Goal: Task Accomplishment & Management: Use online tool/utility

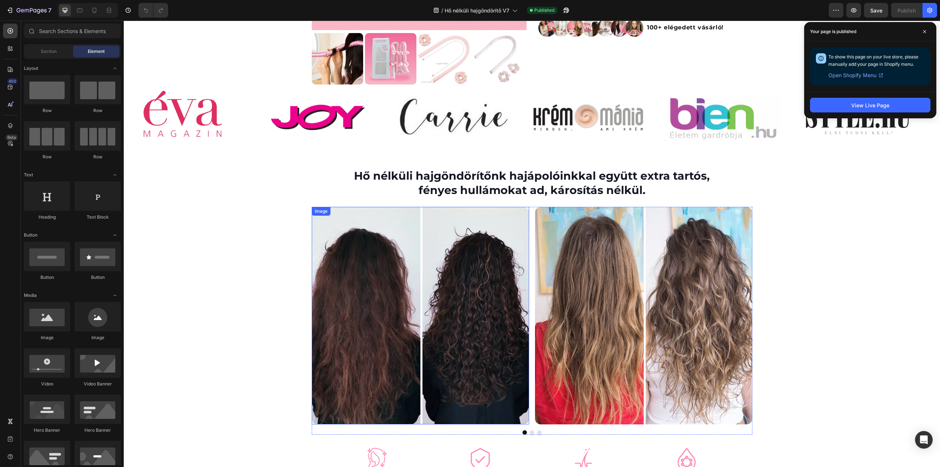
click at [409, 263] on img at bounding box center [420, 315] width 217 height 217
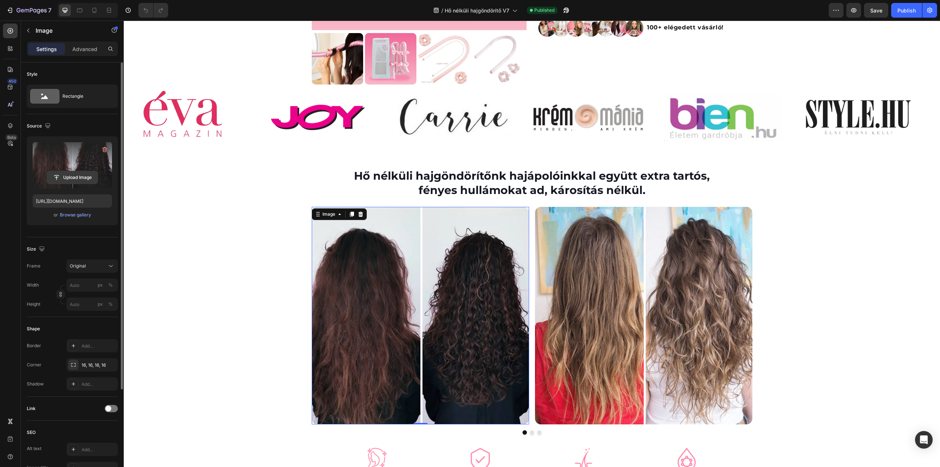
click at [77, 177] on input "file" at bounding box center [72, 177] width 51 height 12
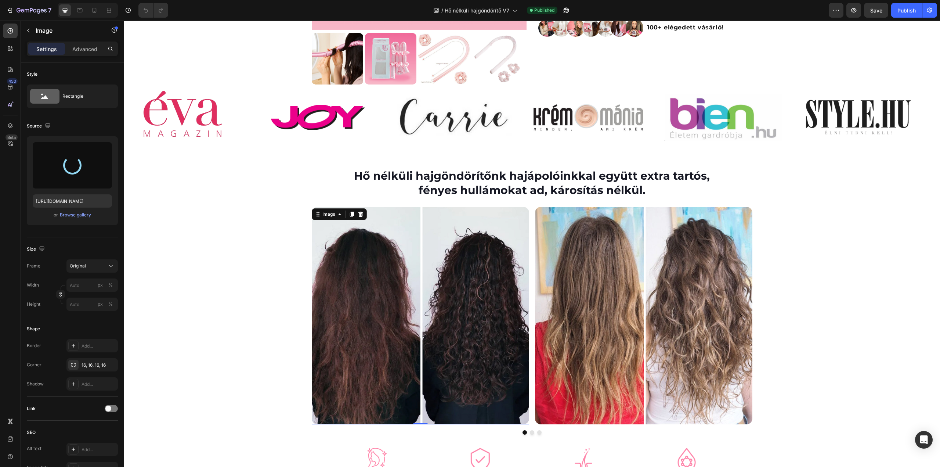
type input "https://cdn.shopify.com/s/files/1/0492/9470/4796/files/gempages_490611713016595…"
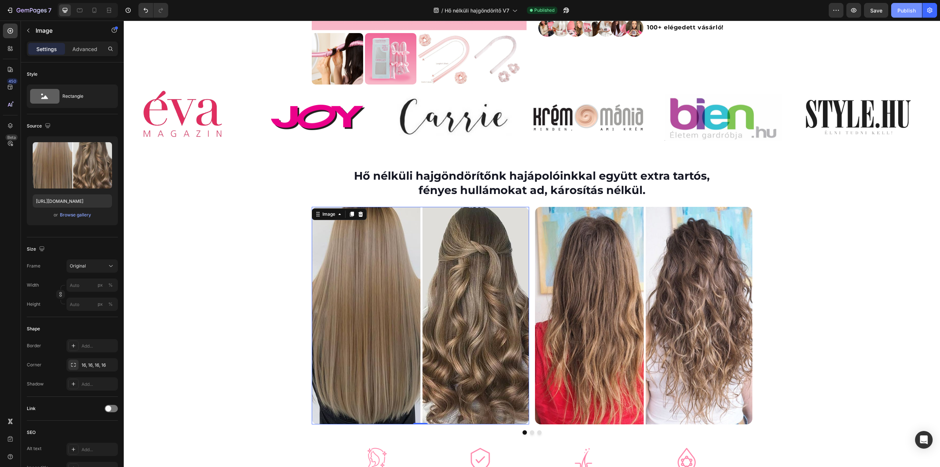
click at [904, 12] on div "Publish" at bounding box center [907, 11] width 18 height 8
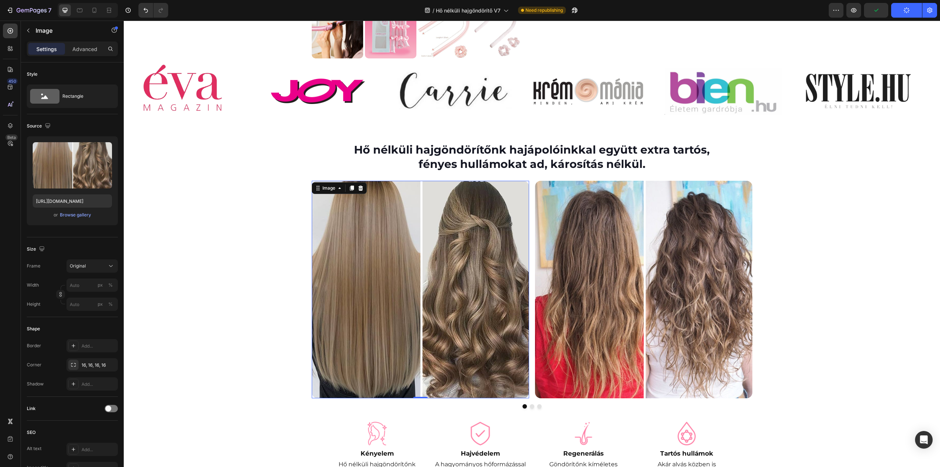
scroll to position [294, 0]
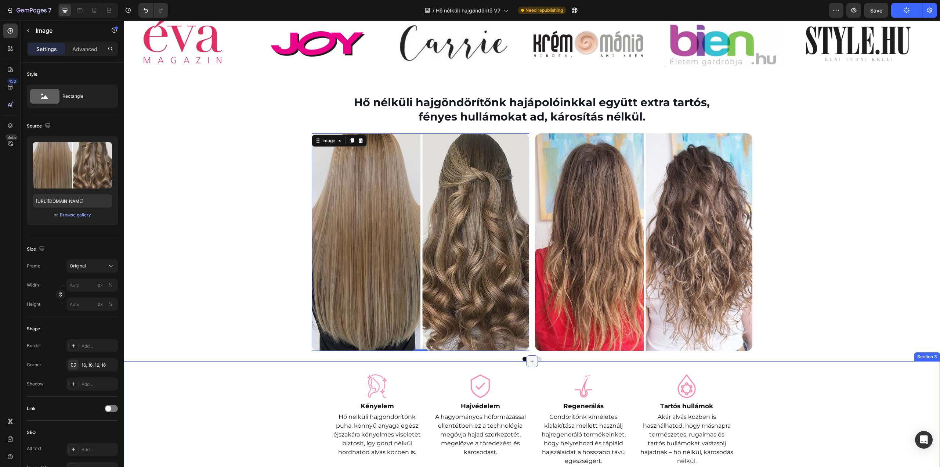
click at [530, 360] on icon at bounding box center [532, 361] width 6 height 6
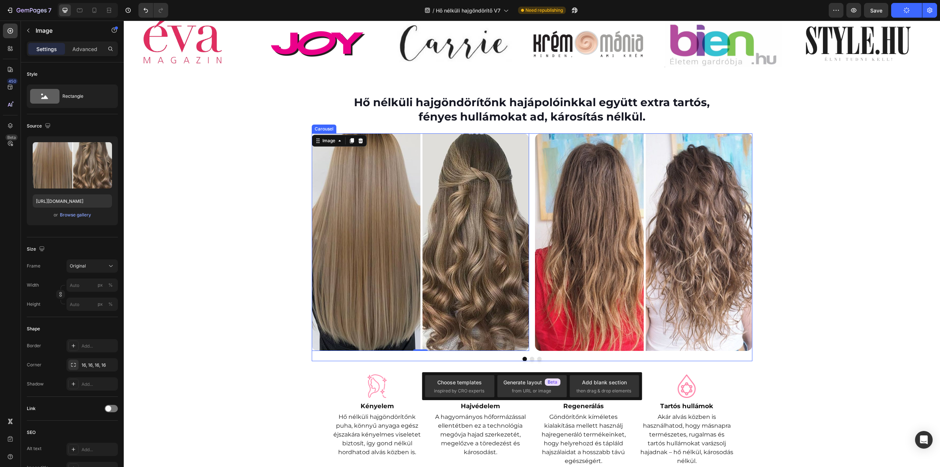
click at [537, 357] on button "Dot" at bounding box center [539, 359] width 4 height 4
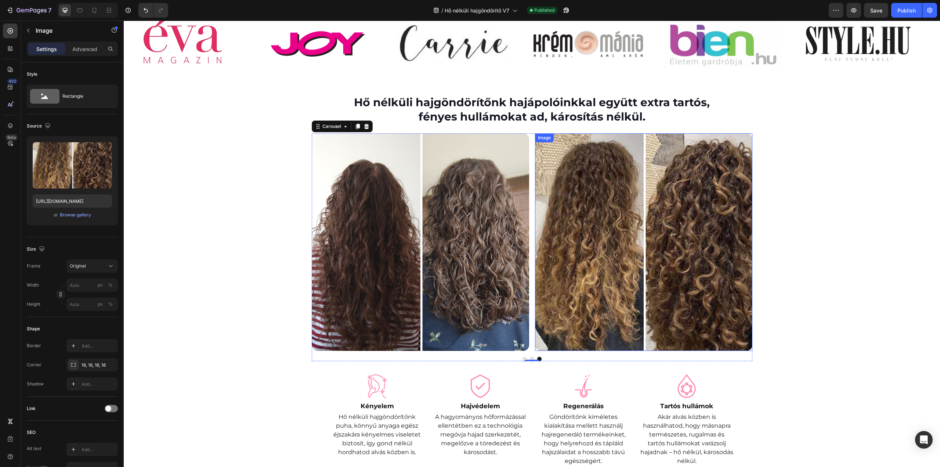
click at [621, 249] on img at bounding box center [643, 241] width 217 height 217
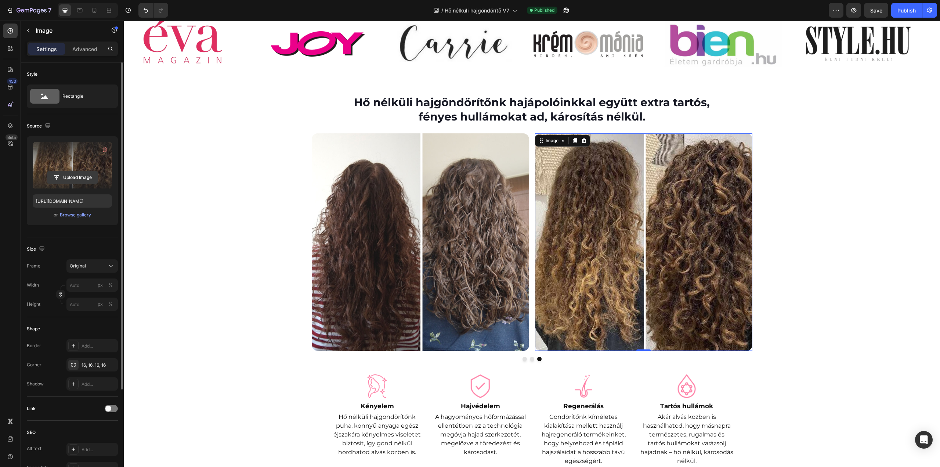
click at [75, 175] on input "file" at bounding box center [72, 177] width 51 height 12
type input "https://cdn.shopify.com/s/files/1/0492/9470/4796/files/gempages_490611713016595…"
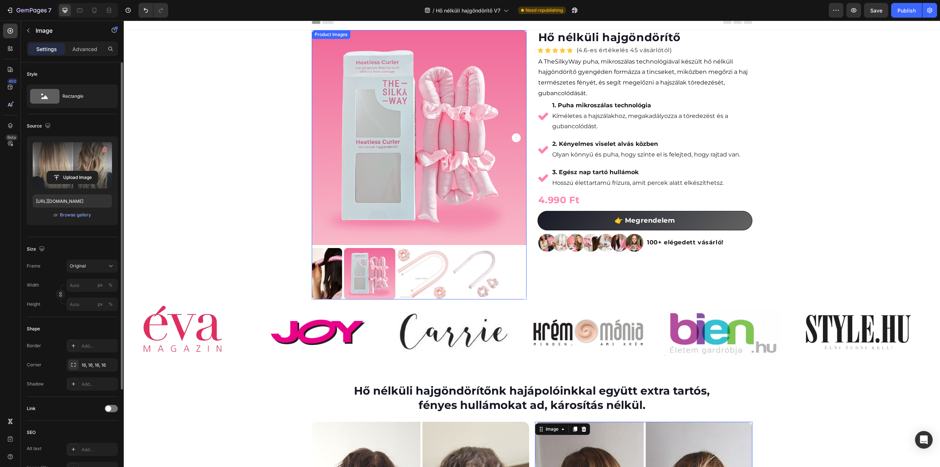
scroll to position [0, 0]
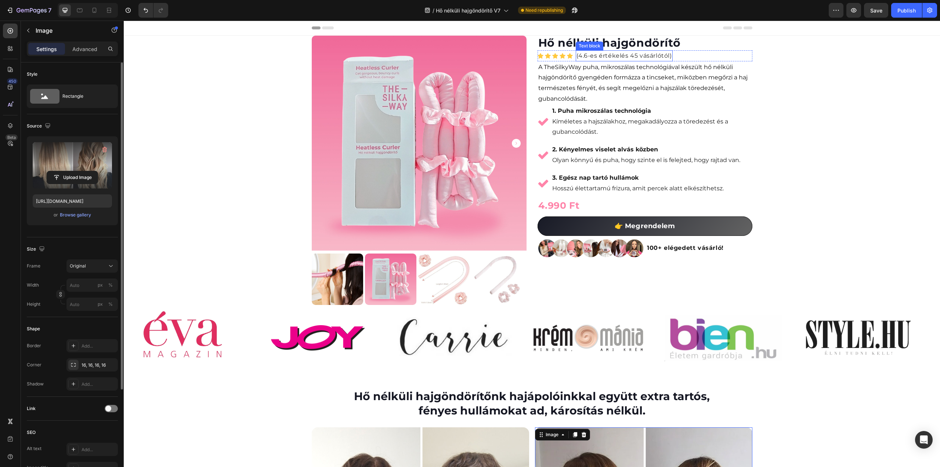
click at [630, 55] on p "(4.6-es értékelés 45 vásárlótól)" at bounding box center [625, 56] width 96 height 10
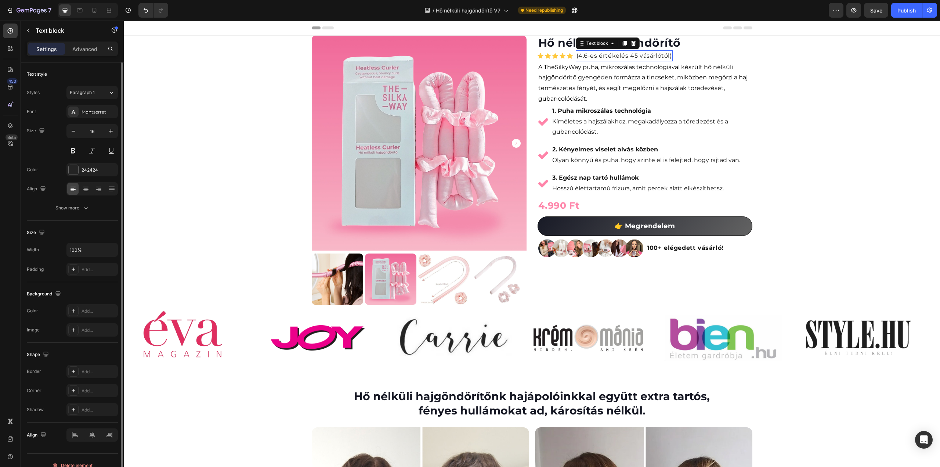
click at [630, 55] on p "(4.6-es értékelés 45 vásárlótól)" at bounding box center [625, 56] width 96 height 10
click at [586, 58] on p "(4.6-es értékelés 5000vásárlótól)" at bounding box center [628, 56] width 102 height 10
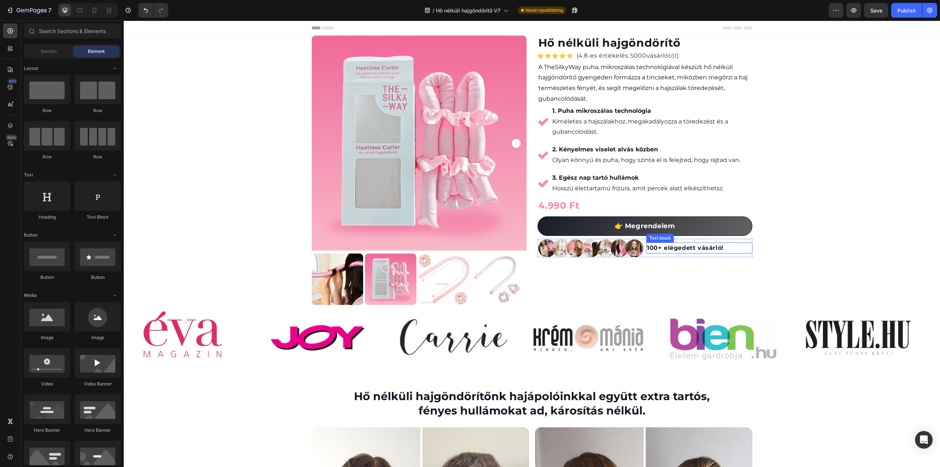
click at [648, 247] on strong "100+ elégedett vásárló!" at bounding box center [685, 247] width 77 height 7
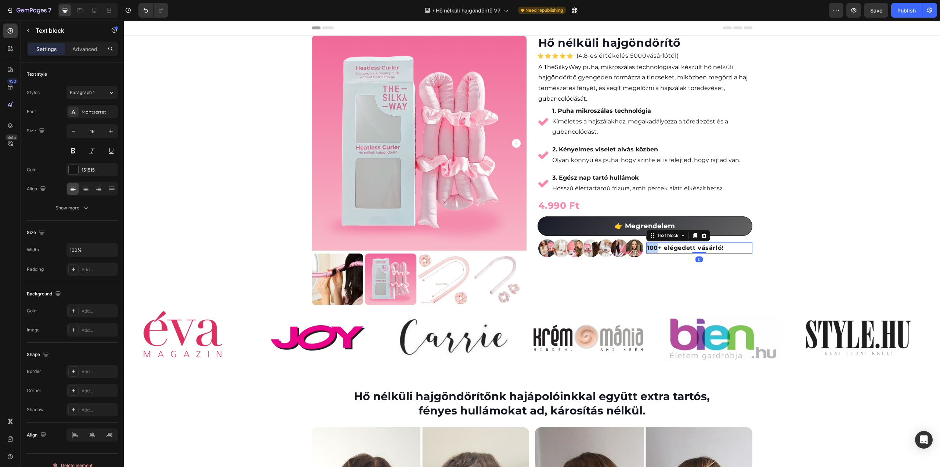
click at [648, 247] on strong "100+ elégedett vásárló!" at bounding box center [685, 247] width 77 height 7
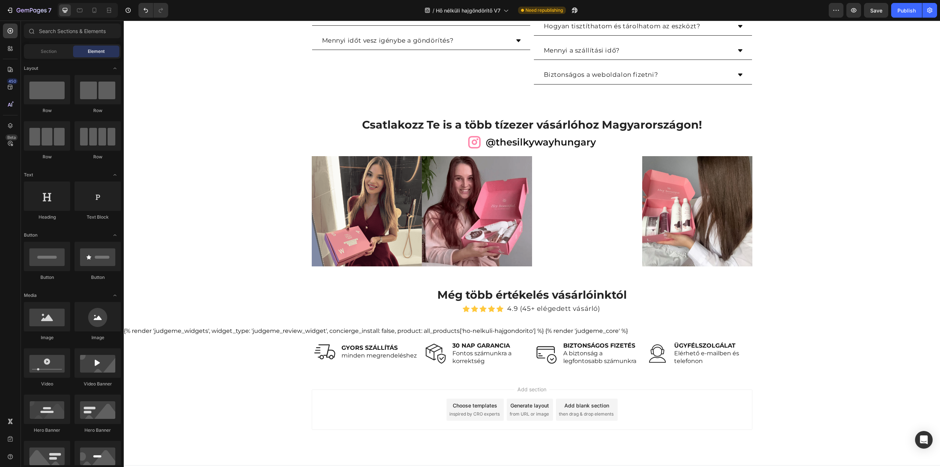
scroll to position [1538, 0]
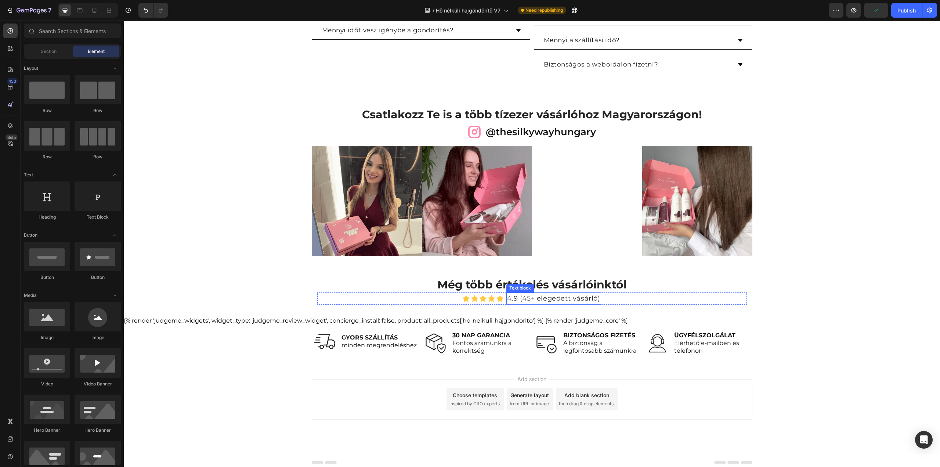
click at [526, 297] on p "4.9 (45+ elégedett vásárló)" at bounding box center [553, 298] width 93 height 11
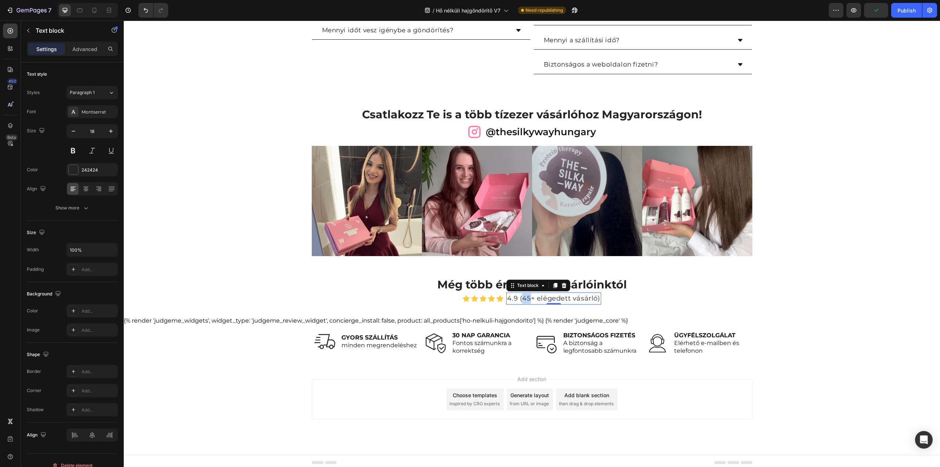
click at [526, 297] on p "4.9 (45+ elégedett vásárló)" at bounding box center [553, 298] width 93 height 11
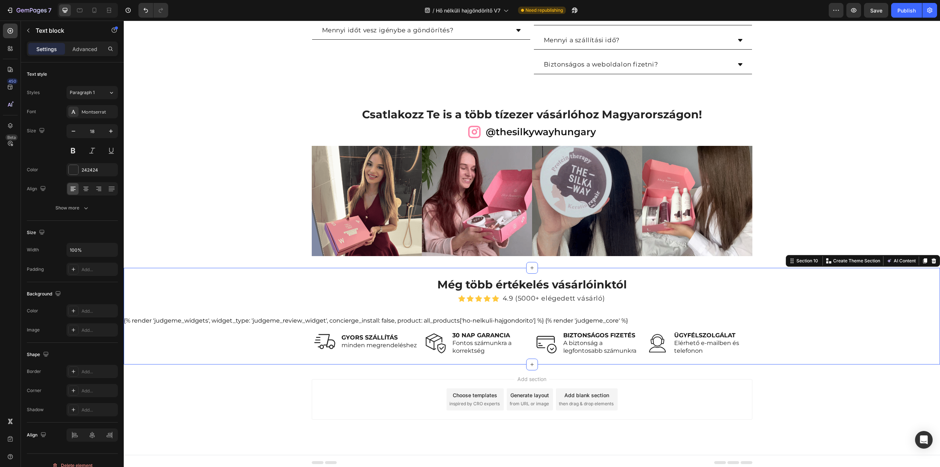
click at [846, 284] on div "Még több értékelés vásárlóinktól Heading Icon Icon Icon Icon Icon Icon List Hoz…" at bounding box center [532, 316] width 817 height 79
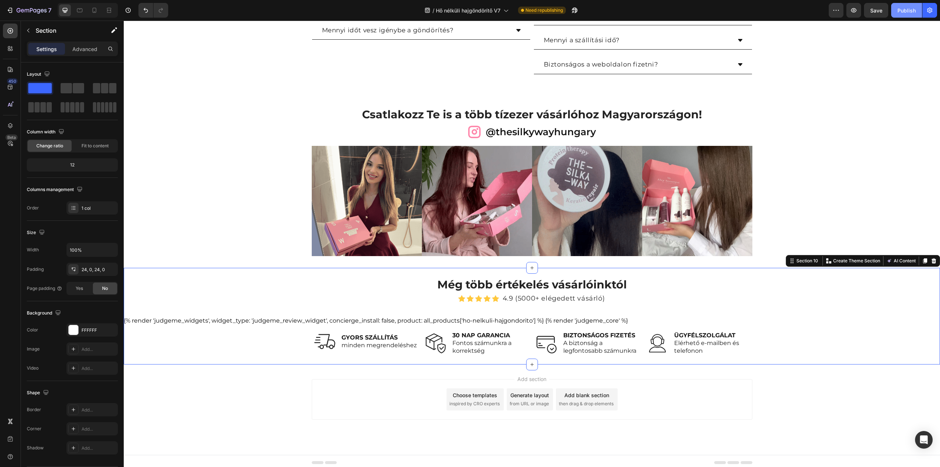
click at [905, 10] on div "Publish" at bounding box center [907, 11] width 18 height 8
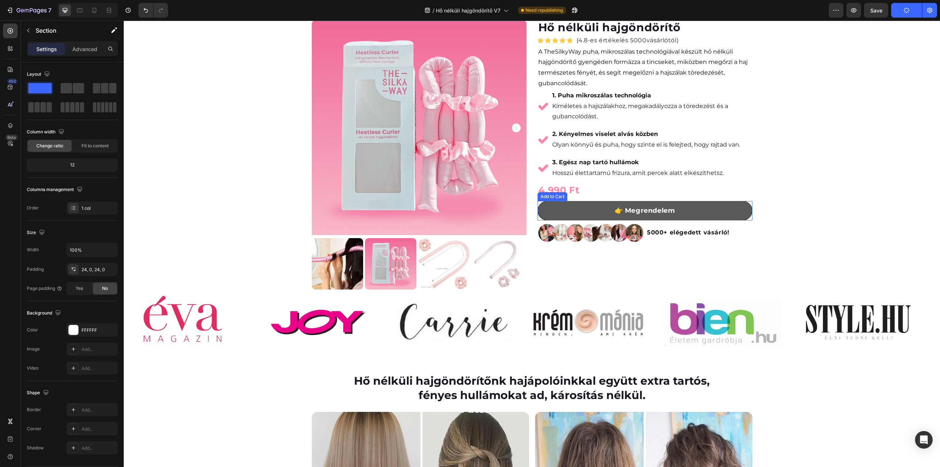
scroll to position [0, 0]
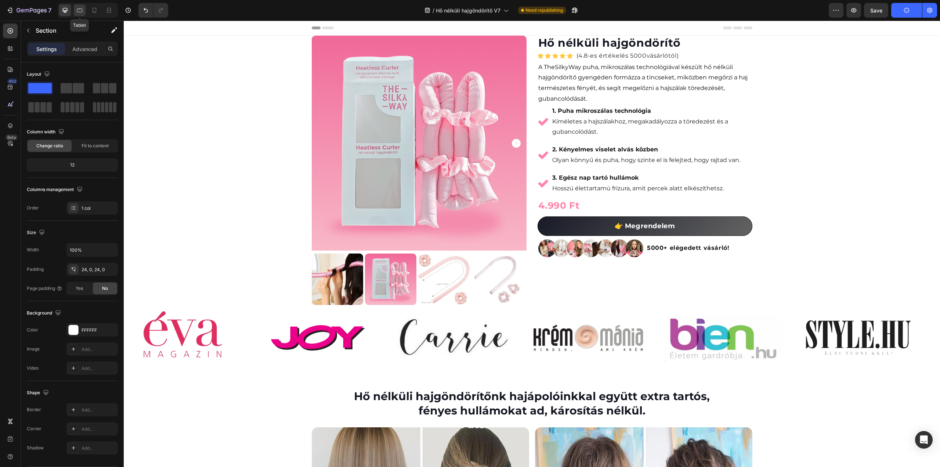
click at [76, 12] on icon at bounding box center [79, 10] width 7 height 7
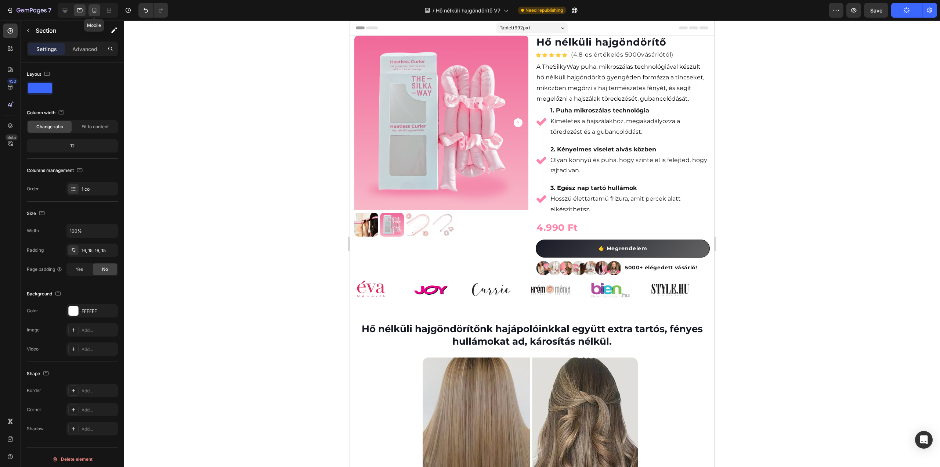
click at [98, 11] on div at bounding box center [95, 10] width 12 height 12
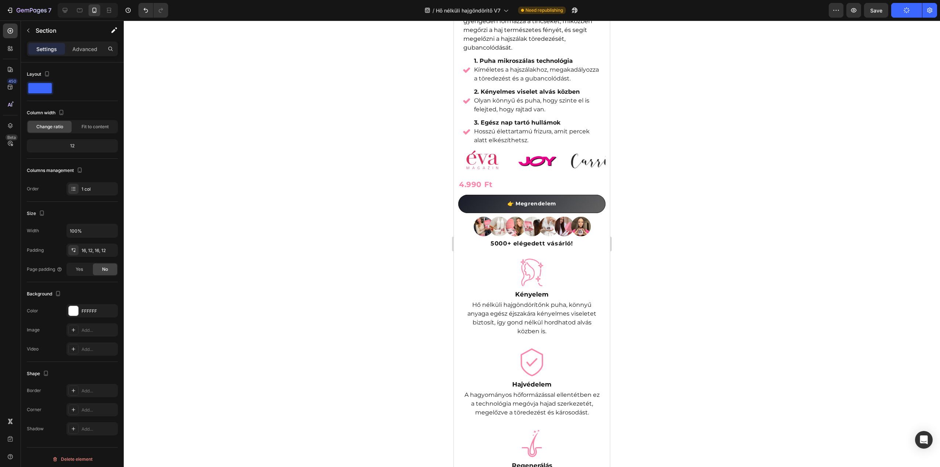
scroll to position [215, 0]
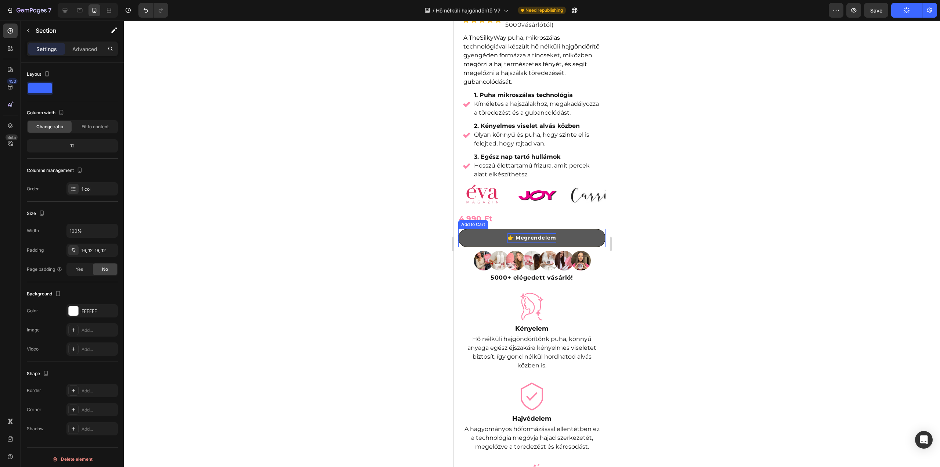
click at [536, 239] on div "👉 Megrendelem" at bounding box center [532, 237] width 49 height 9
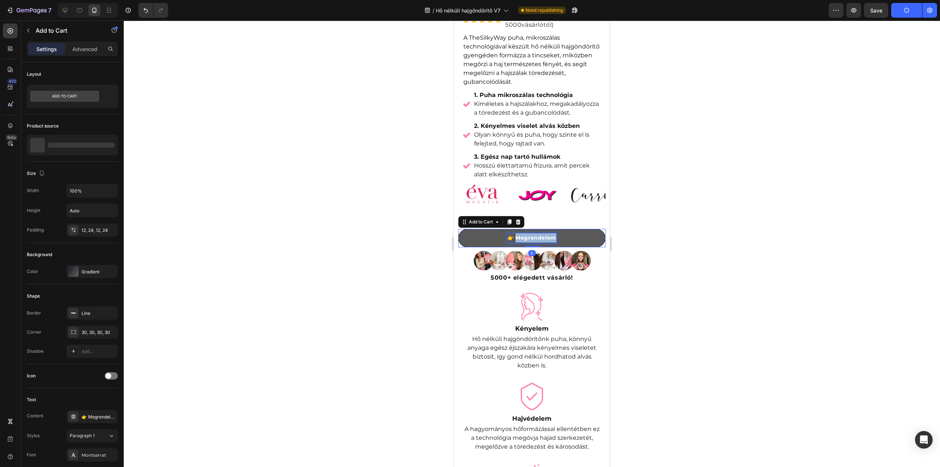
click at [536, 239] on div "👉 Megrendelem" at bounding box center [532, 237] width 49 height 9
click at [536, 239] on p "👉 Megrendelem" at bounding box center [532, 237] width 49 height 9
click at [535, 239] on p "👉 Megrendelem" at bounding box center [532, 237] width 49 height 9
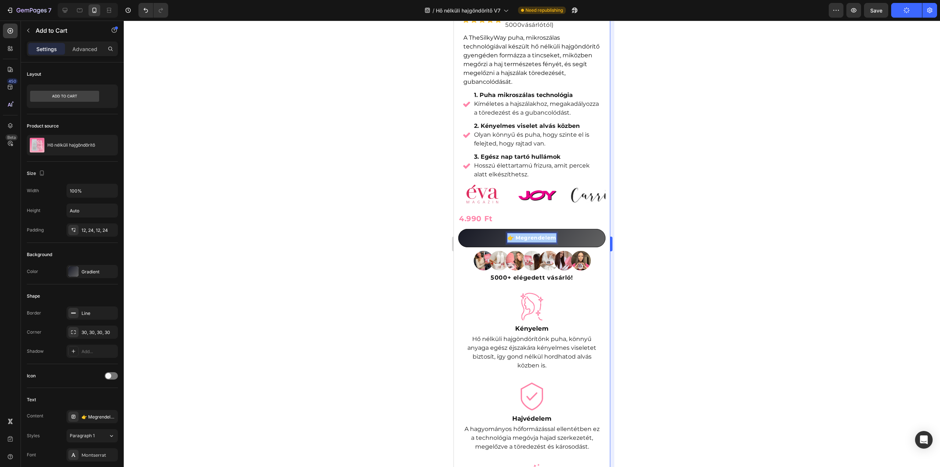
drag, startPoint x: 630, startPoint y: 272, endPoint x: 610, endPoint y: 269, distance: 20.8
click at [631, 271] on div at bounding box center [532, 244] width 817 height 446
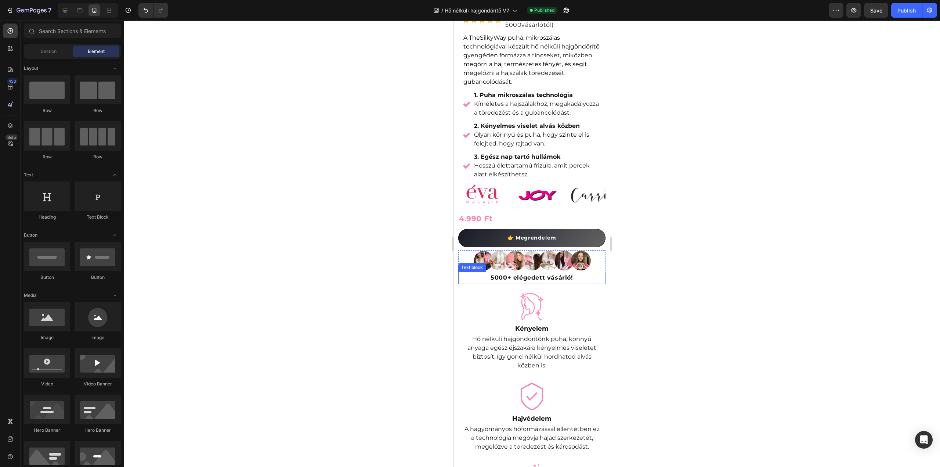
click at [547, 281] on strong "5000+ elégedett vásárló!" at bounding box center [532, 277] width 82 height 7
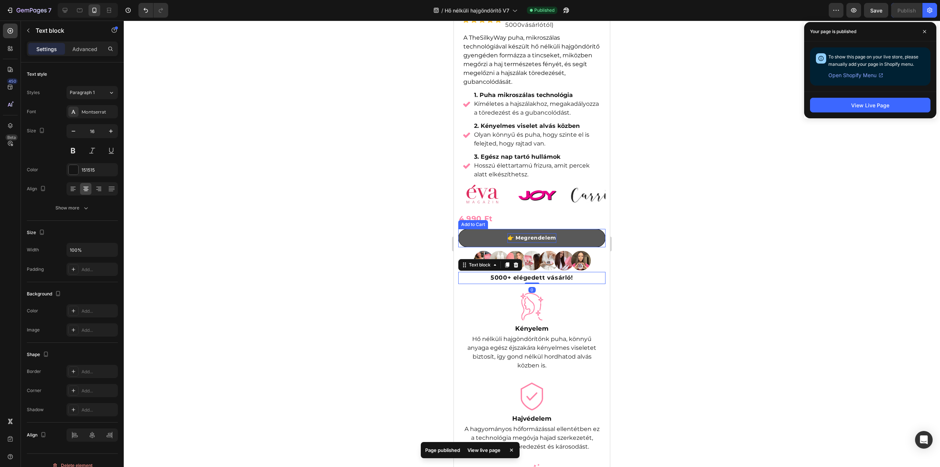
click at [531, 241] on p "👉 Megrendelem" at bounding box center [532, 237] width 49 height 9
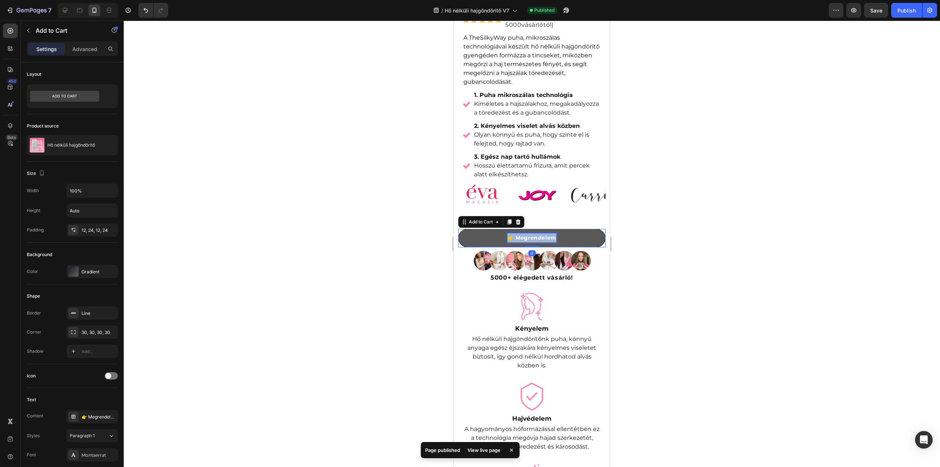
click at [531, 241] on p "👉 Megrendelem" at bounding box center [532, 237] width 49 height 9
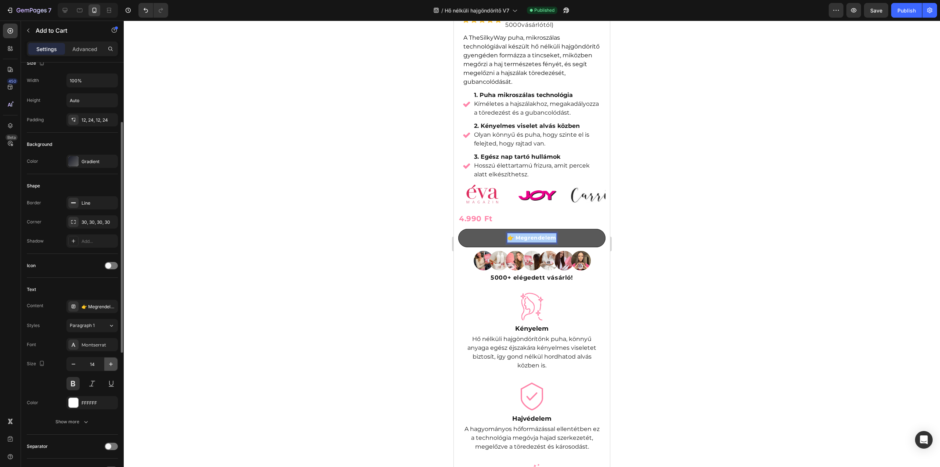
click at [108, 362] on icon "button" at bounding box center [110, 363] width 7 height 7
type input "16"
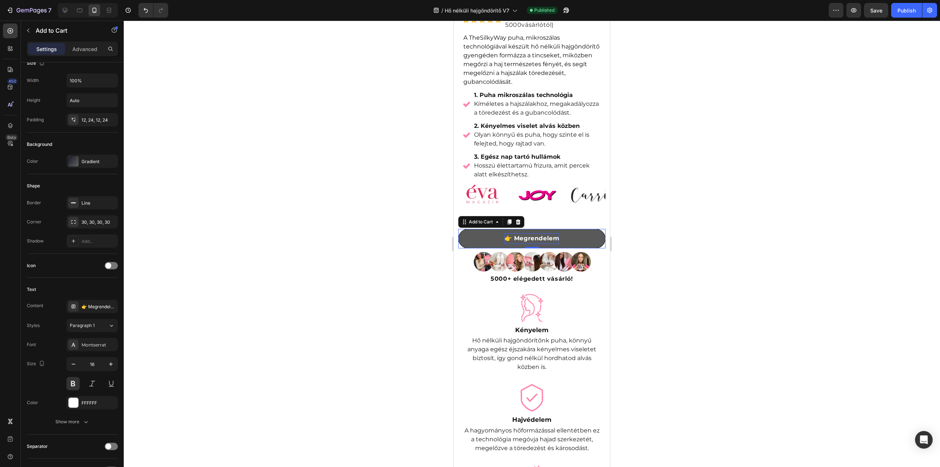
click at [327, 209] on div at bounding box center [532, 244] width 817 height 446
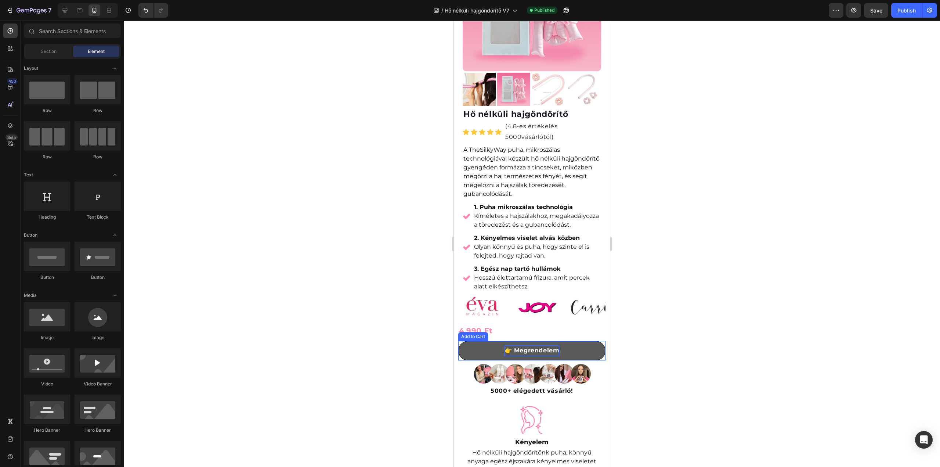
scroll to position [68, 0]
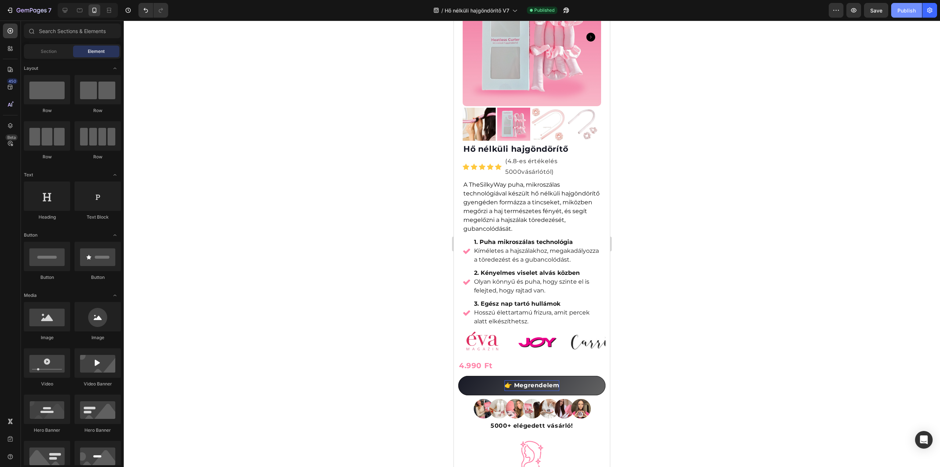
click at [909, 17] on button "Publish" at bounding box center [907, 10] width 31 height 15
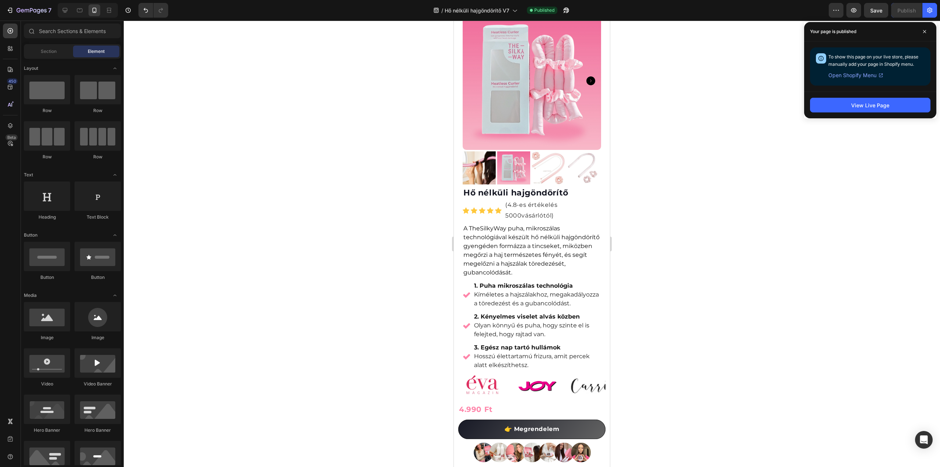
scroll to position [0, 0]
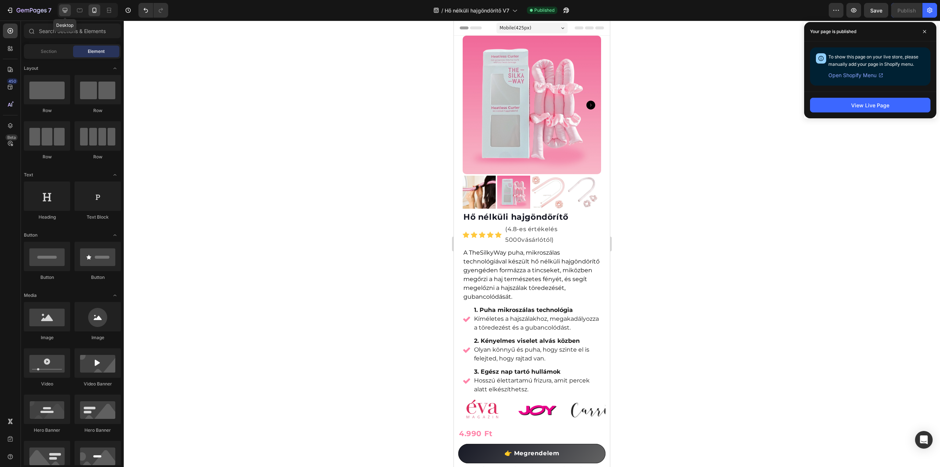
click at [63, 14] on icon at bounding box center [64, 10] width 7 height 7
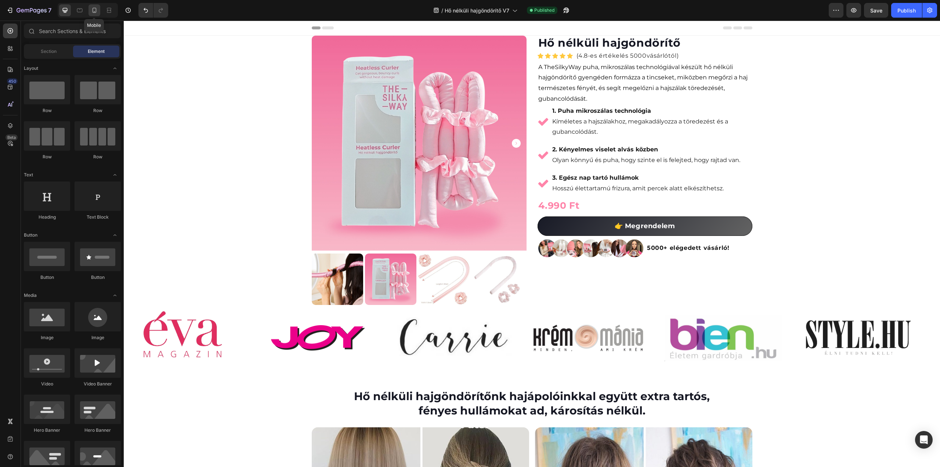
click at [96, 12] on icon at bounding box center [95, 10] width 4 height 5
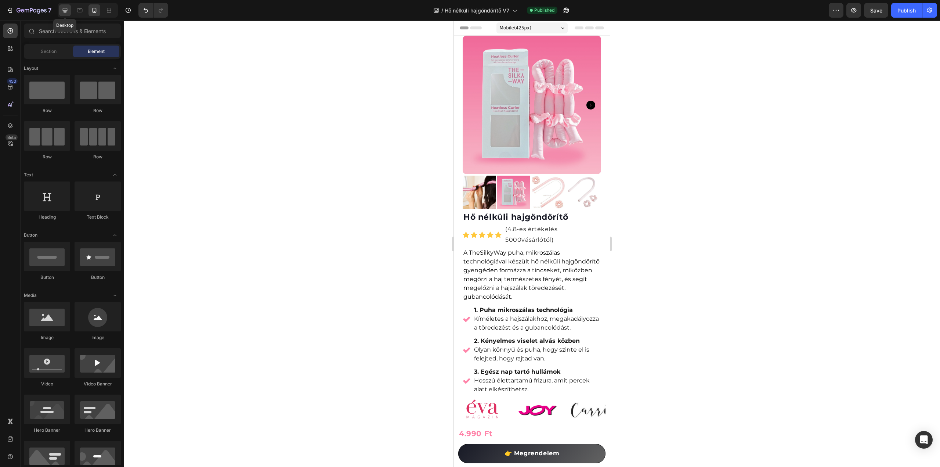
click at [64, 10] on icon at bounding box center [65, 10] width 5 height 5
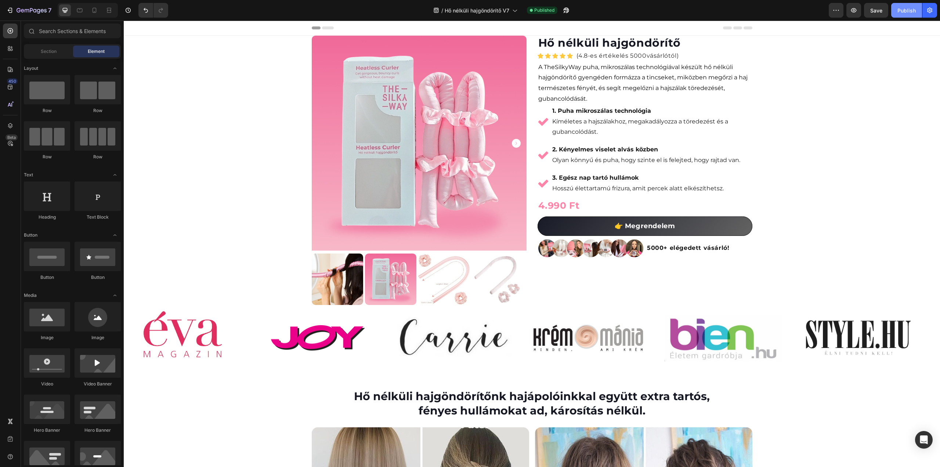
click at [907, 11] on div "Publish" at bounding box center [907, 11] width 18 height 8
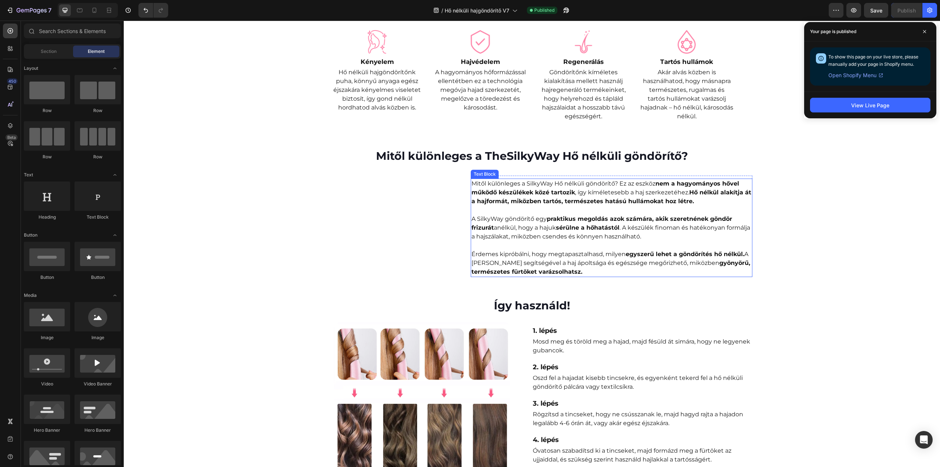
scroll to position [588, 0]
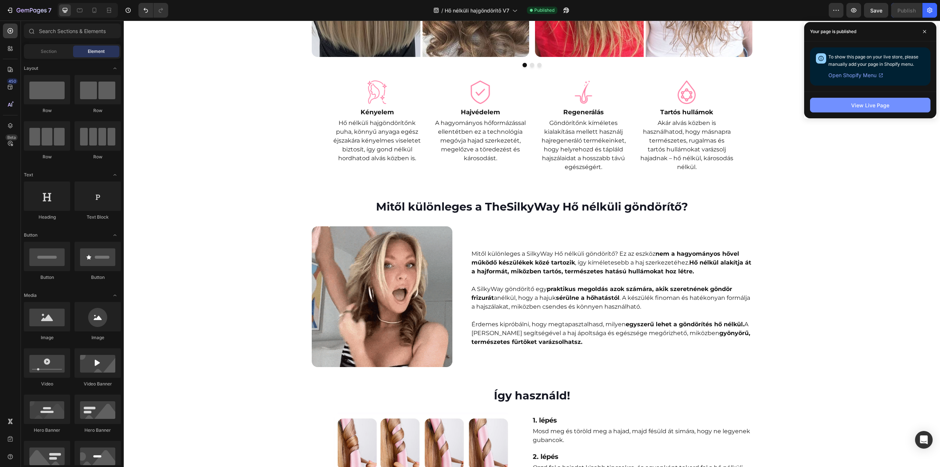
click at [899, 104] on button "View Live Page" at bounding box center [870, 105] width 121 height 15
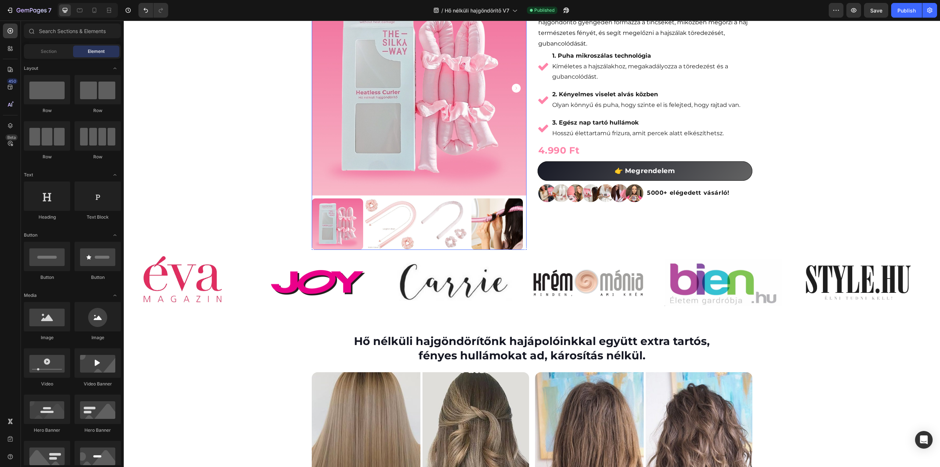
scroll to position [0, 0]
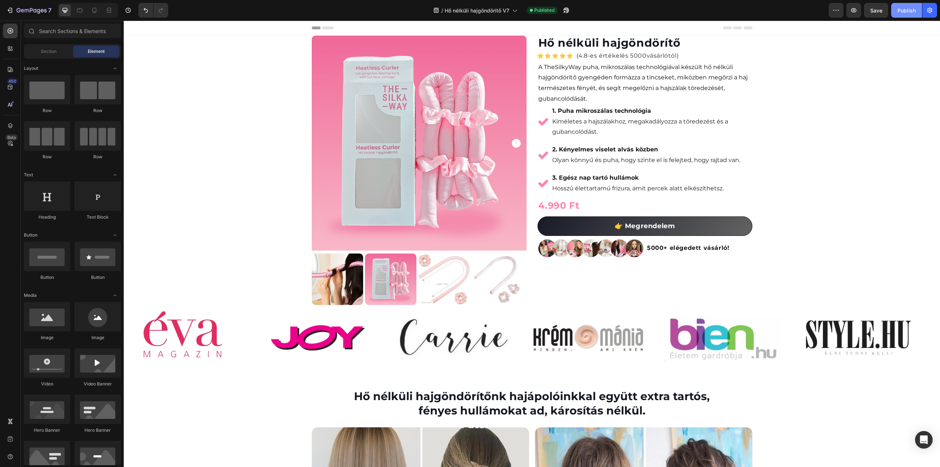
click at [913, 13] on div "Publish" at bounding box center [907, 11] width 18 height 8
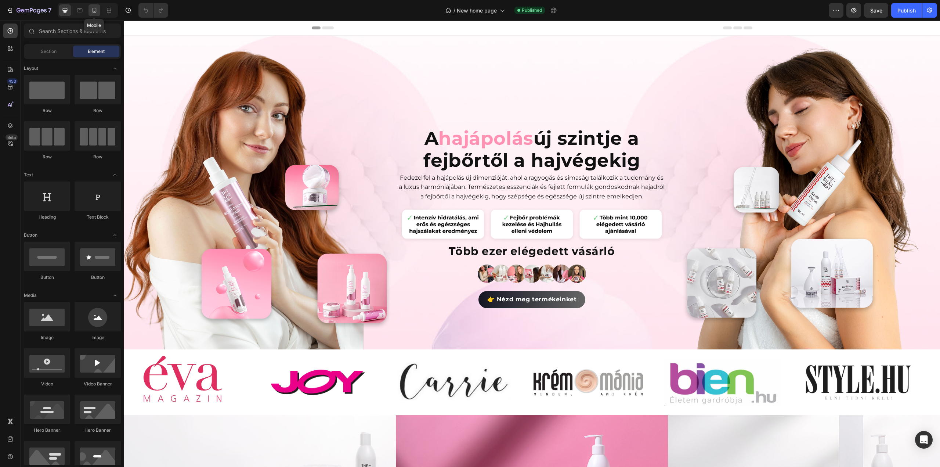
click at [95, 11] on icon at bounding box center [94, 10] width 7 height 7
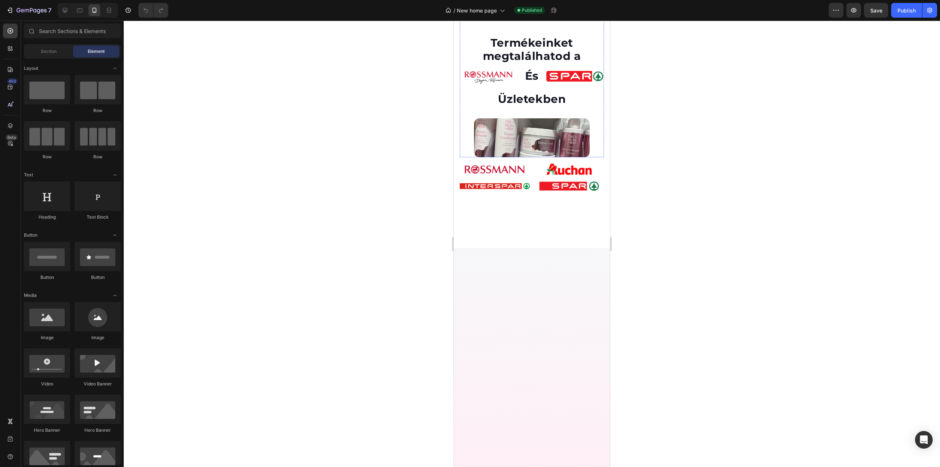
scroll to position [882, 0]
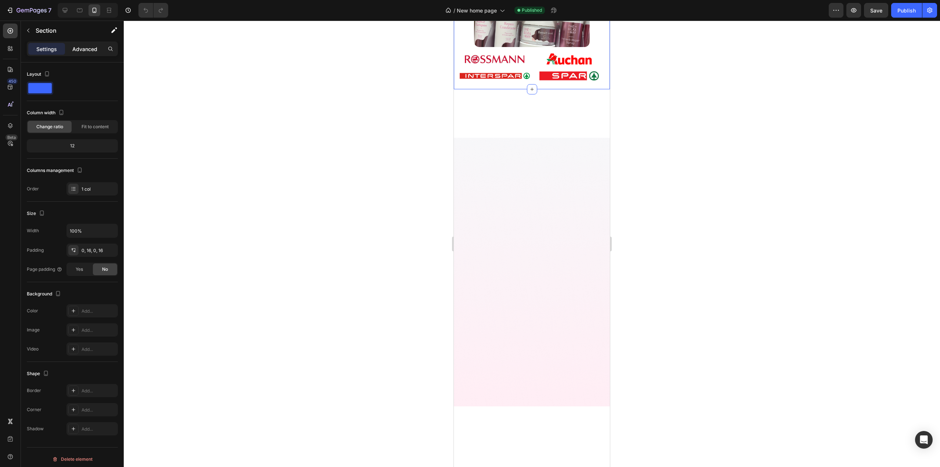
click at [90, 46] on p "Advanced" at bounding box center [84, 49] width 25 height 8
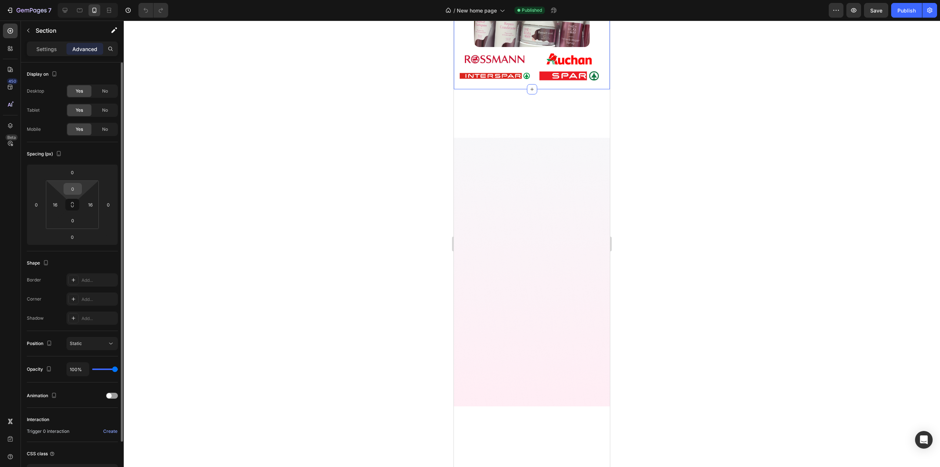
click at [76, 192] on input "0" at bounding box center [72, 188] width 15 height 11
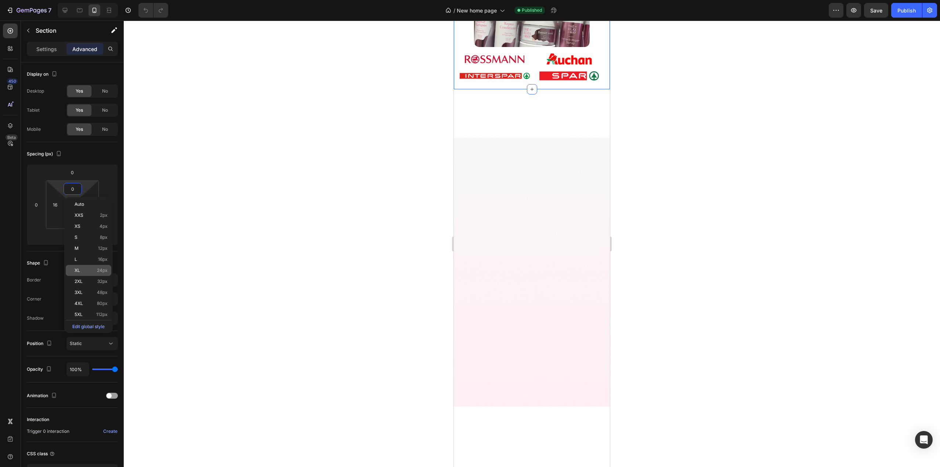
click at [84, 271] on p "XL 24px" at bounding box center [91, 270] width 33 height 5
type input "24"
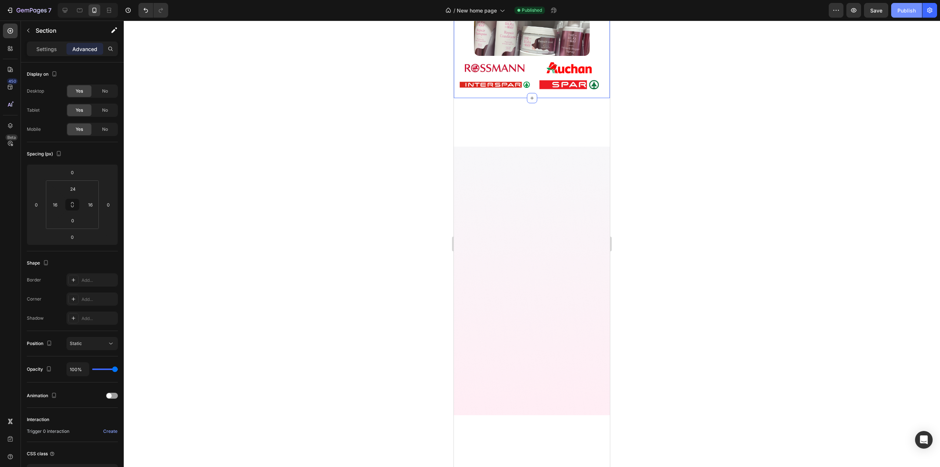
click at [912, 8] on div "Publish" at bounding box center [907, 11] width 18 height 8
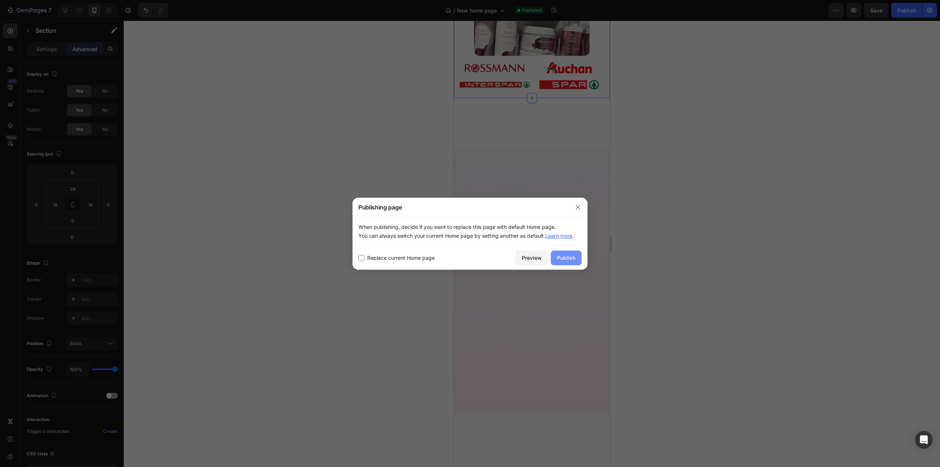
click at [570, 253] on button "Publish" at bounding box center [566, 258] width 31 height 15
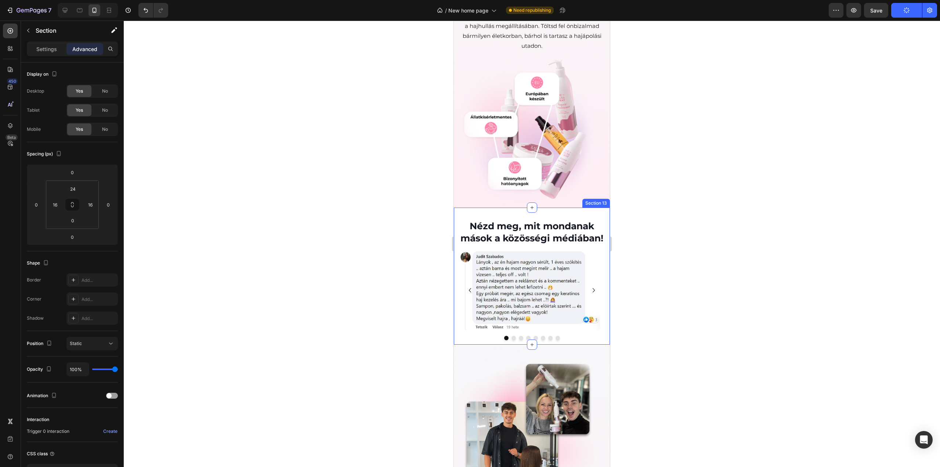
scroll to position [1837, 0]
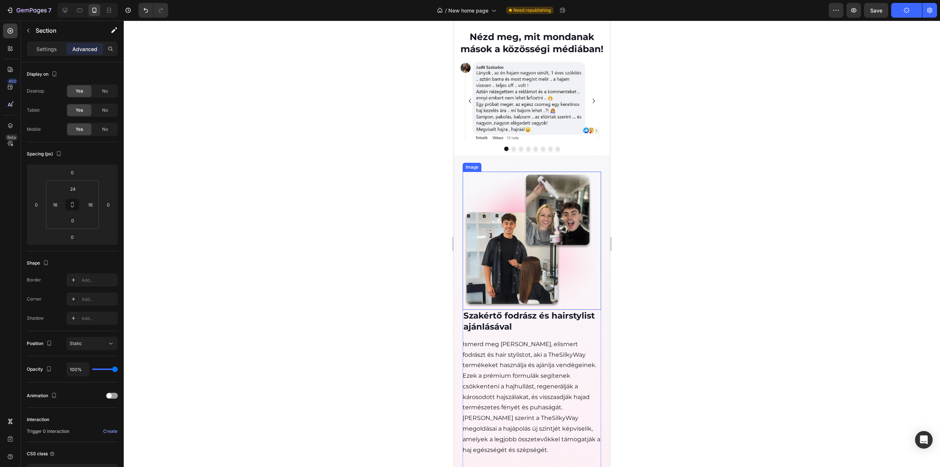
click at [555, 302] on img at bounding box center [529, 241] width 133 height 138
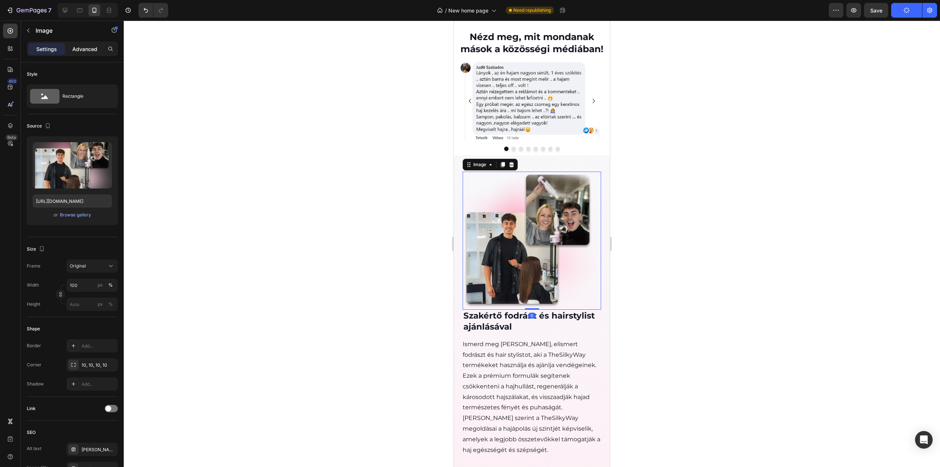
click at [83, 47] on p "Advanced" at bounding box center [84, 49] width 25 height 8
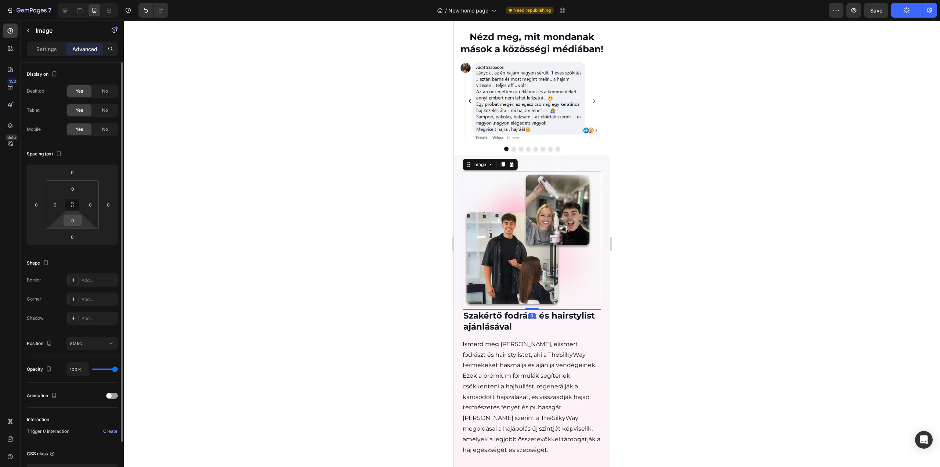
click at [79, 222] on input "0" at bounding box center [72, 220] width 15 height 11
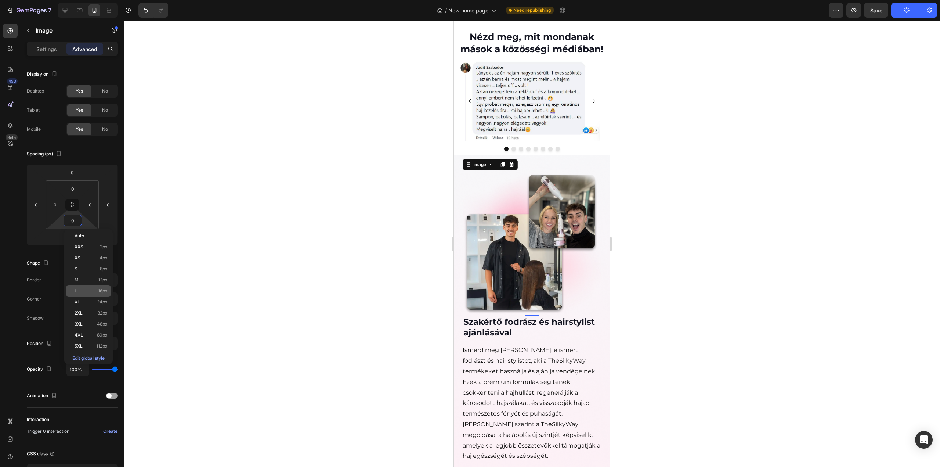
click at [85, 293] on p "L 16px" at bounding box center [91, 290] width 33 height 5
type input "16"
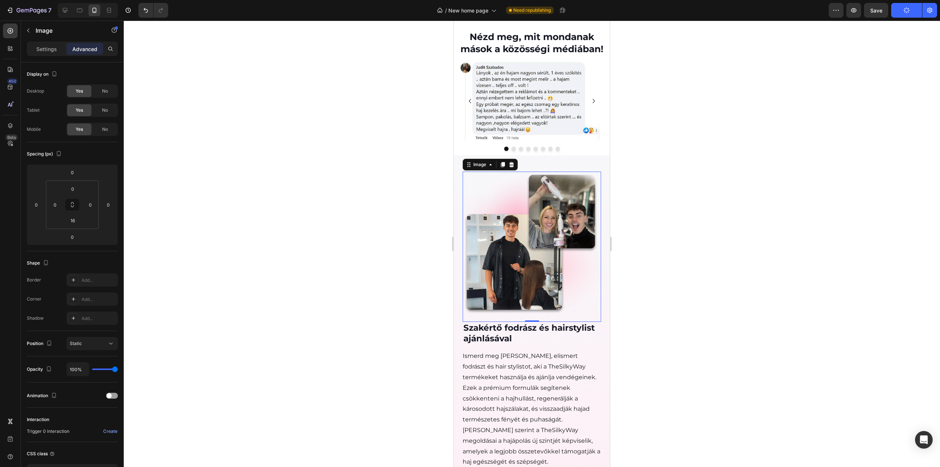
click at [322, 160] on div at bounding box center [532, 244] width 817 height 446
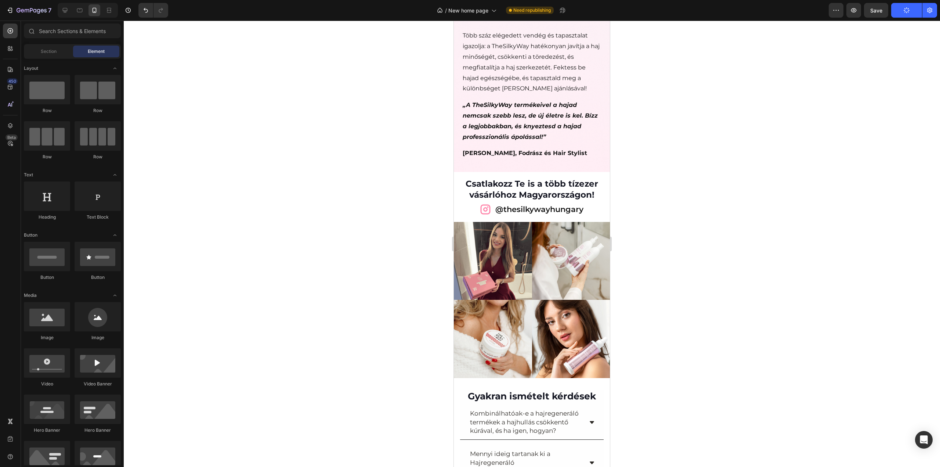
scroll to position [2204, 0]
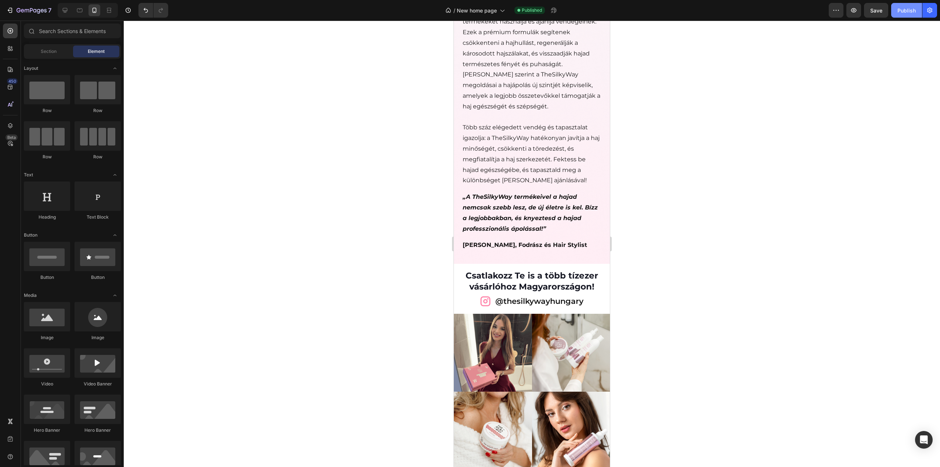
click at [906, 14] on button "Publish" at bounding box center [907, 10] width 31 height 15
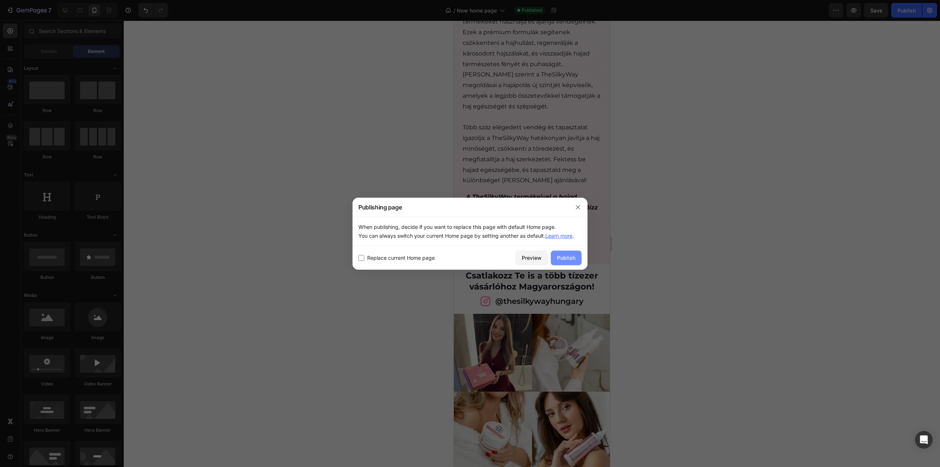
click at [566, 261] on div "Publish" at bounding box center [566, 258] width 18 height 8
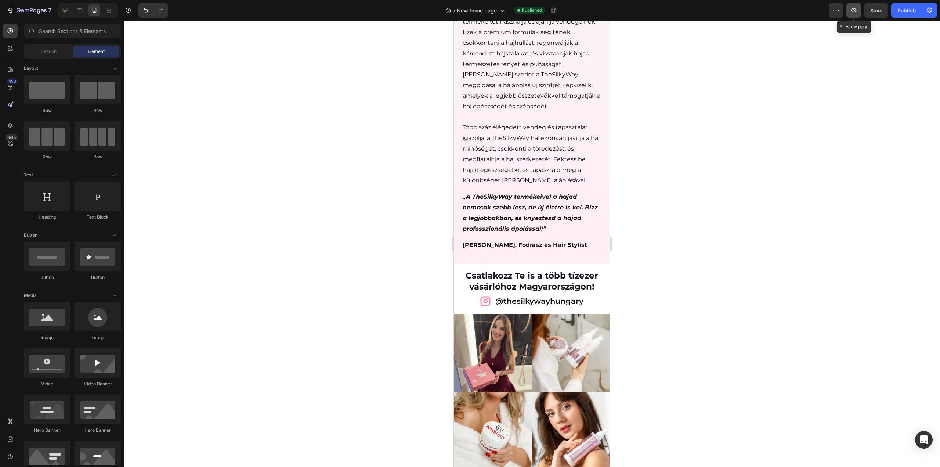
click at [858, 12] on button "button" at bounding box center [854, 10] width 15 height 15
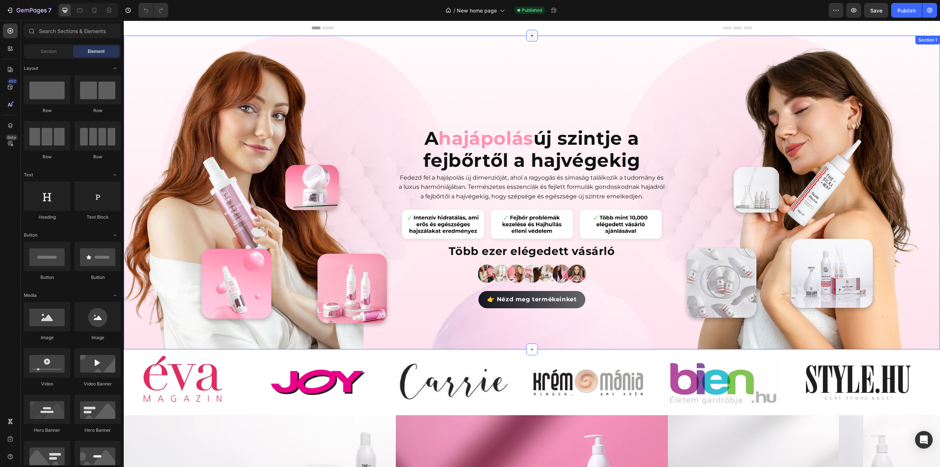
click at [529, 38] on icon at bounding box center [532, 36] width 6 height 6
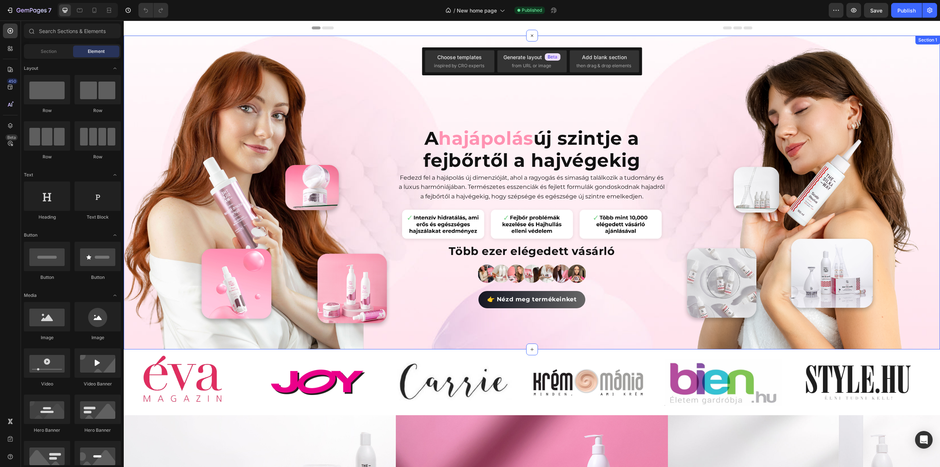
click at [656, 43] on div "Image A hajápolás új szintje a fejbőrtől a hajvégekig Heading Fedezd fel a hajá…" at bounding box center [532, 193] width 817 height 314
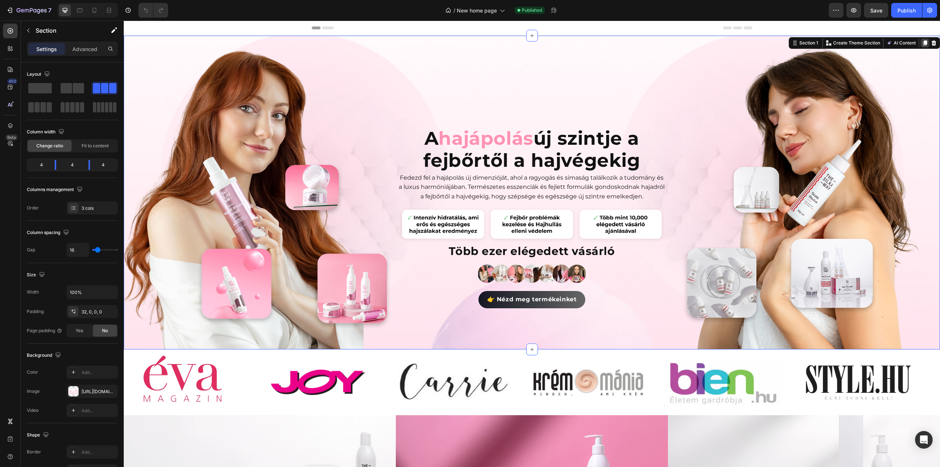
click at [922, 45] on icon at bounding box center [925, 43] width 6 height 6
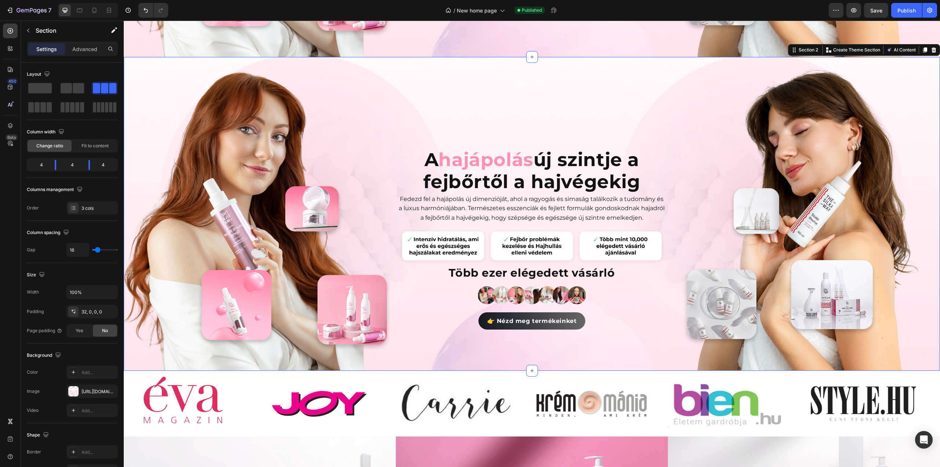
scroll to position [301, 0]
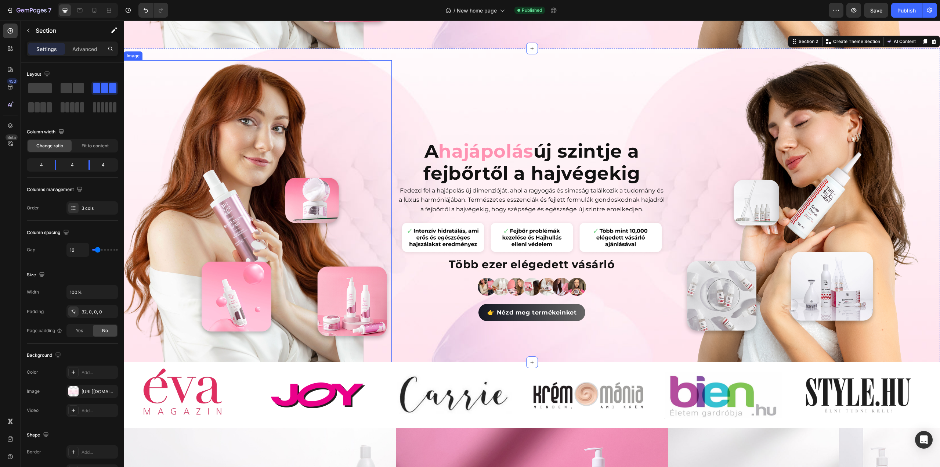
click at [280, 207] on img at bounding box center [258, 211] width 268 height 302
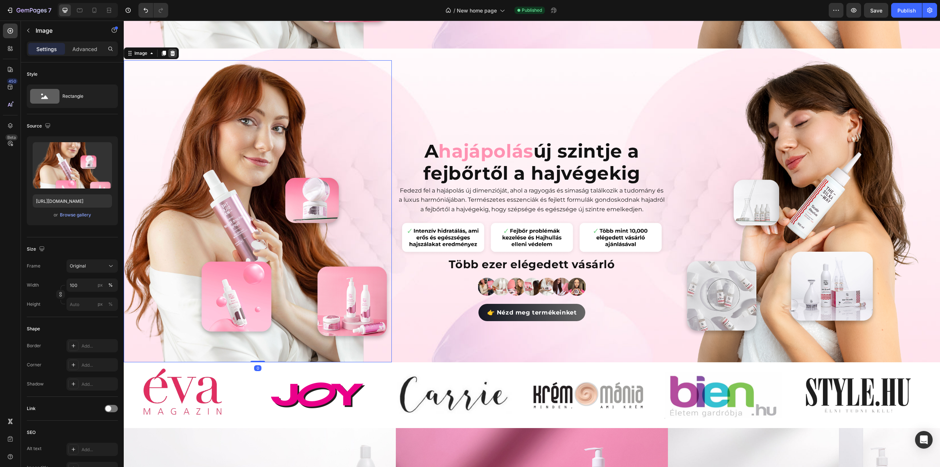
click at [176, 52] on div at bounding box center [172, 53] width 9 height 9
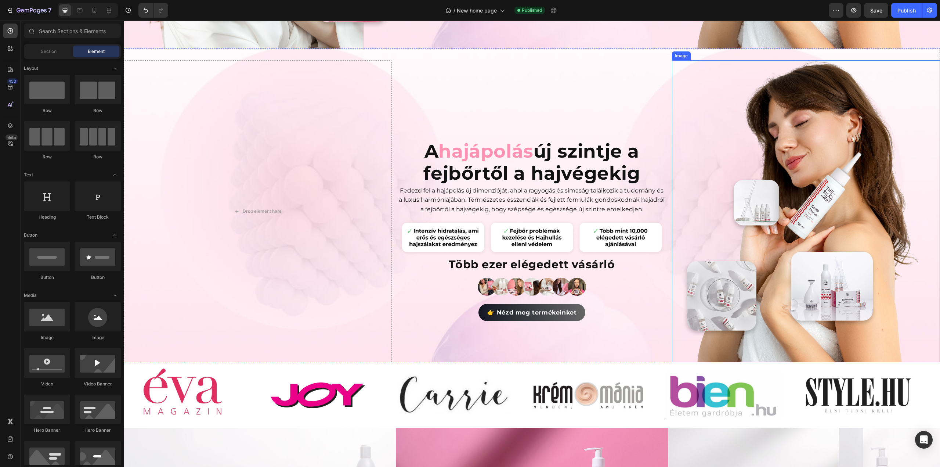
click at [833, 184] on img at bounding box center [806, 211] width 268 height 302
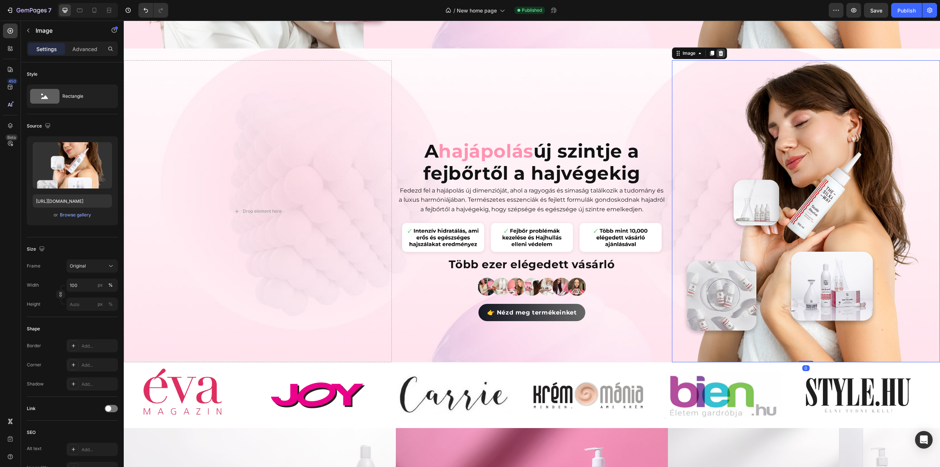
click at [719, 51] on icon at bounding box center [721, 53] width 5 height 5
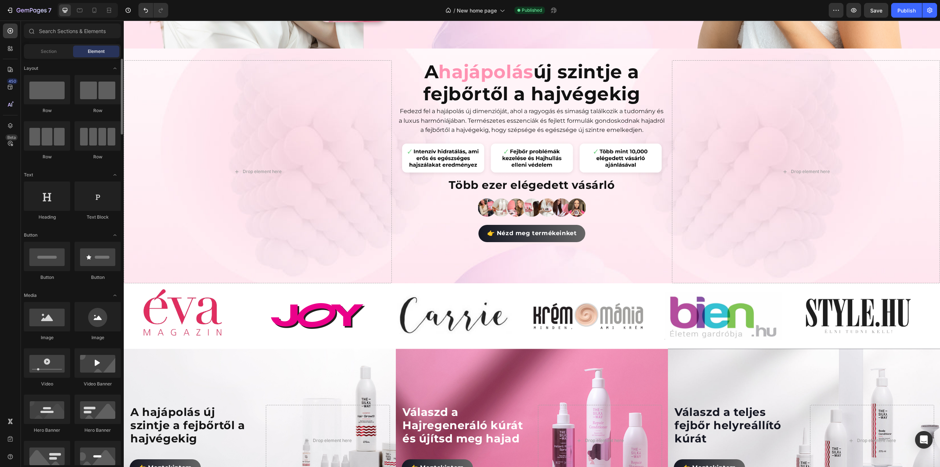
click at [87, 105] on div "Row" at bounding box center [98, 94] width 46 height 39
click at [94, 100] on div at bounding box center [98, 89] width 46 height 29
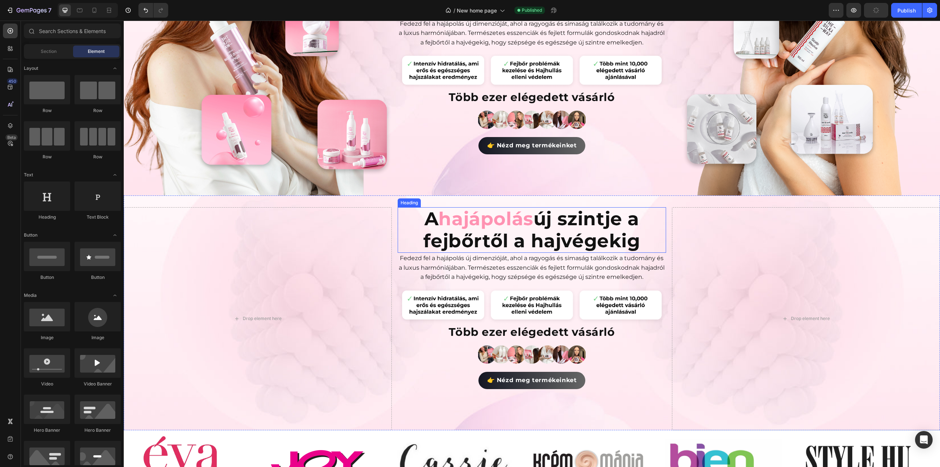
click at [399, 208] on p "A hajápolás új szintje a fejbőrtől a hajvégekig" at bounding box center [532, 230] width 267 height 44
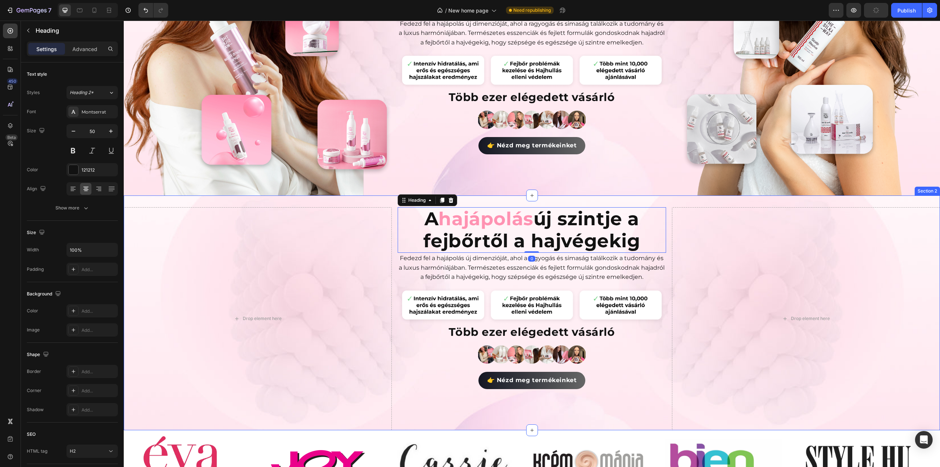
click at [392, 201] on div "Drop element here A hajápolás új szintje a fejbőrtől a hajvégekig Heading 0 Fed…" at bounding box center [532, 312] width 817 height 235
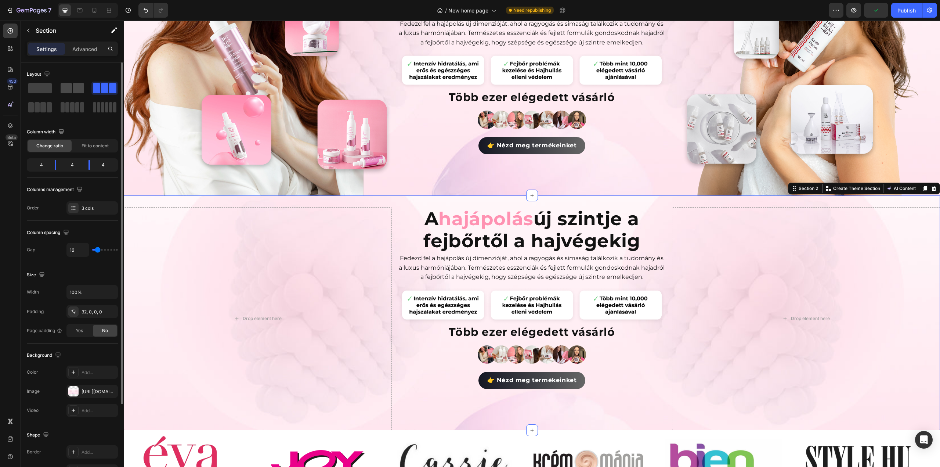
click at [77, 90] on span at bounding box center [78, 88] width 11 height 10
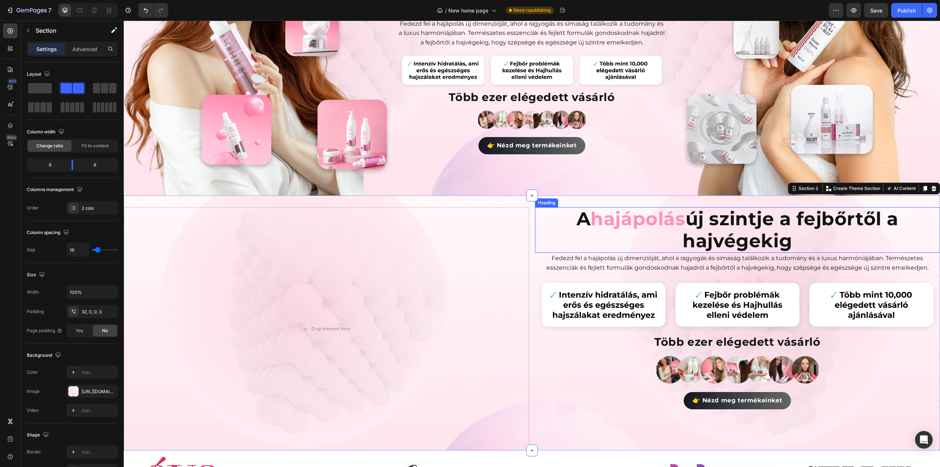
click at [645, 217] on span "hajápolás" at bounding box center [638, 219] width 95 height 22
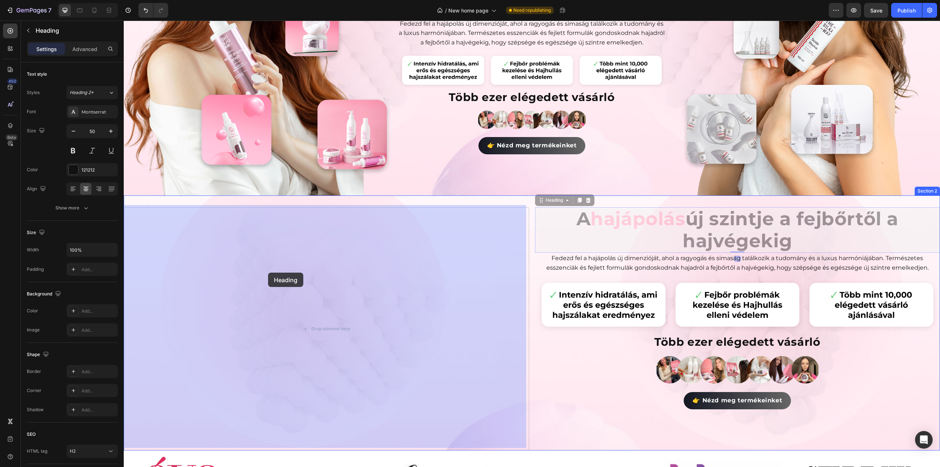
drag, startPoint x: 539, startPoint y: 201, endPoint x: 268, endPoint y: 273, distance: 279.8
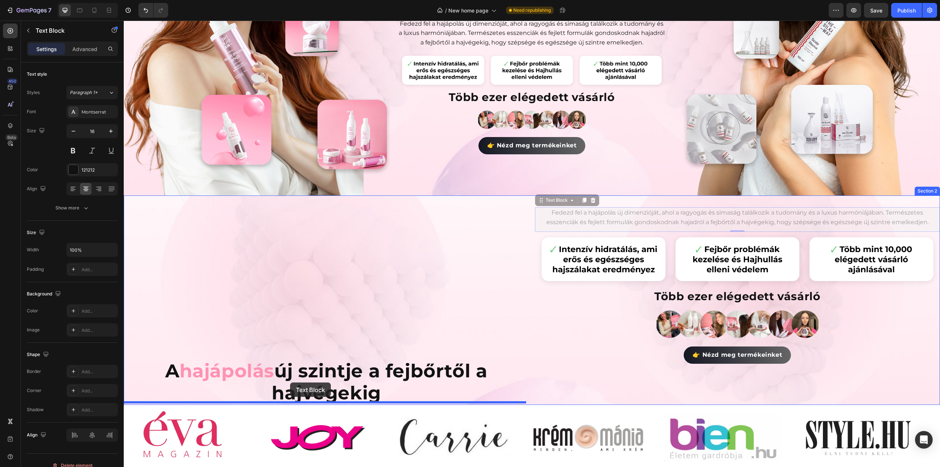
drag, startPoint x: 464, startPoint y: 241, endPoint x: 290, endPoint y: 382, distance: 223.5
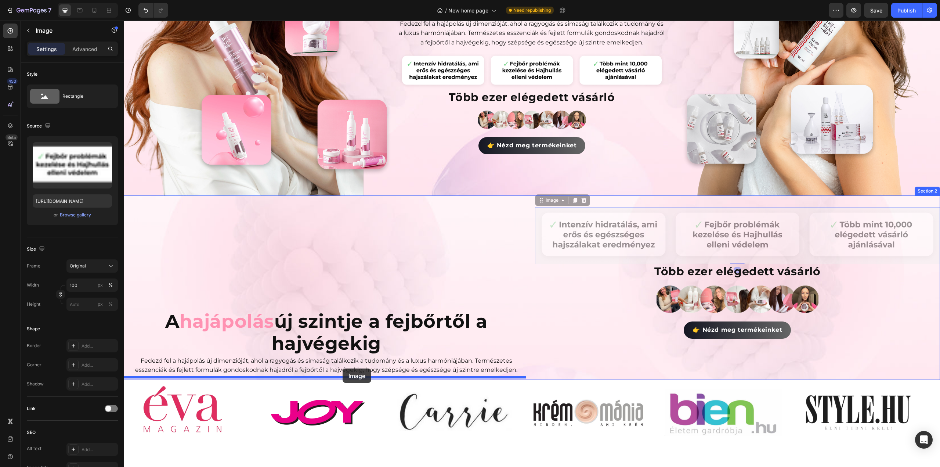
drag, startPoint x: 544, startPoint y: 202, endPoint x: 343, endPoint y: 368, distance: 260.9
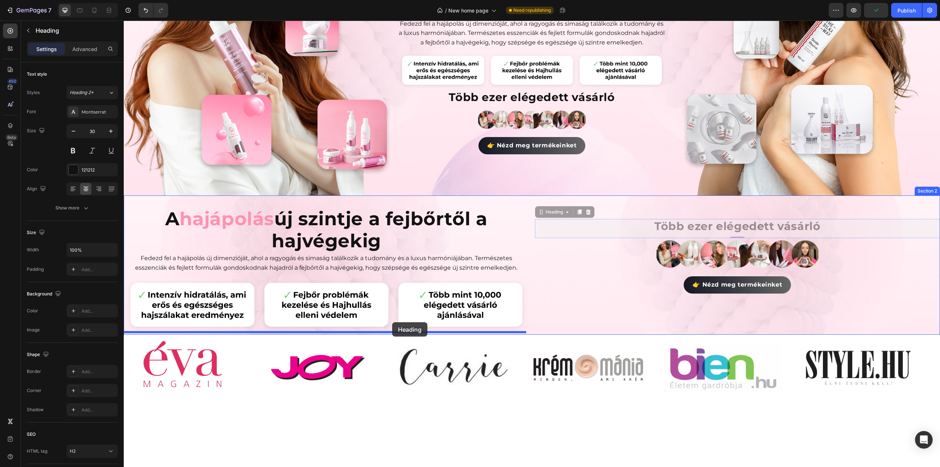
drag, startPoint x: 460, startPoint y: 263, endPoint x: 392, endPoint y: 322, distance: 90.1
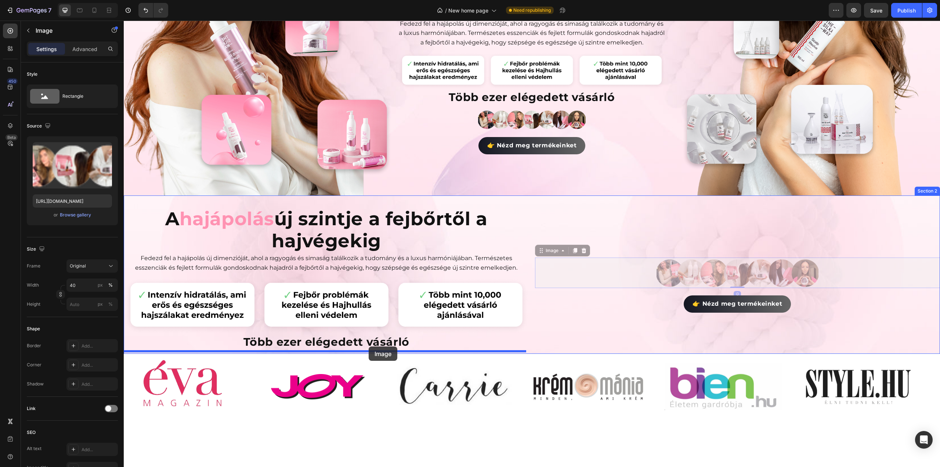
drag, startPoint x: 547, startPoint y: 253, endPoint x: 369, endPoint y: 346, distance: 200.8
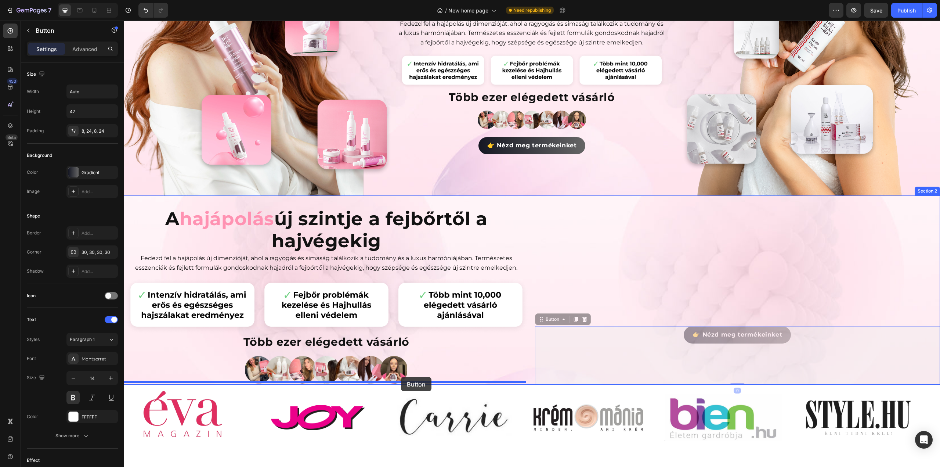
drag, startPoint x: 546, startPoint y: 321, endPoint x: 401, endPoint y: 377, distance: 155.6
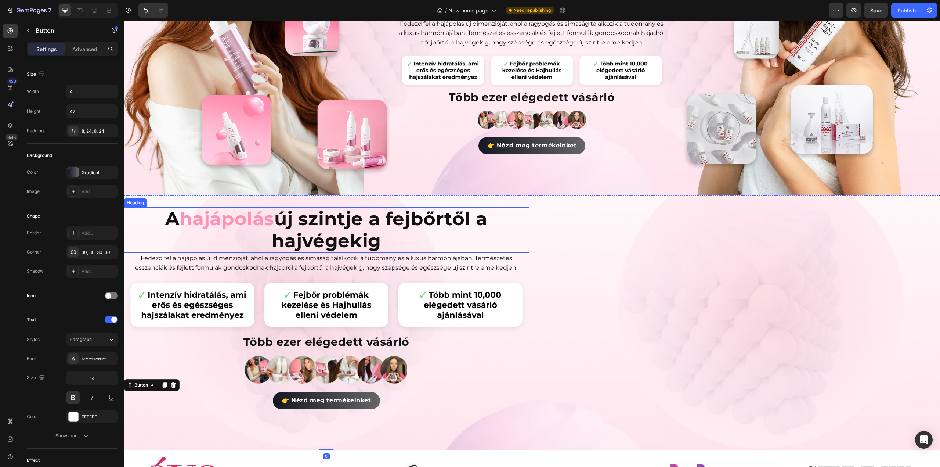
click at [417, 219] on p "A hajápolás új szintje a fejbőrtől a hajvégekig" at bounding box center [327, 230] width 404 height 44
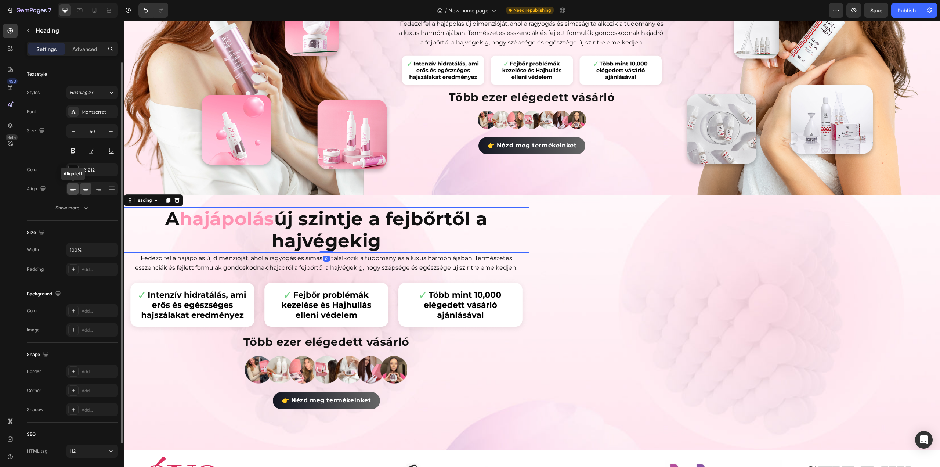
click at [71, 189] on icon at bounding box center [72, 188] width 7 height 7
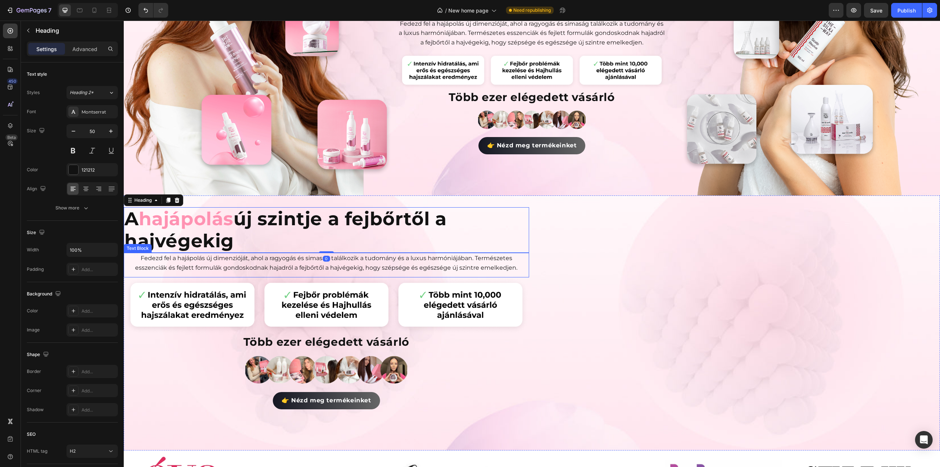
click at [237, 265] on p "Fedezd fel a hajápolás új dimenzióját, ahol a ragyogás és simaság találkozik a …" at bounding box center [327, 262] width 404 height 19
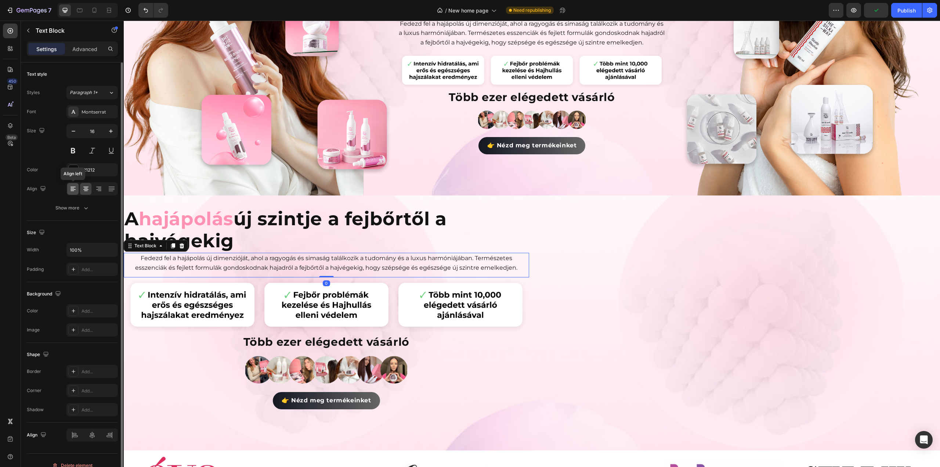
click at [75, 189] on icon at bounding box center [73, 189] width 5 height 1
click at [298, 343] on h2 "Több ezer elégedett vásárló" at bounding box center [327, 342] width 406 height 15
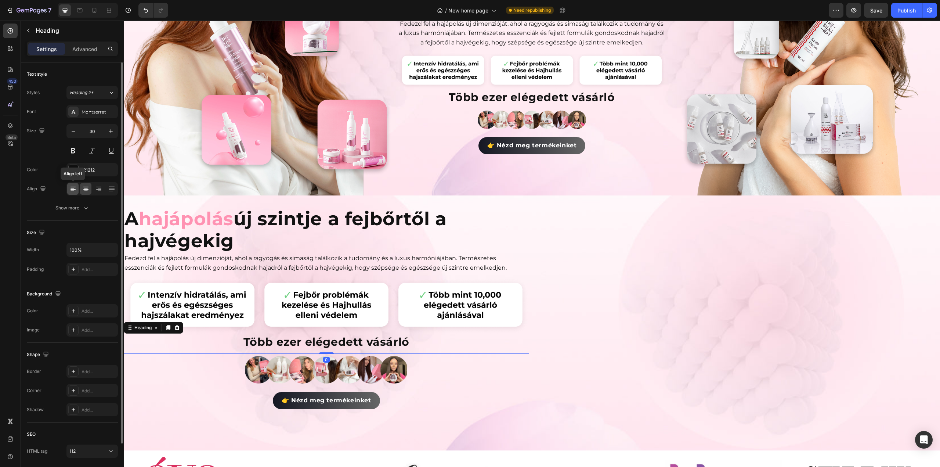
click at [74, 188] on icon at bounding box center [72, 188] width 7 height 7
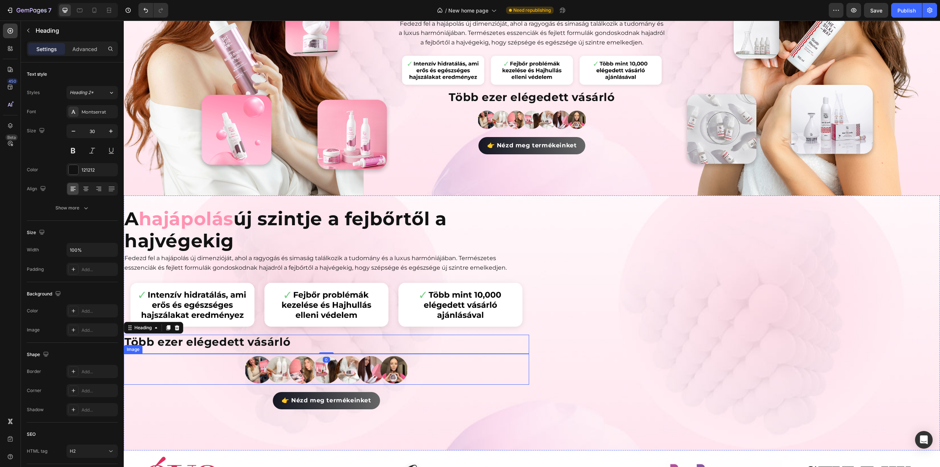
click at [267, 360] on img at bounding box center [326, 369] width 162 height 31
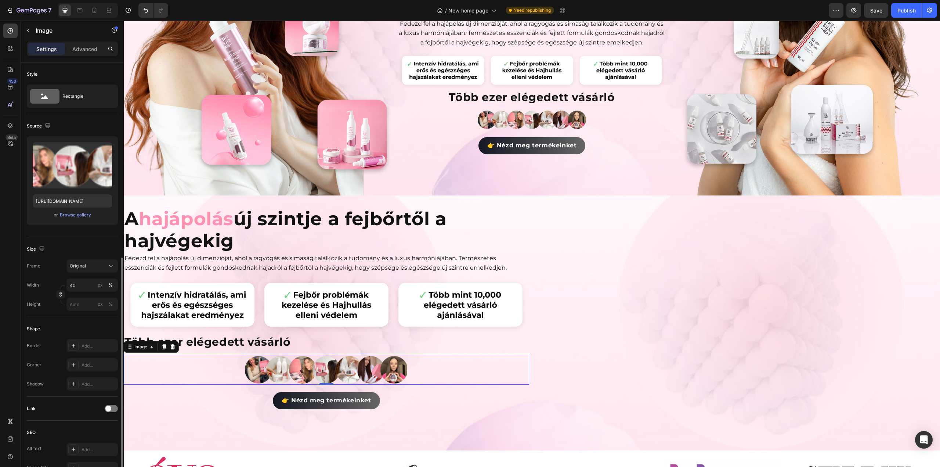
scroll to position [128, 0]
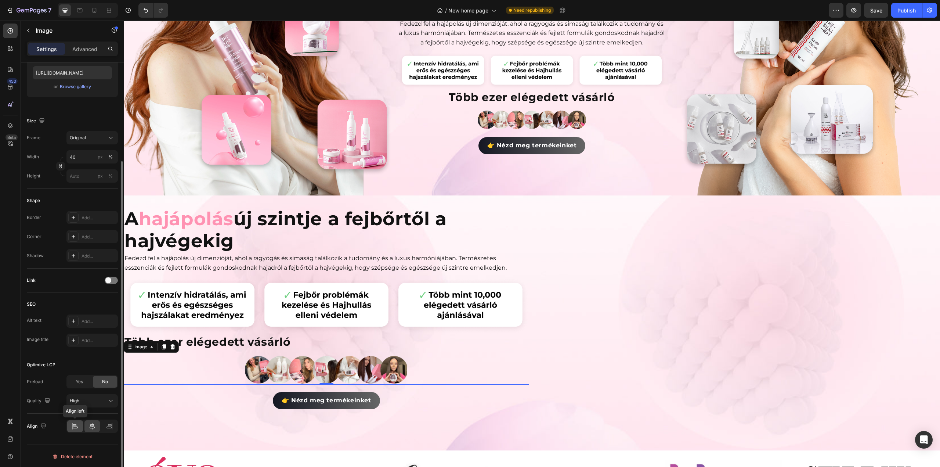
click at [75, 424] on icon at bounding box center [74, 425] width 7 height 7
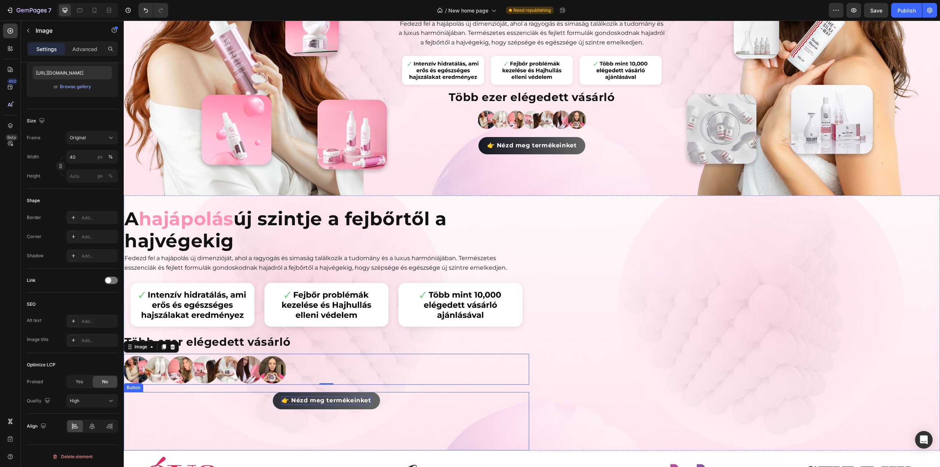
click at [302, 399] on span "👉 Nézd meg termékeinket" at bounding box center [327, 400] width 90 height 7
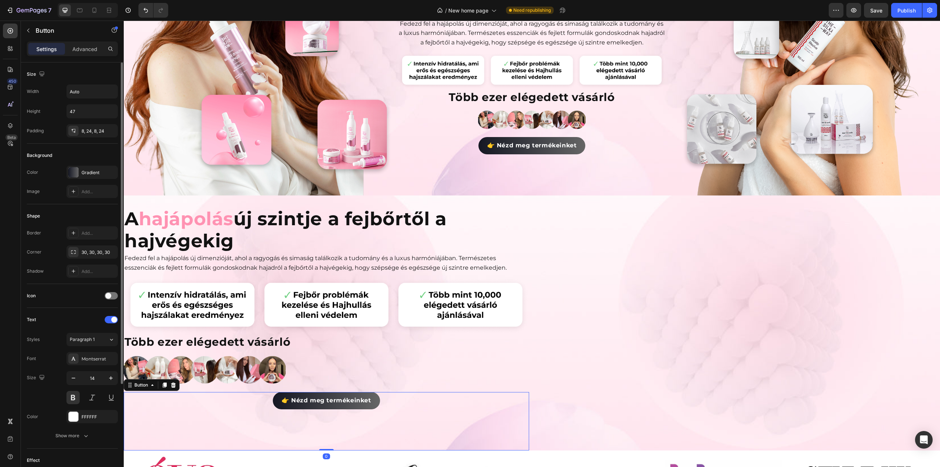
scroll to position [138, 0]
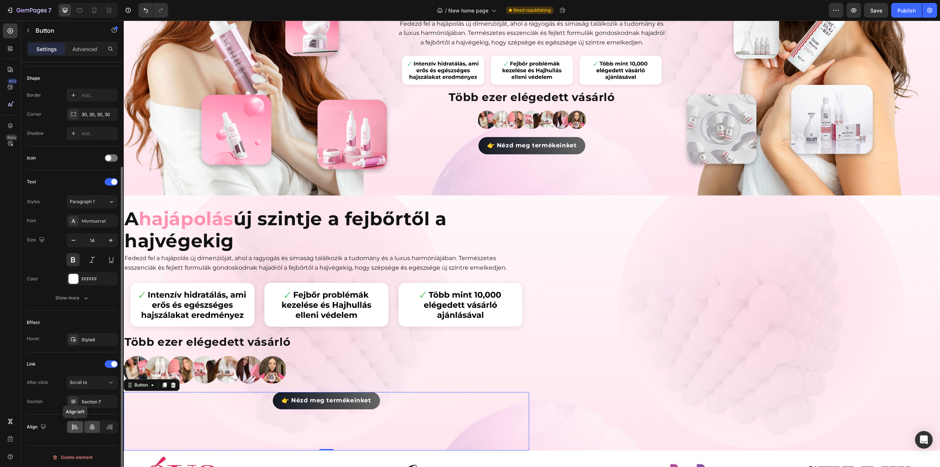
click at [75, 427] on icon at bounding box center [75, 428] width 5 height 2
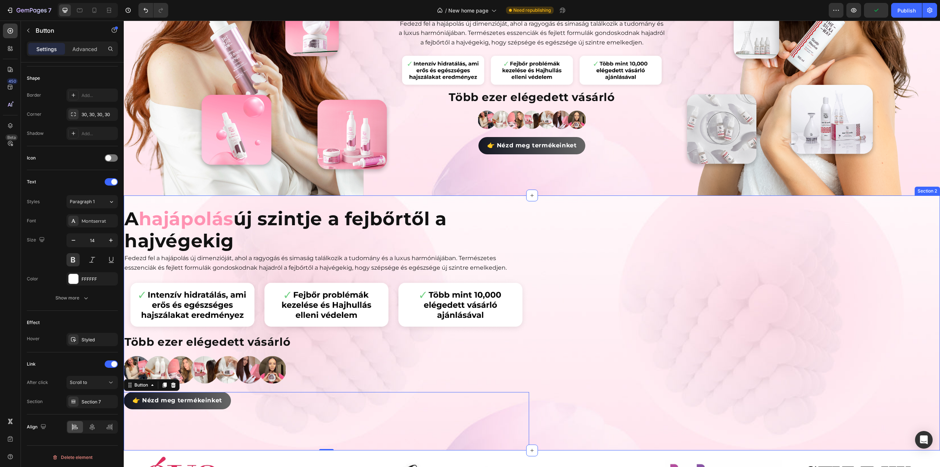
click at [561, 271] on div "Image Image" at bounding box center [738, 328] width 406 height 243
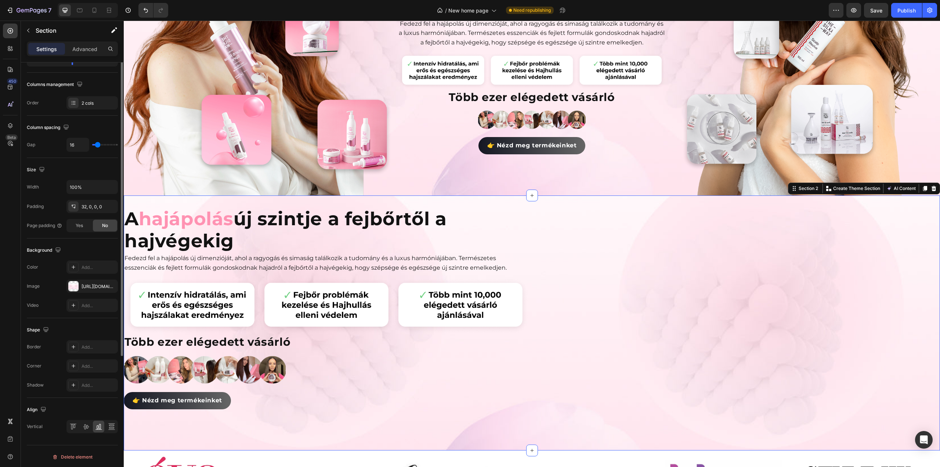
scroll to position [0, 0]
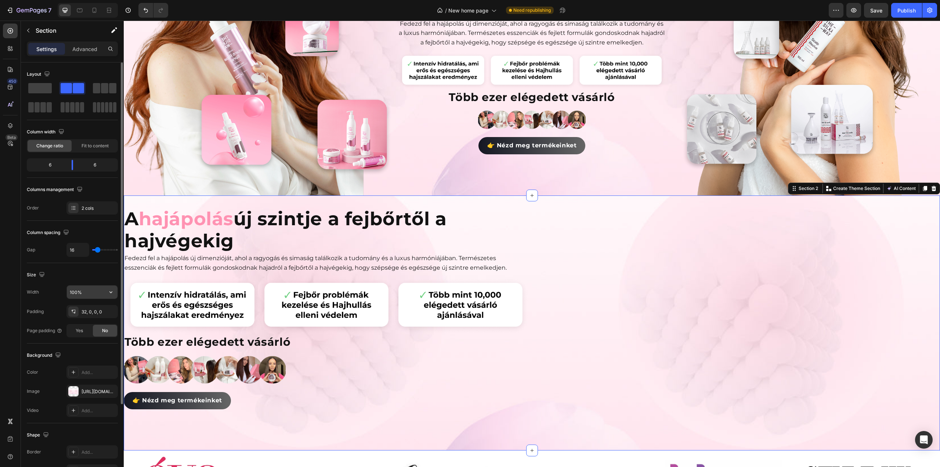
click at [91, 292] on input "100%" at bounding box center [92, 291] width 51 height 13
click at [110, 292] on icon "button" at bounding box center [110, 291] width 7 height 7
click at [80, 323] on span "Default" at bounding box center [76, 323] width 15 height 7
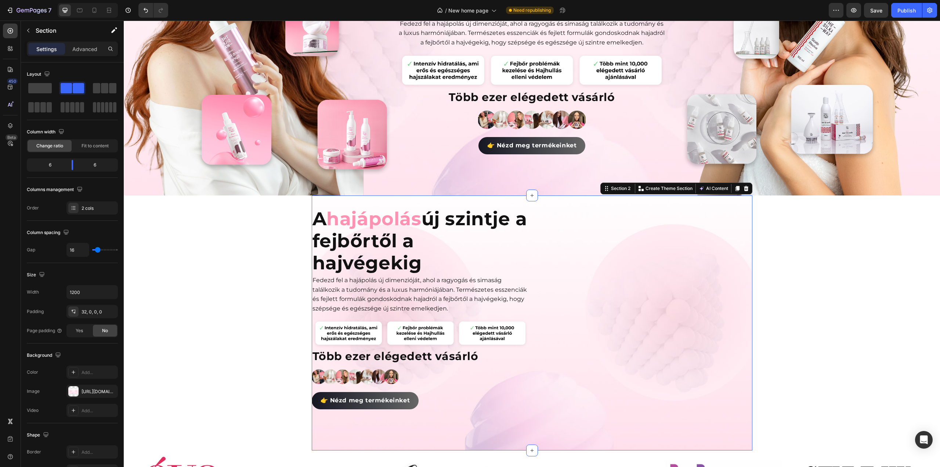
click at [536, 218] on div "Image Image" at bounding box center [643, 328] width 217 height 243
click at [113, 292] on icon "button" at bounding box center [110, 291] width 7 height 7
click at [85, 312] on p "Full 100%" at bounding box center [90, 309] width 42 height 7
type input "100%"
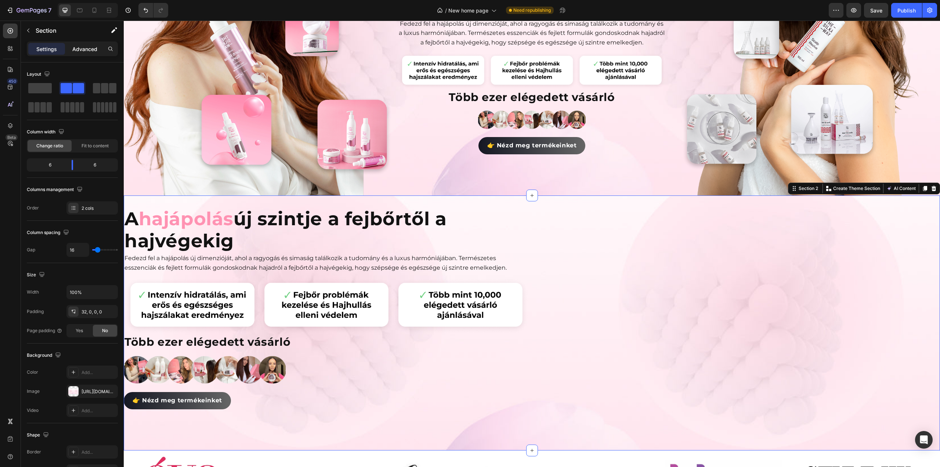
click at [85, 45] on p "Advanced" at bounding box center [84, 49] width 25 height 8
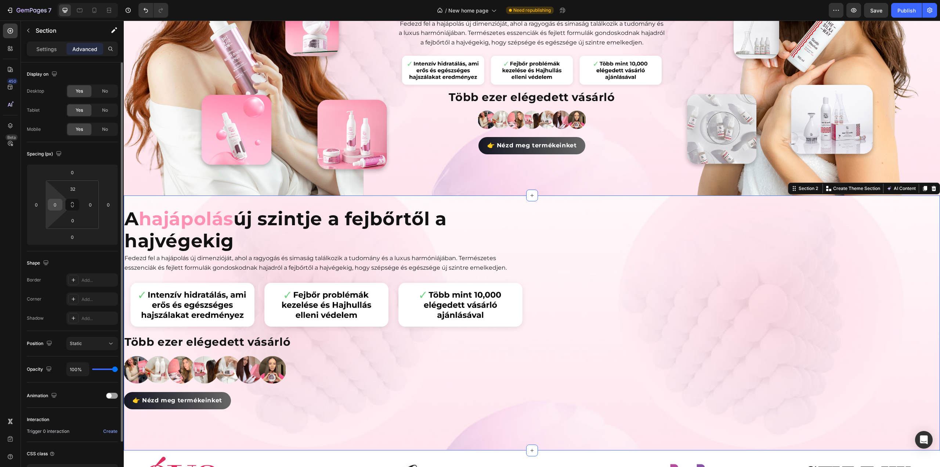
click at [53, 204] on input "0" at bounding box center [55, 204] width 11 height 11
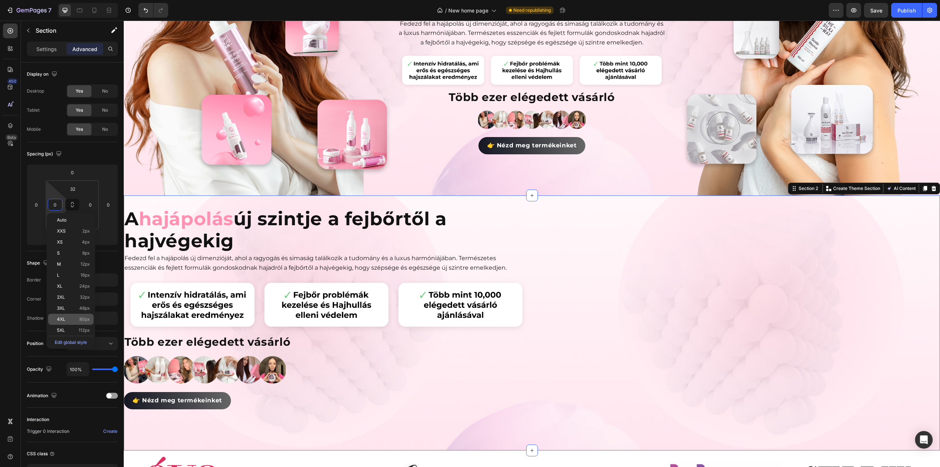
click at [64, 326] on div "5XL 112px" at bounding box center [71, 330] width 46 height 11
type input "112"
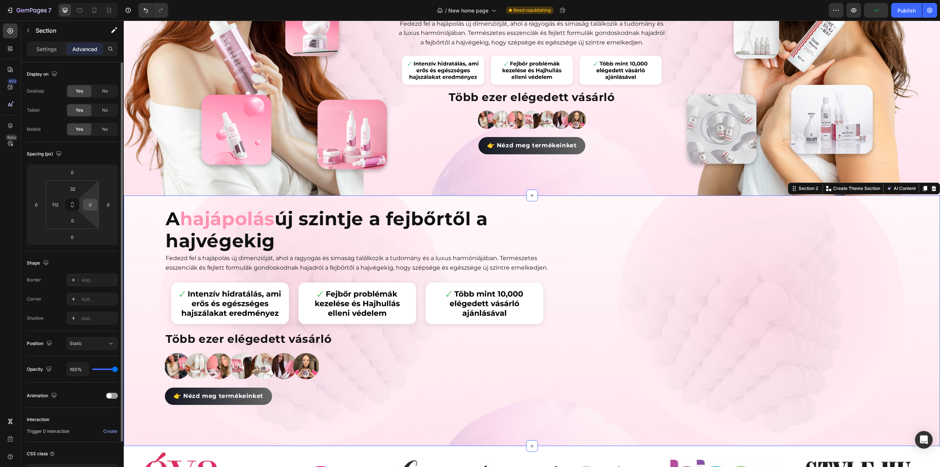
click at [92, 202] on input "0" at bounding box center [90, 204] width 11 height 11
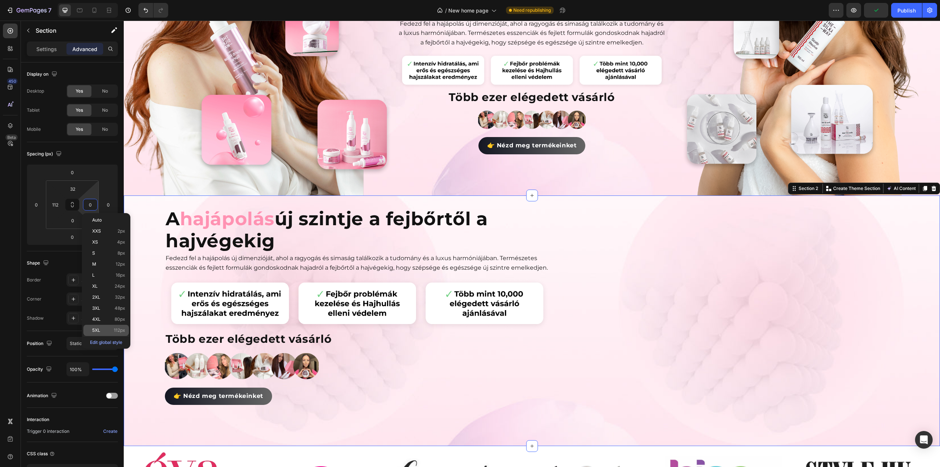
click at [98, 329] on span "5XL" at bounding box center [96, 330] width 8 height 5
type input "112"
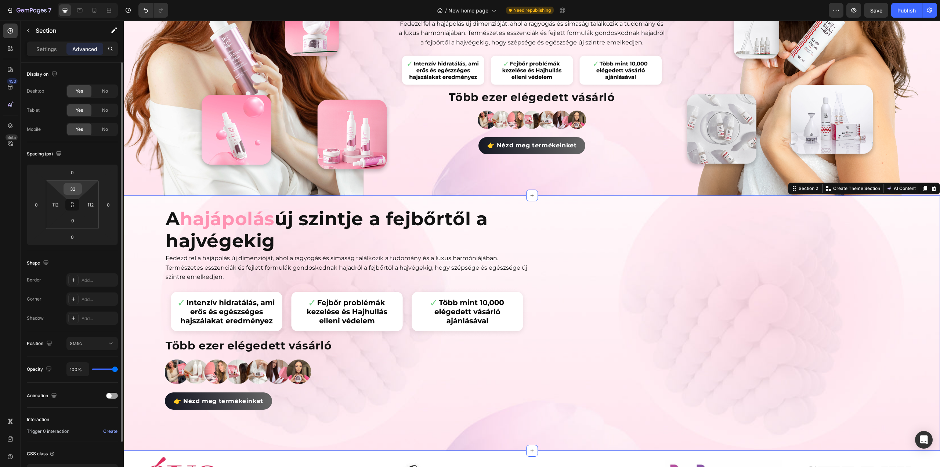
click at [78, 188] on input "32" at bounding box center [72, 188] width 15 height 11
click at [59, 0] on html "7 Version history / New home page Need republishing Preview Save Publish 450 Be…" at bounding box center [470, 0] width 940 height 0
type input "2"
type input "5"
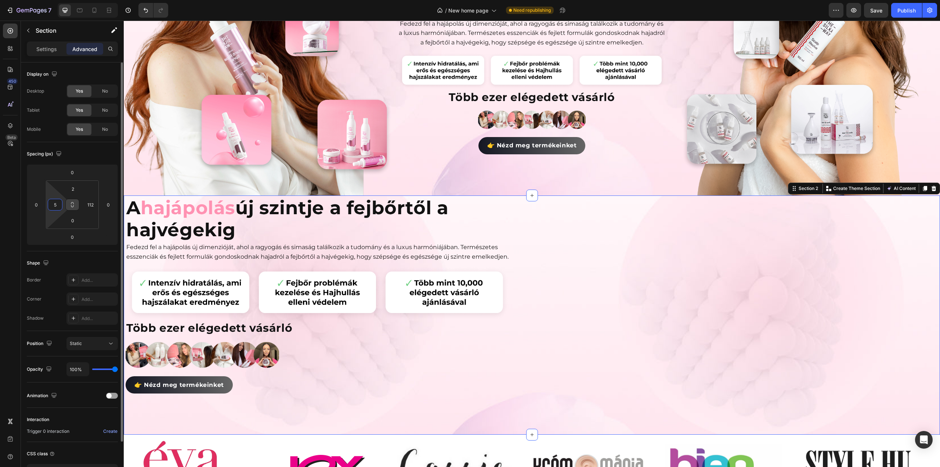
click at [72, 205] on icon at bounding box center [72, 205] width 6 height 6
click at [53, 203] on input "5" at bounding box center [55, 204] width 11 height 11
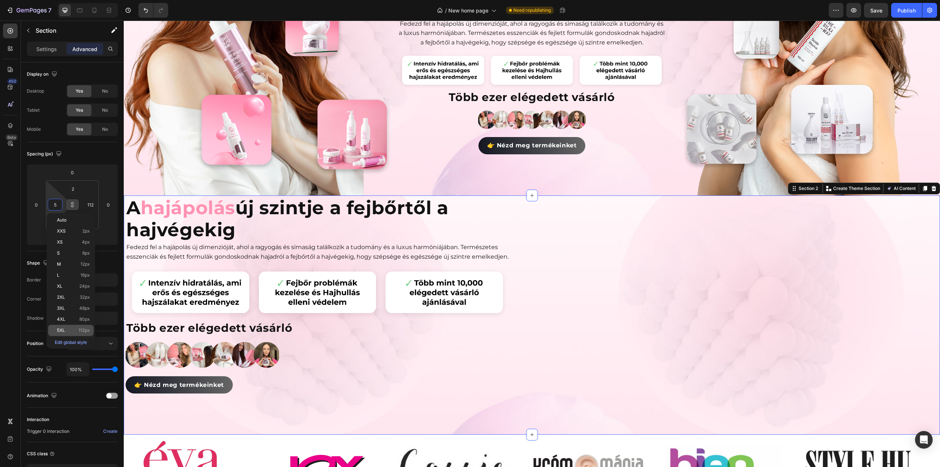
type input "5"
click at [64, 328] on span "5XL" at bounding box center [61, 330] width 8 height 5
type input "112"
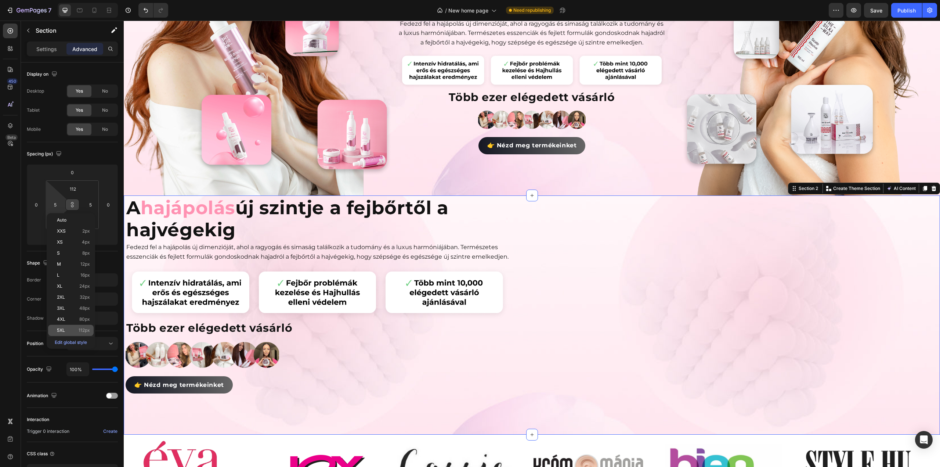
type input "112"
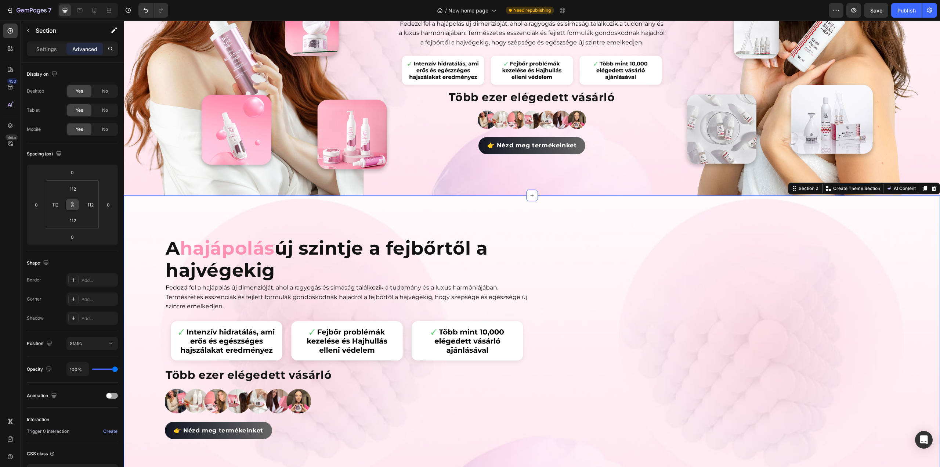
click at [619, 287] on div "Image Image" at bounding box center [717, 359] width 364 height 244
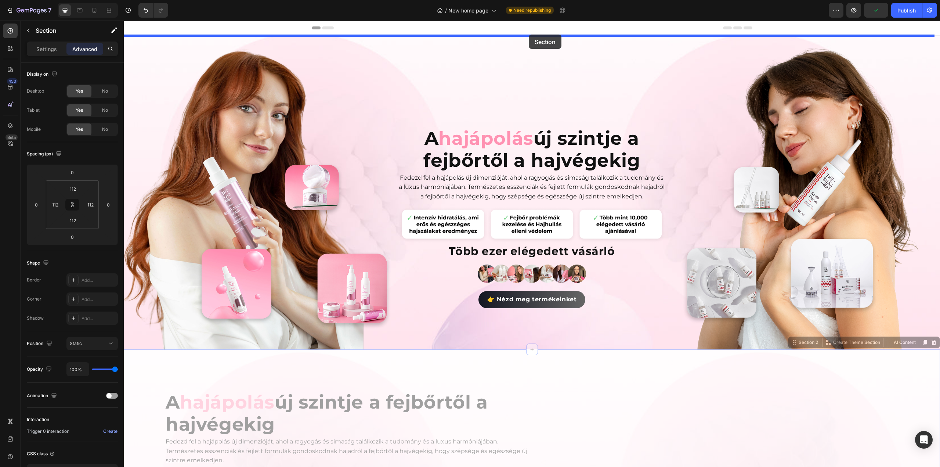
drag, startPoint x: 554, startPoint y: 294, endPoint x: 529, endPoint y: 35, distance: 261.0
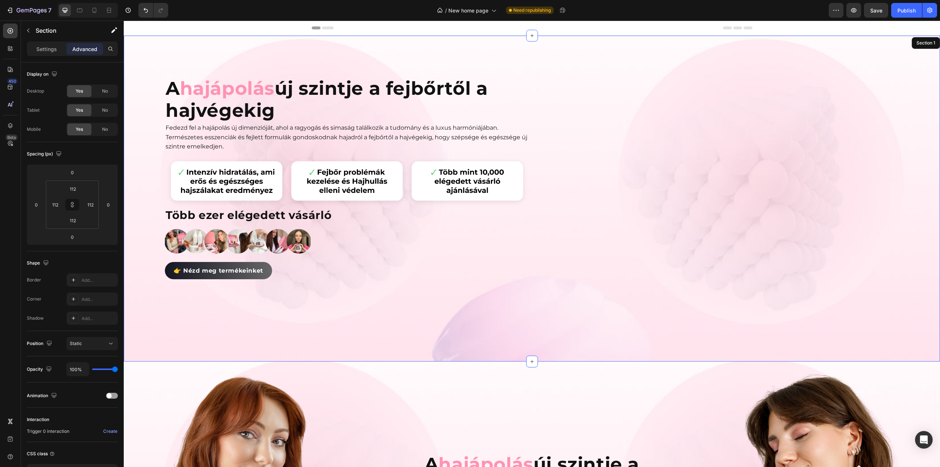
click at [625, 105] on div "Image Image" at bounding box center [717, 199] width 364 height 244
click at [47, 42] on div "Settings Advanced" at bounding box center [72, 49] width 91 height 15
click at [47, 44] on div "Settings" at bounding box center [46, 49] width 37 height 12
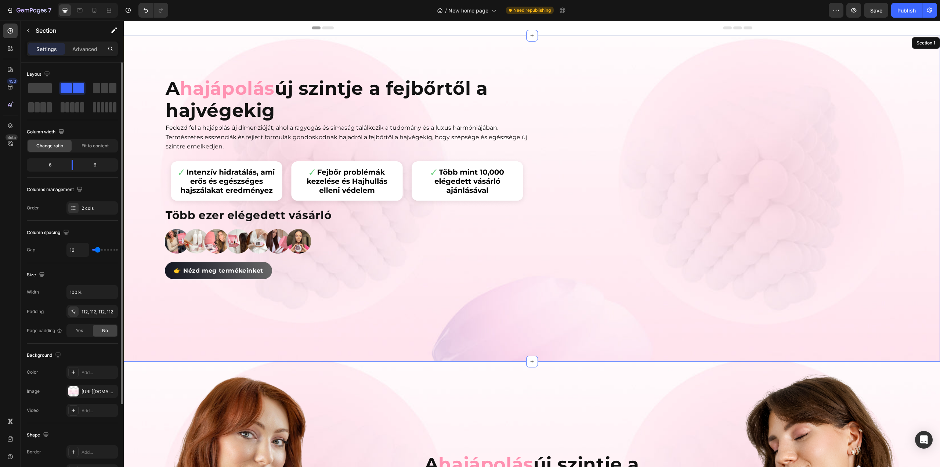
scroll to position [105, 0]
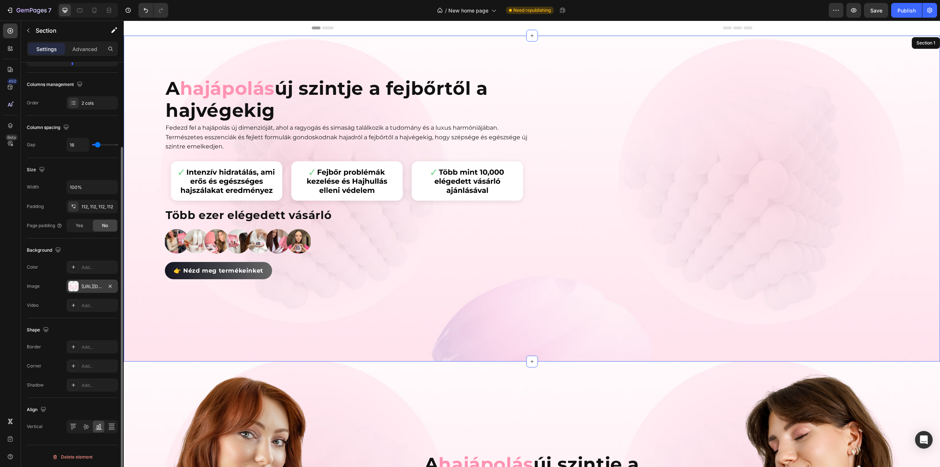
click at [72, 285] on div at bounding box center [73, 286] width 10 height 10
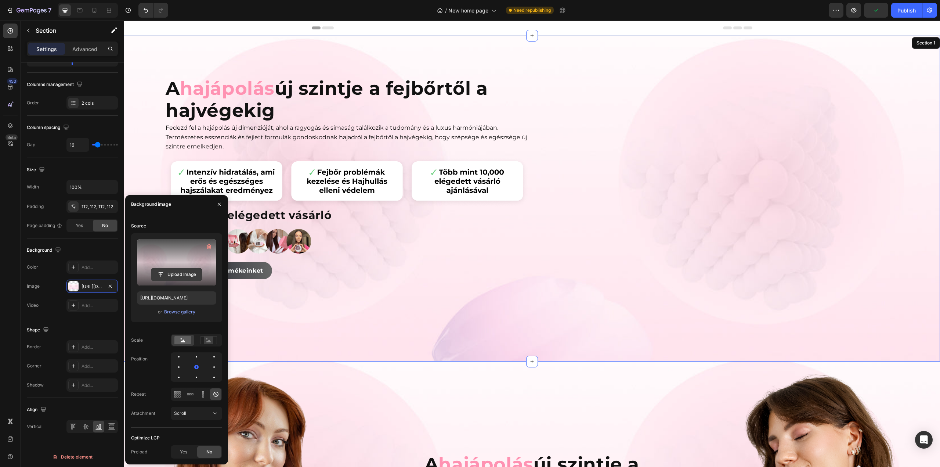
click at [180, 274] on input "file" at bounding box center [176, 274] width 51 height 12
click at [438, 181] on img at bounding box center [347, 182] width 364 height 51
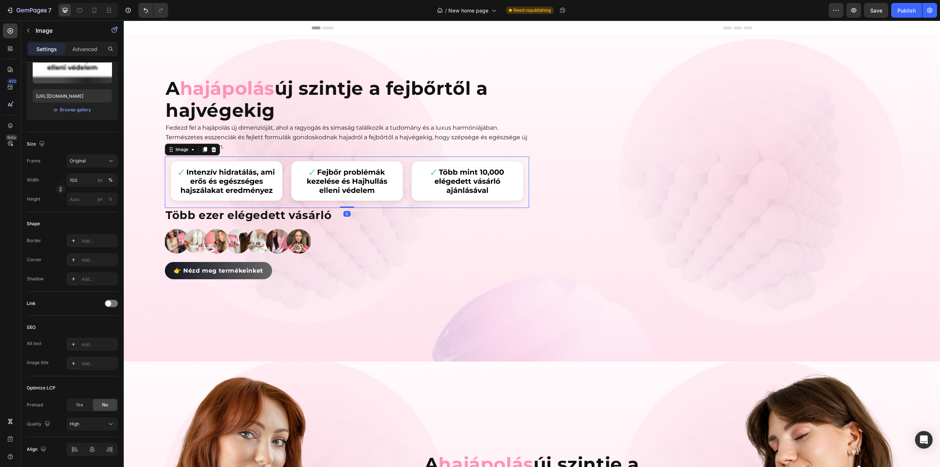
scroll to position [0, 0]
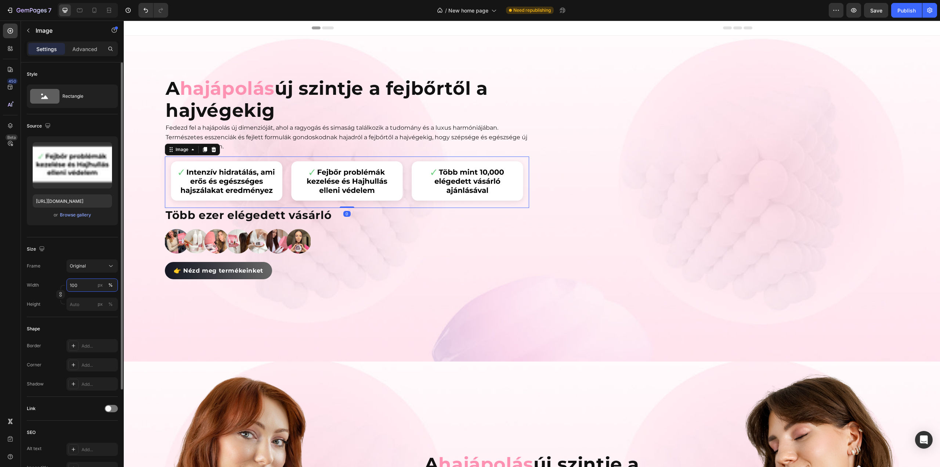
click at [82, 285] on input "100" at bounding box center [91, 284] width 51 height 13
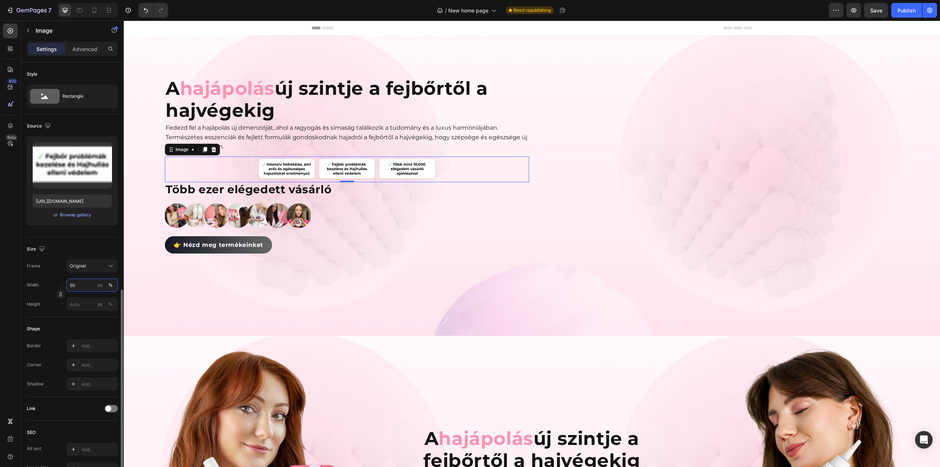
scroll to position [128, 0]
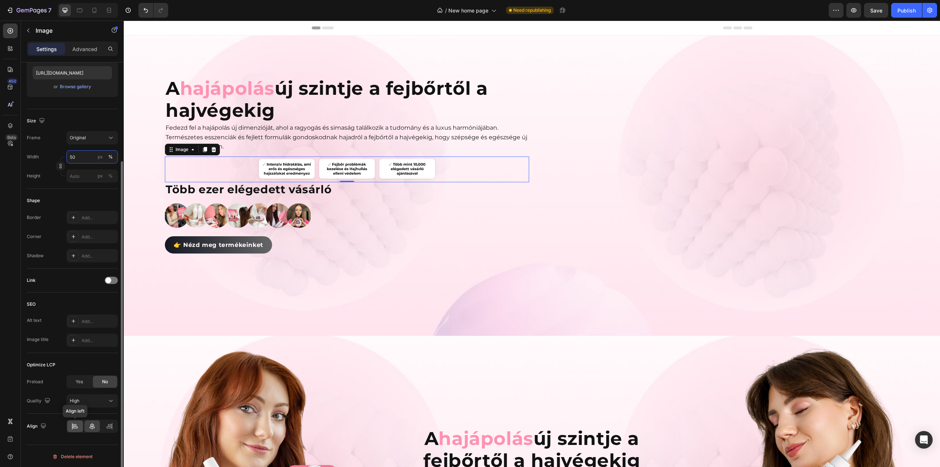
type input "50"
click at [77, 427] on icon at bounding box center [74, 425] width 7 height 7
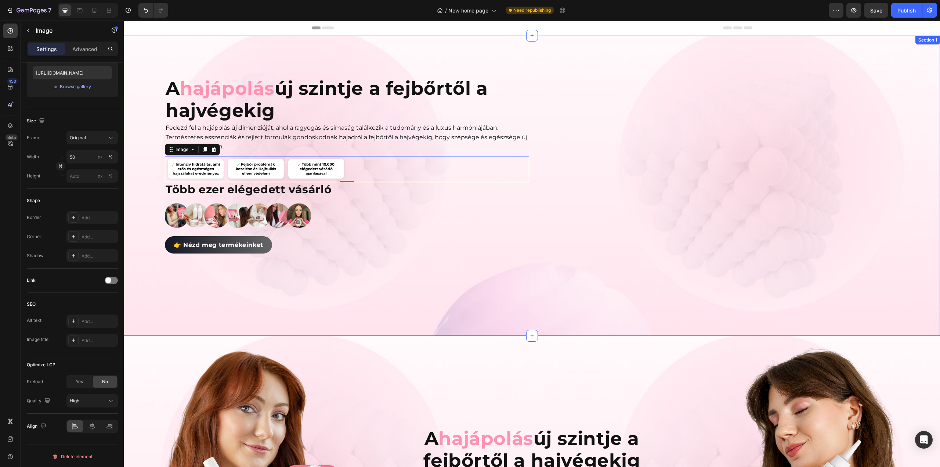
click at [223, 68] on div "A hajápolás új szintje a fejbőrtől a hajvégekig Heading Fedezd fel a hajápolás …" at bounding box center [532, 186] width 817 height 300
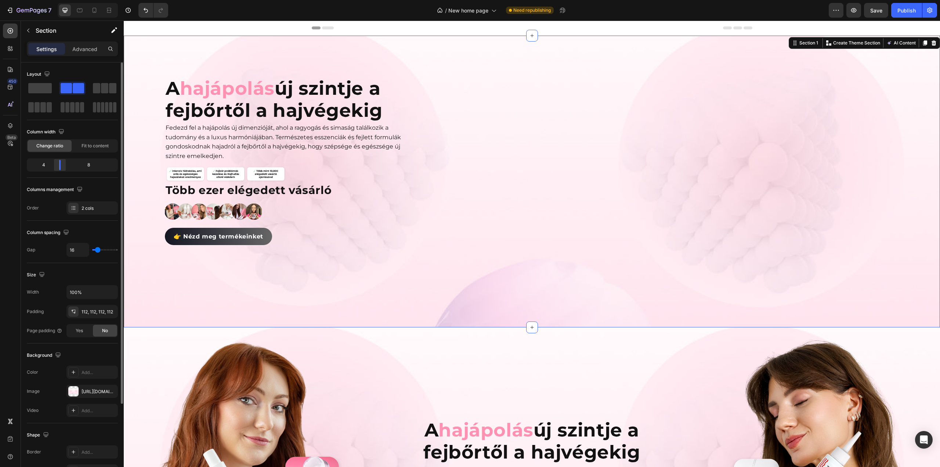
drag, startPoint x: 73, startPoint y: 164, endPoint x: 57, endPoint y: 167, distance: 16.4
click at [57, 167] on div at bounding box center [59, 165] width 13 height 10
click at [269, 182] on img at bounding box center [226, 174] width 122 height 17
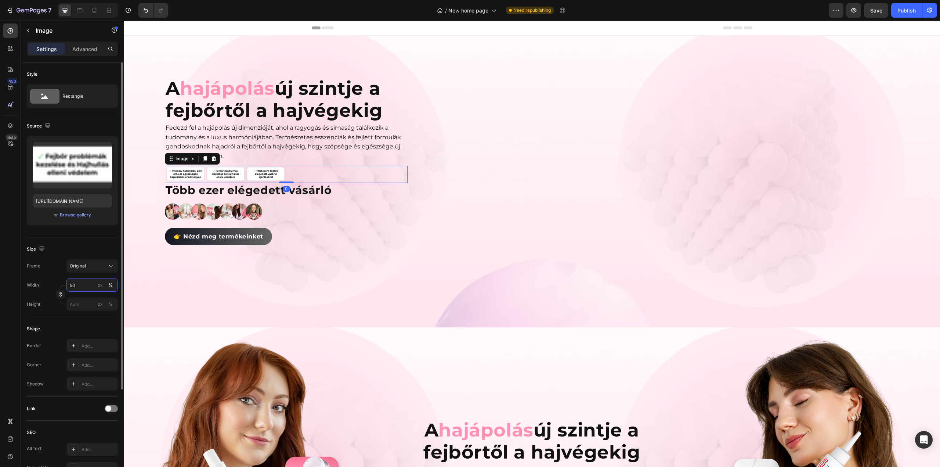
click at [91, 283] on input "50" at bounding box center [91, 284] width 51 height 13
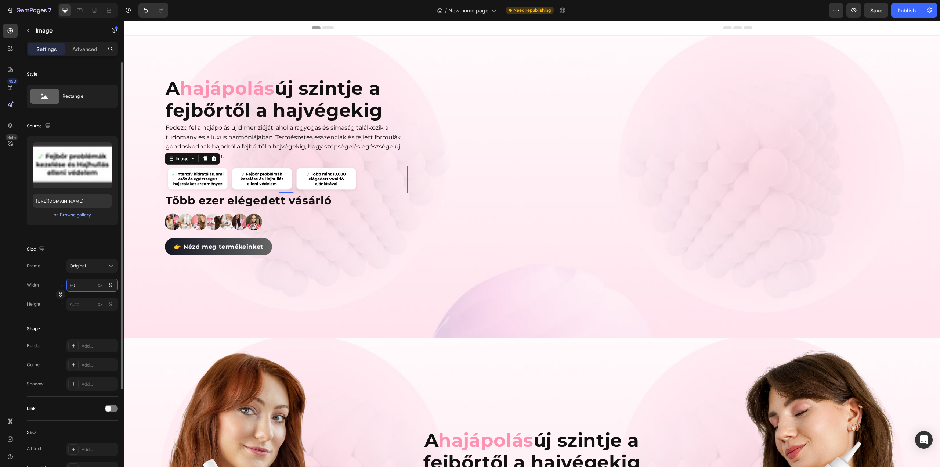
drag, startPoint x: 94, startPoint y: 285, endPoint x: 63, endPoint y: 280, distance: 31.2
click at [63, 280] on div "Width 80 px %" at bounding box center [72, 284] width 91 height 13
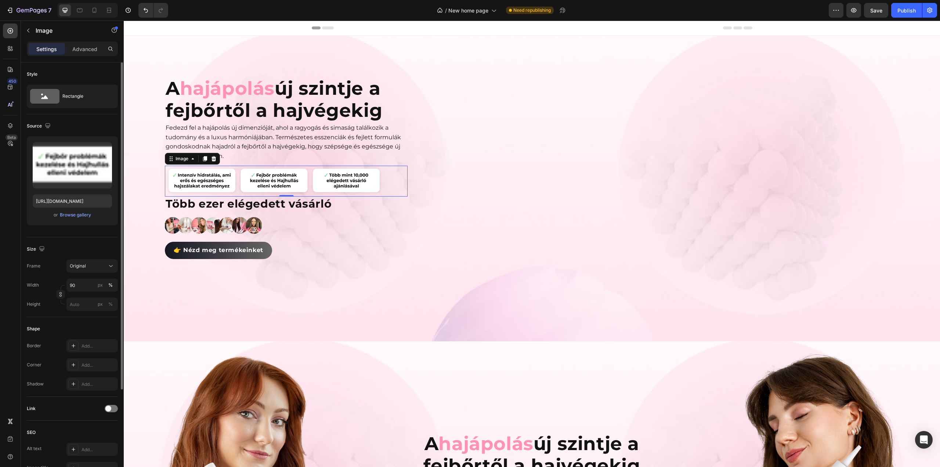
click at [64, 280] on div "Width 90 px %" at bounding box center [72, 284] width 91 height 13
click at [88, 283] on input "90" at bounding box center [91, 284] width 51 height 13
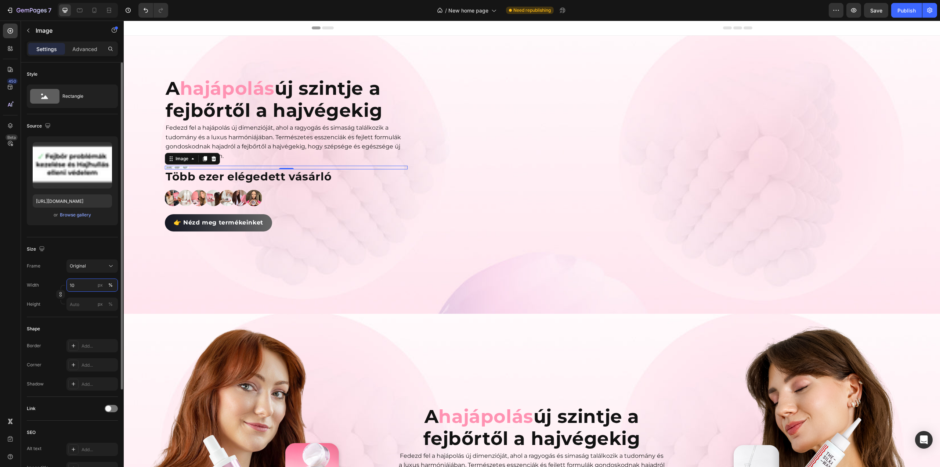
type input "100"
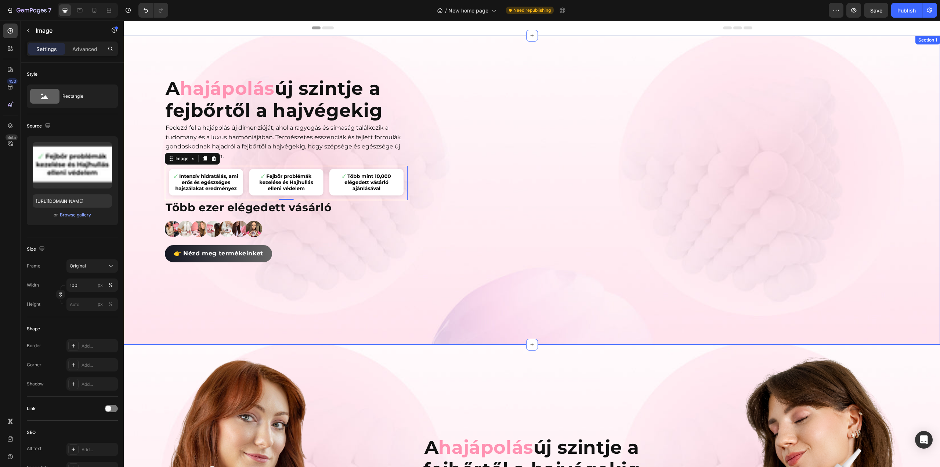
click at [516, 153] on div "Image Image" at bounding box center [657, 190] width 486 height 227
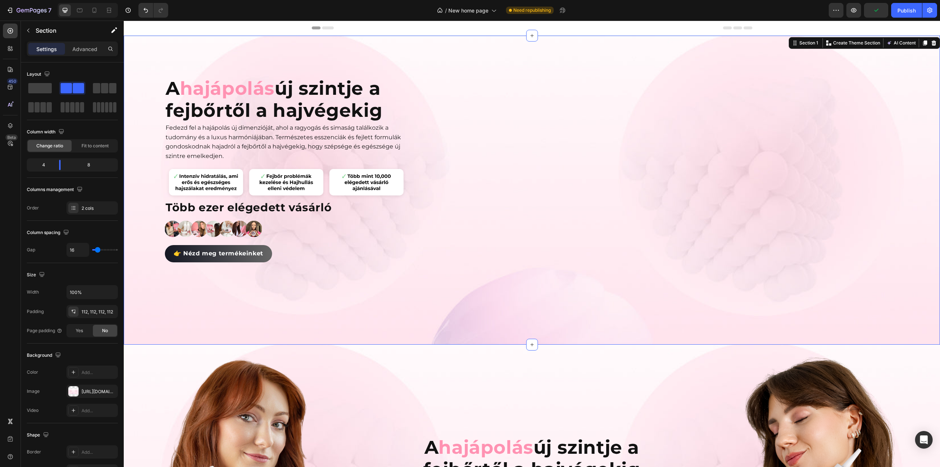
click at [546, 136] on div "Image Image" at bounding box center [657, 190] width 486 height 227
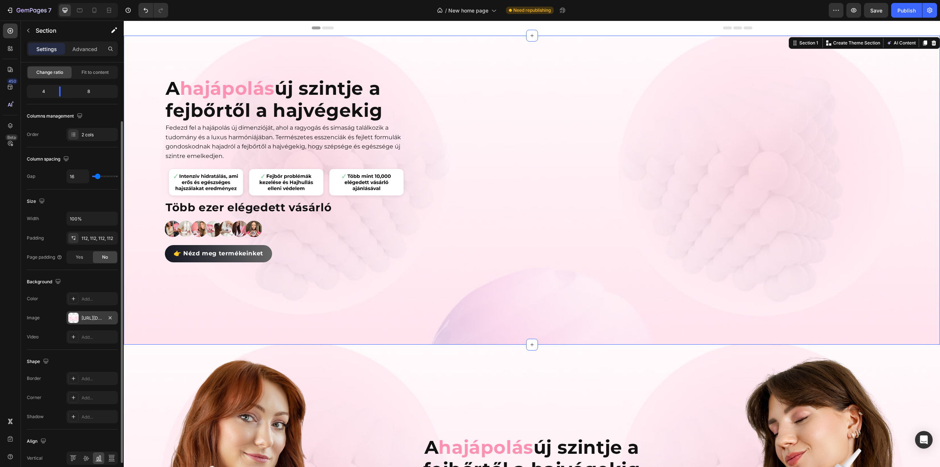
click at [72, 317] on div at bounding box center [73, 318] width 10 height 10
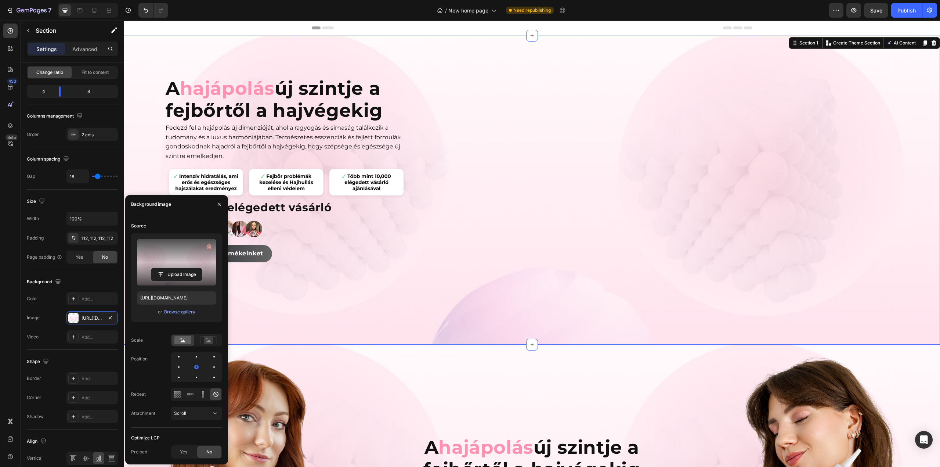
click at [182, 251] on label at bounding box center [176, 262] width 79 height 46
click at [182, 268] on input "file" at bounding box center [176, 274] width 51 height 12
type input "https://cdn.shopify.com/s/files/1/0492/9470/4796/files/gempages_490611713016595…"
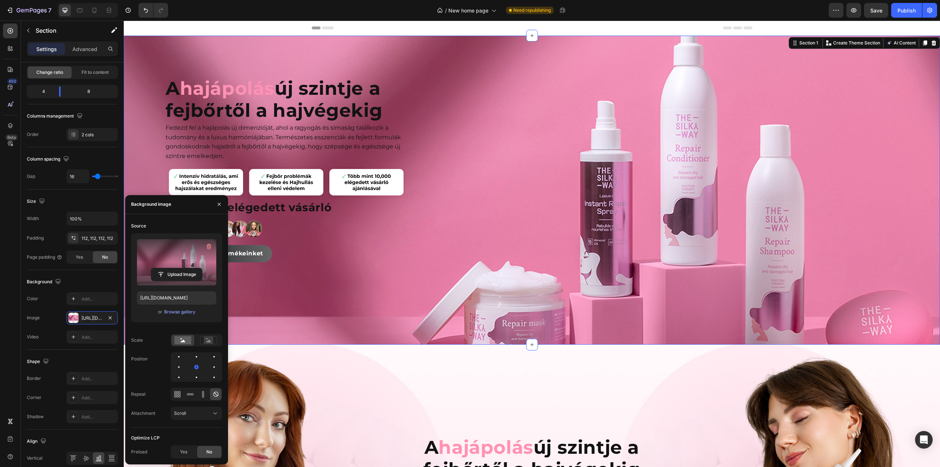
click at [589, 162] on div "Image Image" at bounding box center [657, 190] width 486 height 227
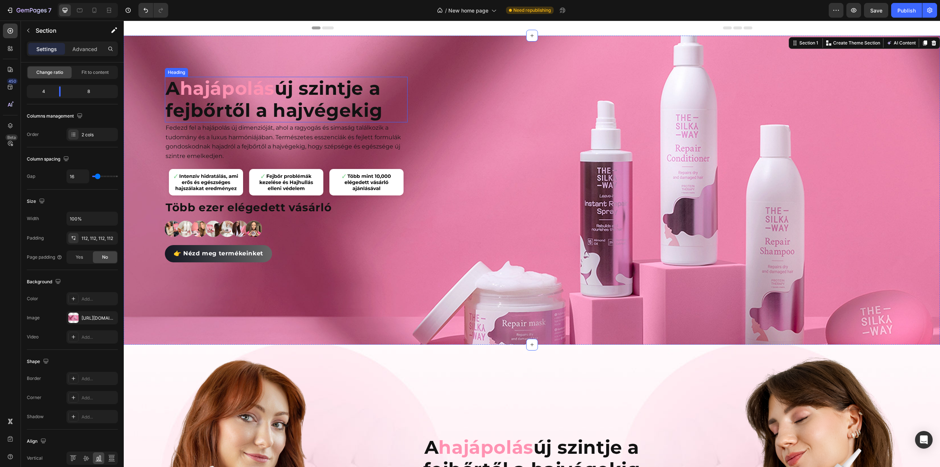
click at [336, 102] on p "A hajápolás új szintje a fejbőrtől a hajvégekig" at bounding box center [286, 100] width 241 height 44
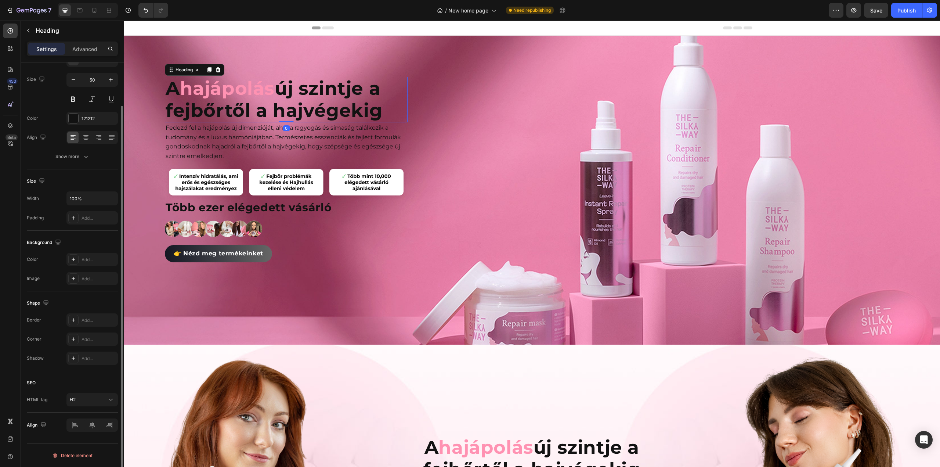
scroll to position [0, 0]
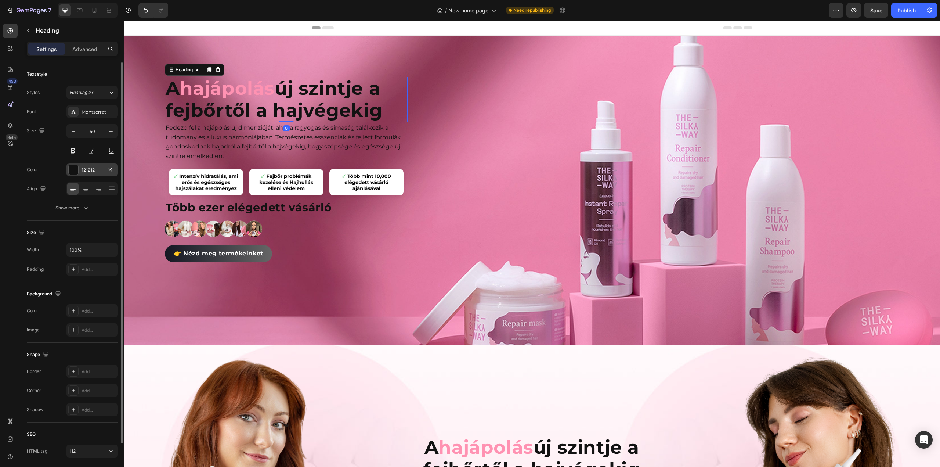
click at [73, 174] on div at bounding box center [74, 170] width 10 height 10
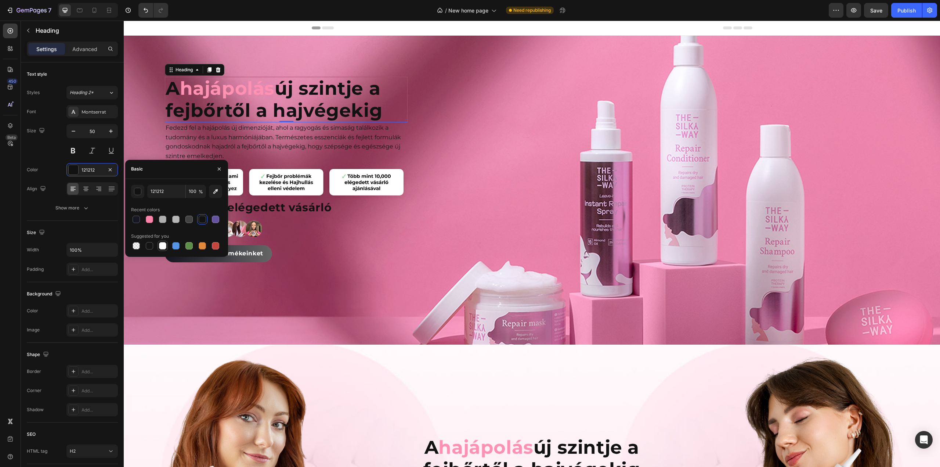
click at [165, 244] on div at bounding box center [162, 245] width 7 height 7
type input "FFFFFF"
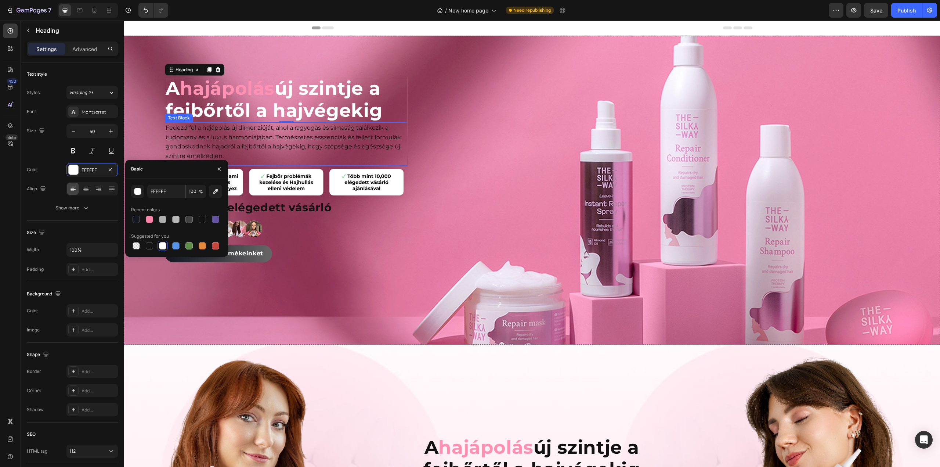
click at [250, 148] on p "Fedezd fel a hajápolás új dimenzióját, ahol a ragyogás és simaság találkozik a …" at bounding box center [286, 141] width 241 height 37
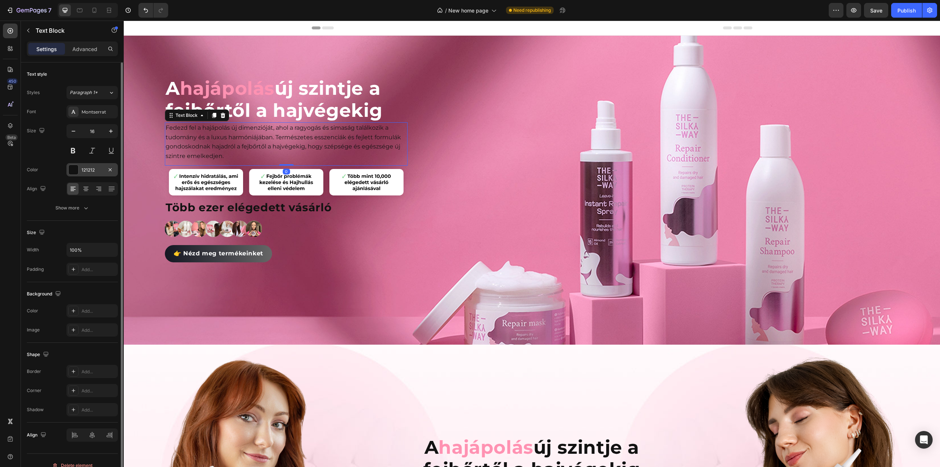
click at [75, 169] on div at bounding box center [74, 170] width 10 height 10
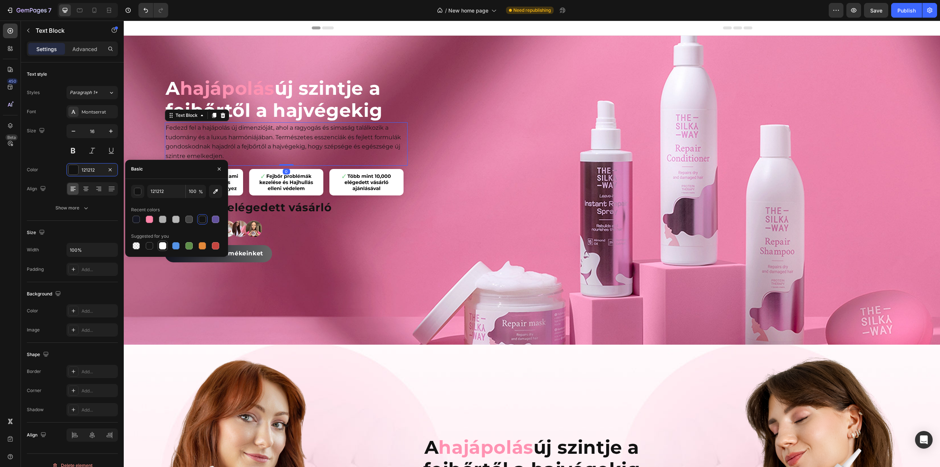
click at [160, 247] on div at bounding box center [162, 245] width 7 height 7
type input "FFFFFF"
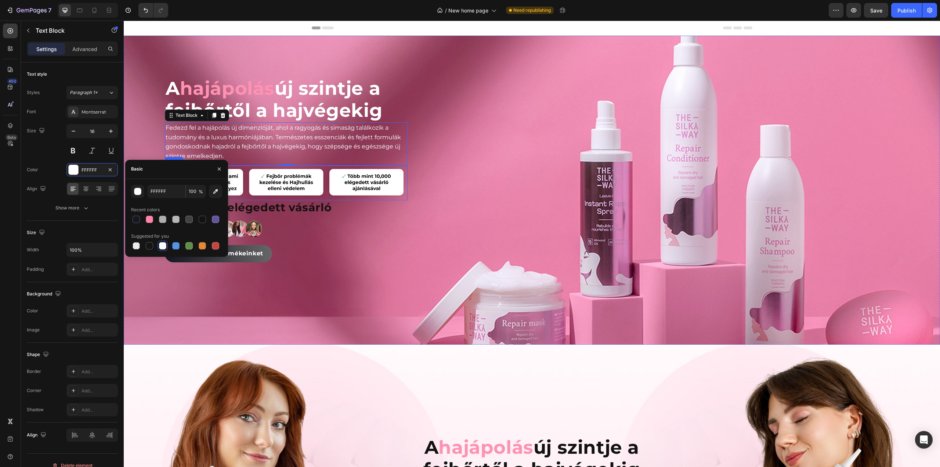
click at [305, 180] on img at bounding box center [286, 183] width 243 height 34
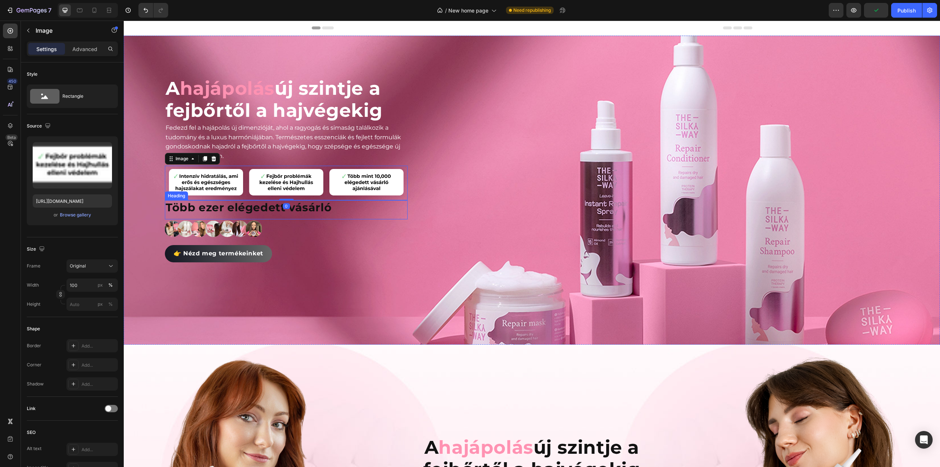
click at [317, 205] on h2 "Több ezer elégedett vásárló" at bounding box center [286, 207] width 243 height 15
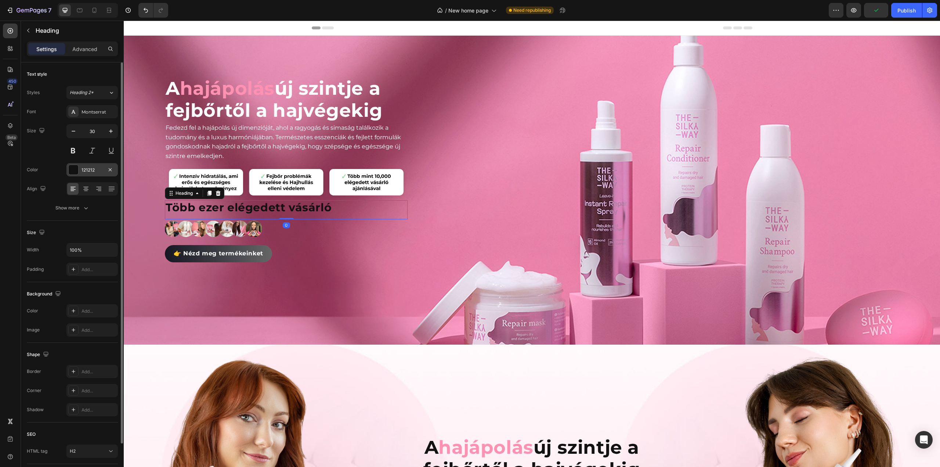
click at [74, 173] on div at bounding box center [74, 170] width 10 height 10
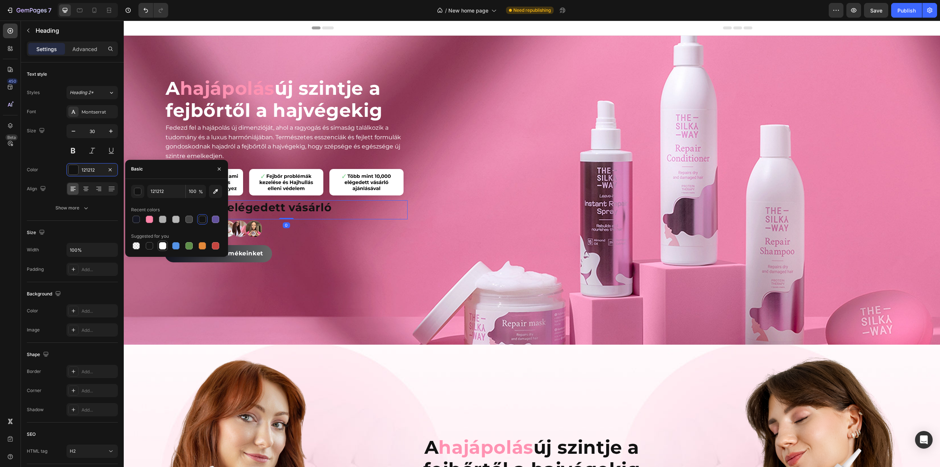
click at [162, 244] on div at bounding box center [162, 245] width 7 height 7
type input "FFFFFF"
click at [367, 253] on div "👉 Nézd meg termékeinket Button" at bounding box center [286, 274] width 243 height 58
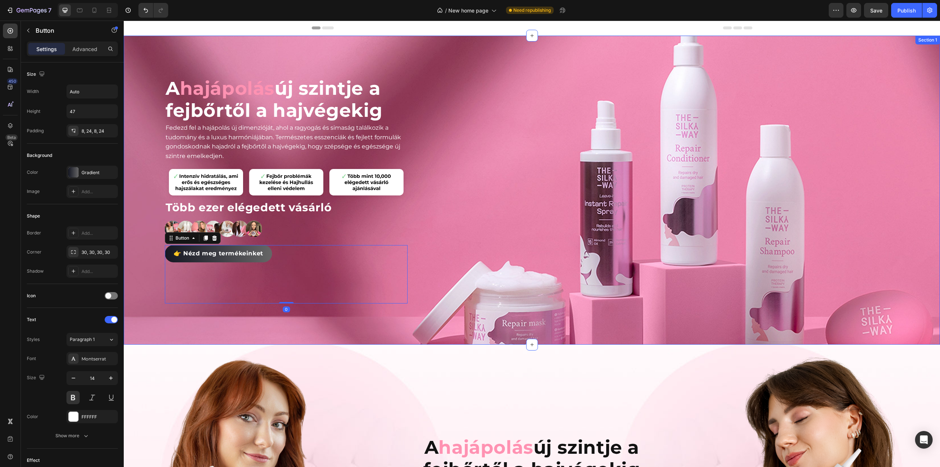
click at [572, 175] on div "Image Image" at bounding box center [657, 190] width 486 height 227
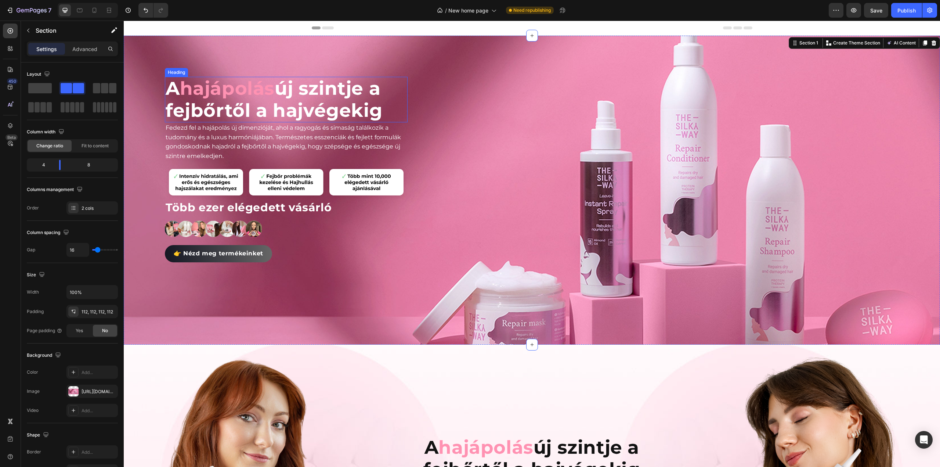
click at [254, 89] on span "hajápolás" at bounding box center [227, 88] width 95 height 22
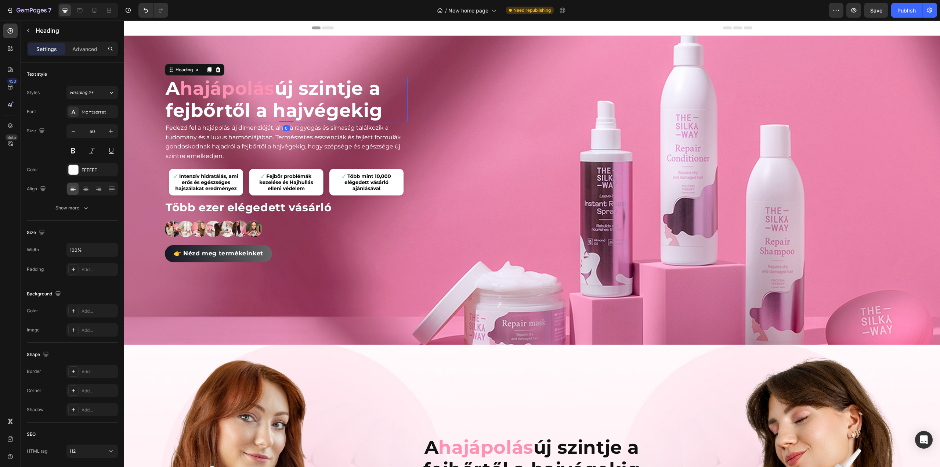
click at [254, 89] on span "hajápolás" at bounding box center [227, 88] width 95 height 22
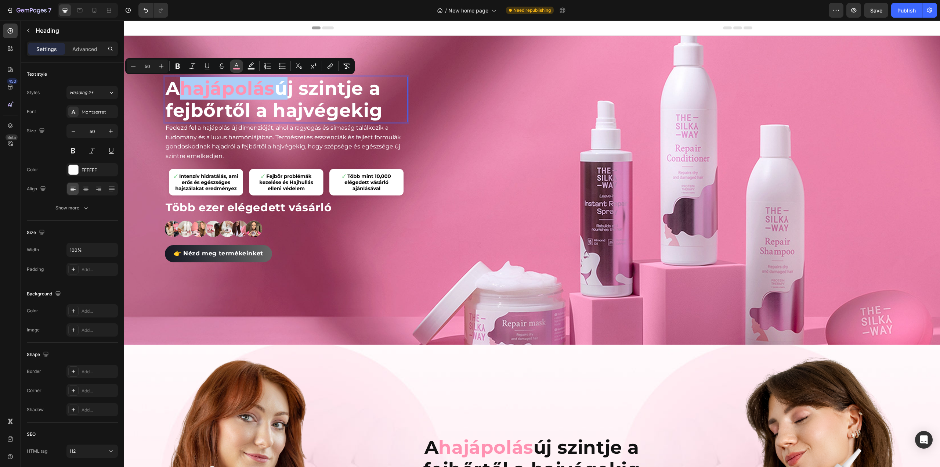
click at [233, 68] on button "color" at bounding box center [236, 66] width 13 height 13
type input "FF92B2"
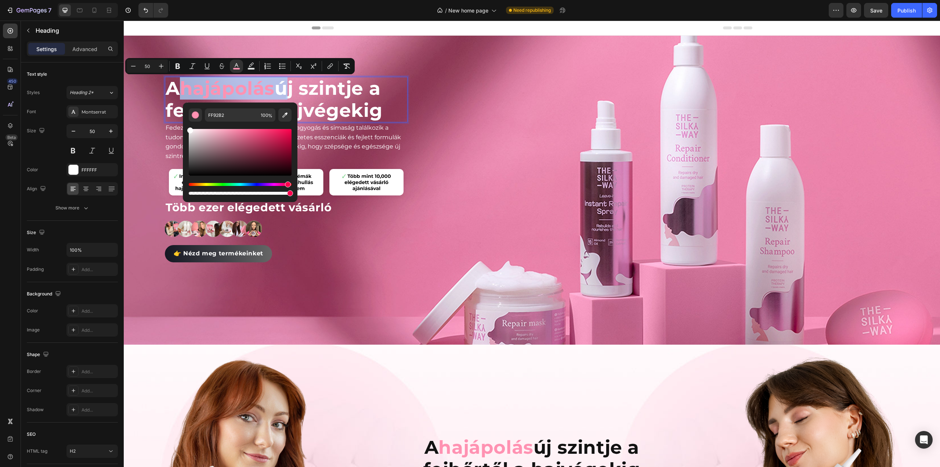
type input "FFFFFF"
drag, startPoint x: 337, startPoint y: 157, endPoint x: 150, endPoint y: 96, distance: 196.8
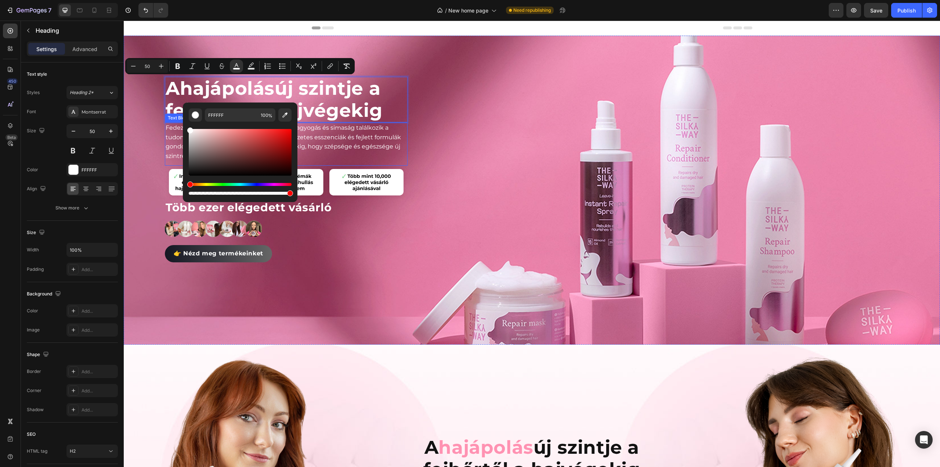
click at [440, 129] on div "Image Image" at bounding box center [657, 190] width 486 height 227
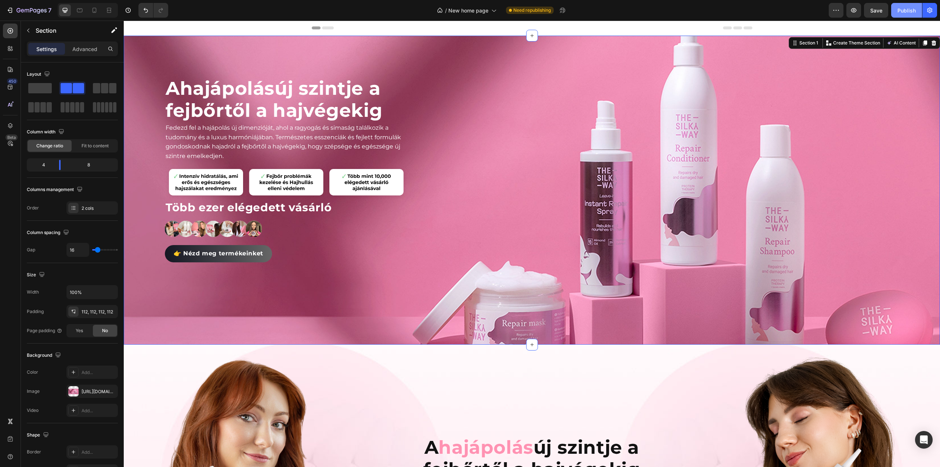
click at [902, 10] on div "Publish" at bounding box center [907, 11] width 18 height 8
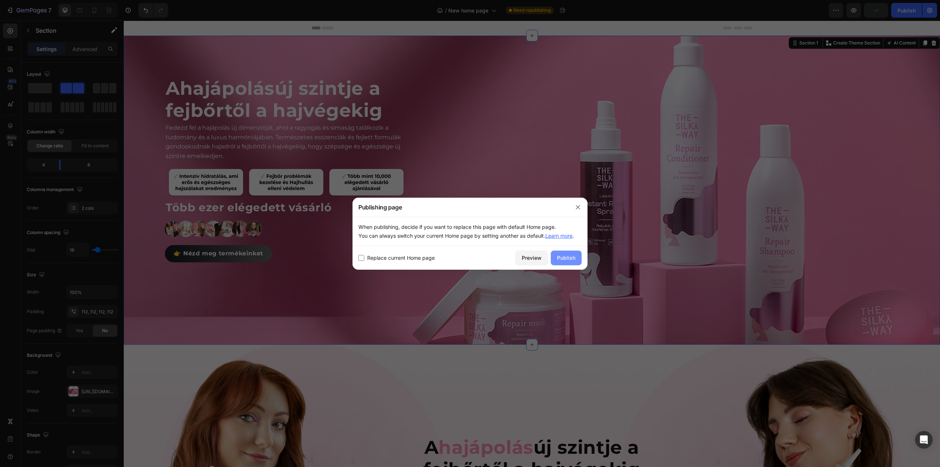
click at [570, 257] on div "Publish" at bounding box center [566, 258] width 18 height 8
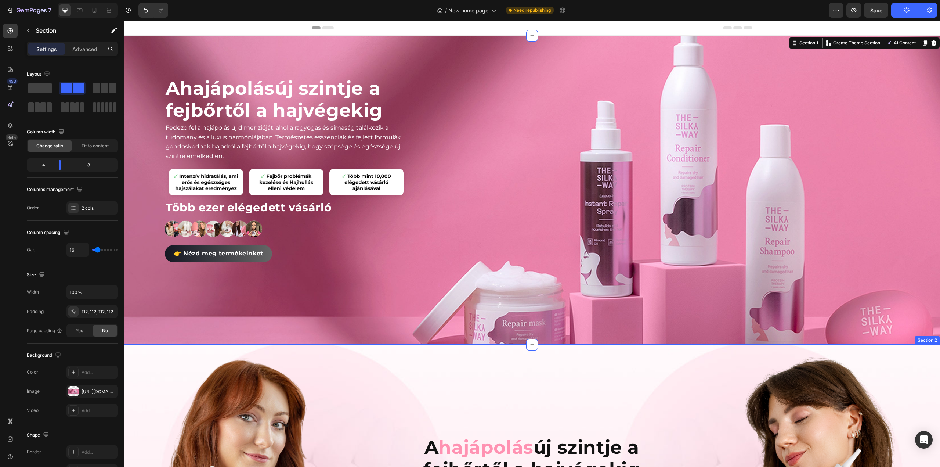
scroll to position [220, 0]
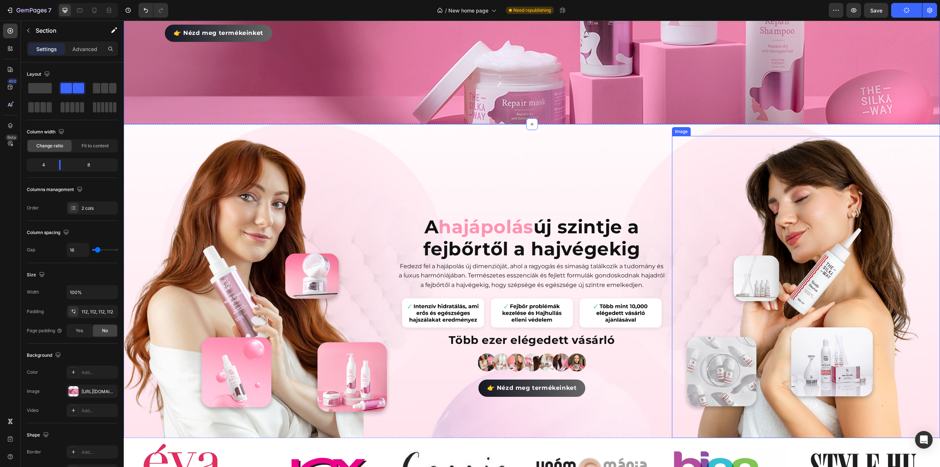
click at [799, 310] on img at bounding box center [806, 287] width 268 height 302
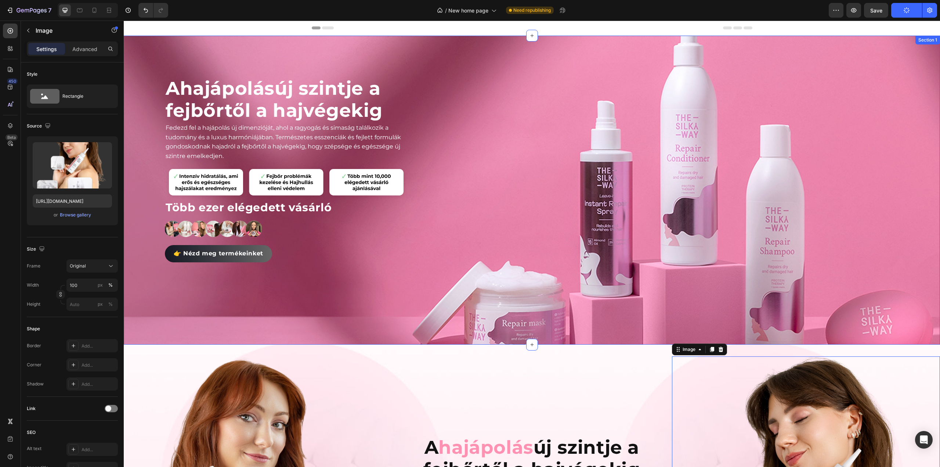
scroll to position [0, 0]
click at [857, 12] on icon "button" at bounding box center [853, 10] width 7 height 7
click at [96, 10] on icon at bounding box center [95, 10] width 4 height 5
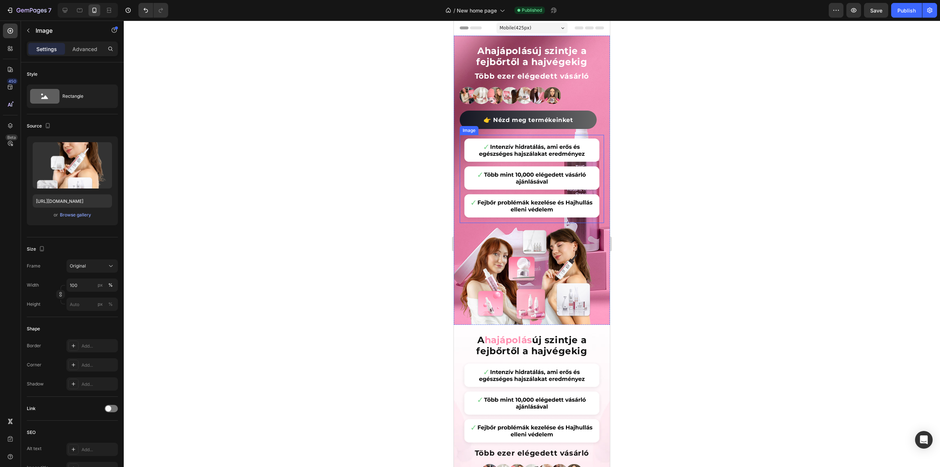
click at [522, 144] on img at bounding box center [532, 179] width 144 height 88
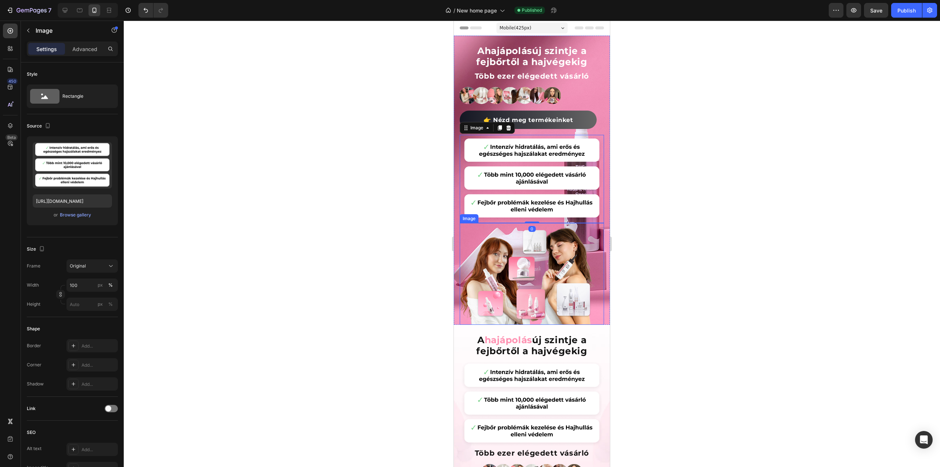
click at [535, 247] on img at bounding box center [532, 274] width 144 height 102
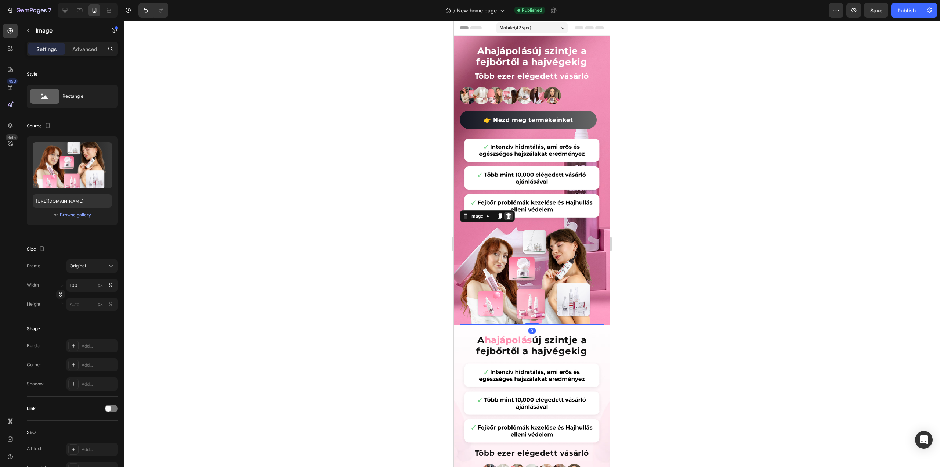
click at [507, 213] on icon at bounding box center [509, 215] width 5 height 5
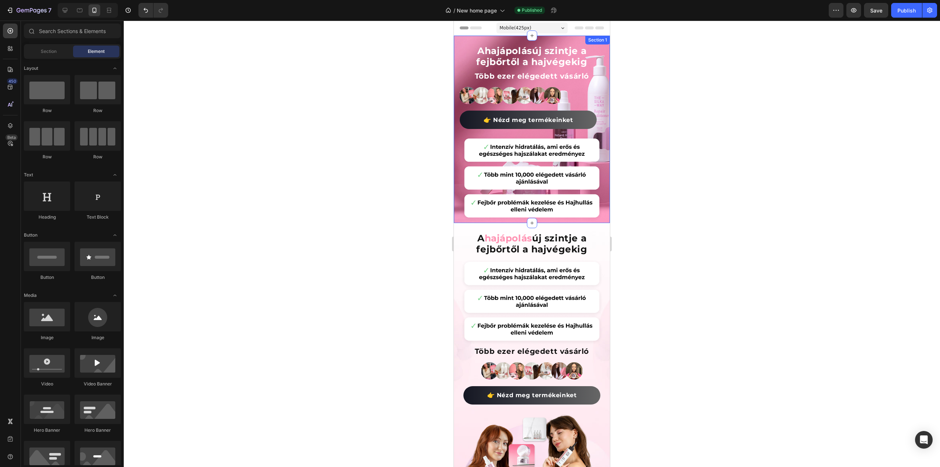
click at [601, 74] on div "A hajápolás új szintje a fejbőrtől a hajvégekig Heading Fedezd fel a hajápolás …" at bounding box center [532, 129] width 156 height 187
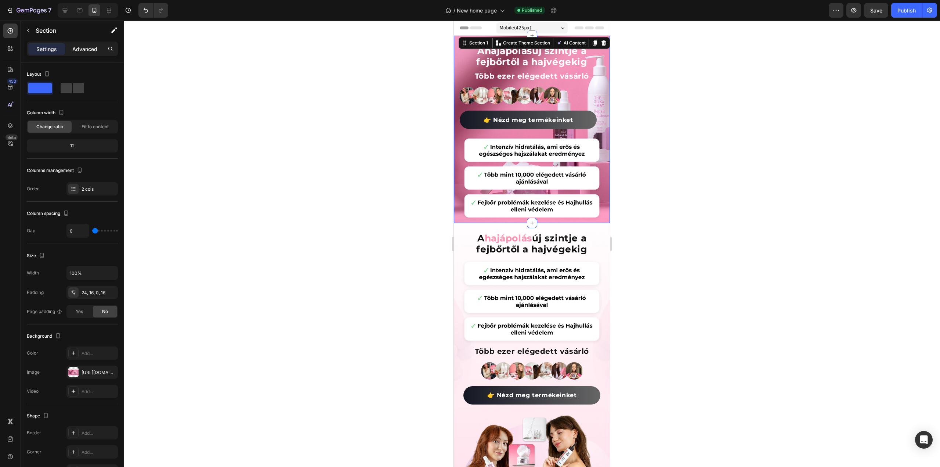
click at [88, 50] on p "Advanced" at bounding box center [84, 49] width 25 height 8
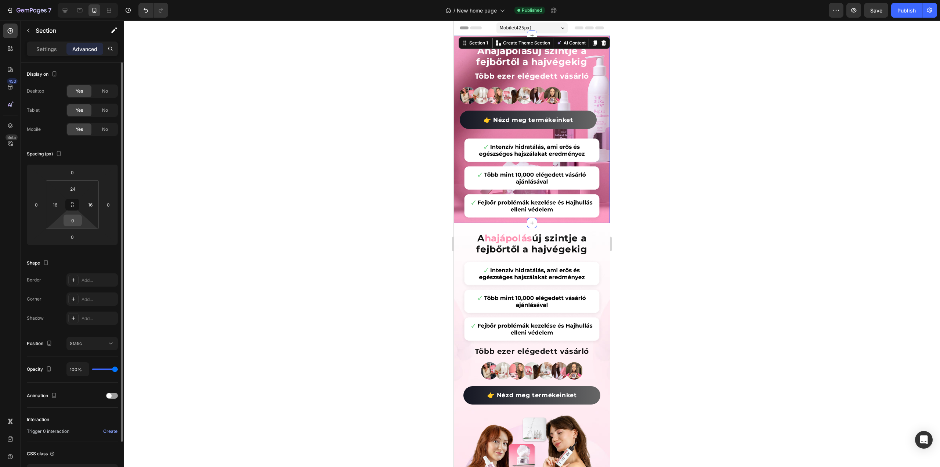
click at [77, 220] on input "0" at bounding box center [72, 220] width 15 height 11
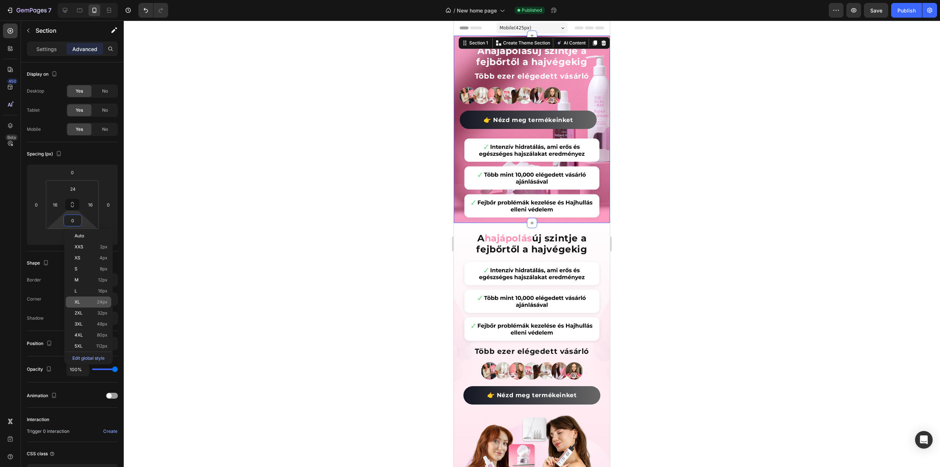
click at [87, 301] on p "XL 24px" at bounding box center [91, 301] width 33 height 5
type input "24"
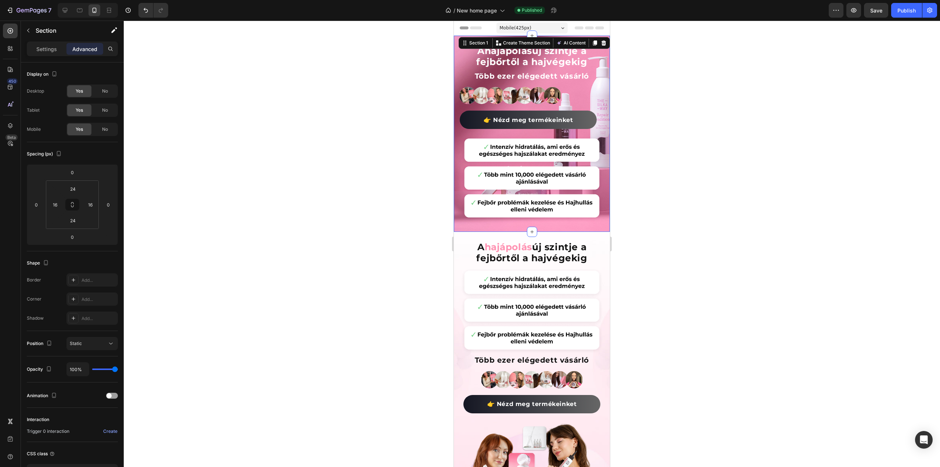
click at [296, 159] on div at bounding box center [532, 244] width 817 height 446
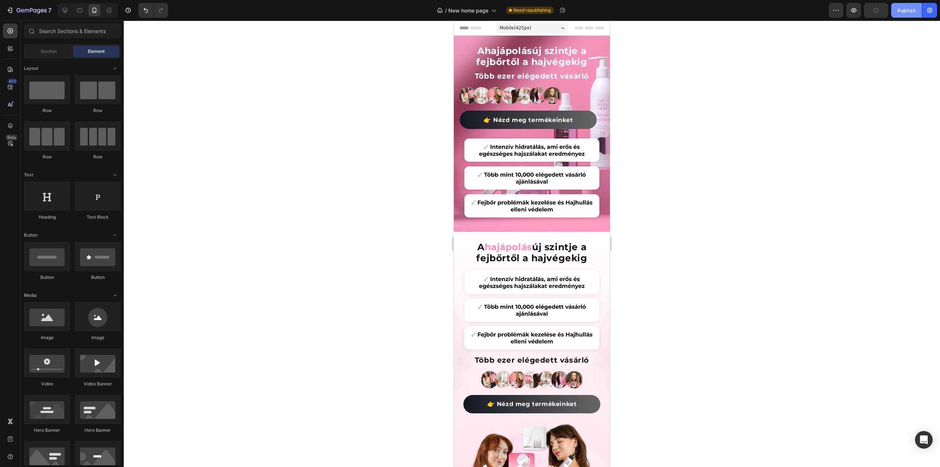
click at [903, 10] on div "Publish" at bounding box center [907, 11] width 18 height 8
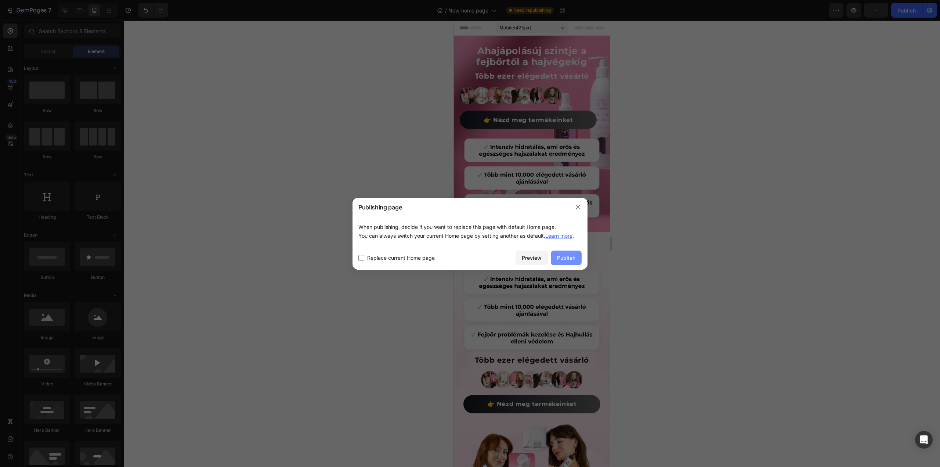
click at [566, 254] on div "Publish" at bounding box center [566, 258] width 18 height 8
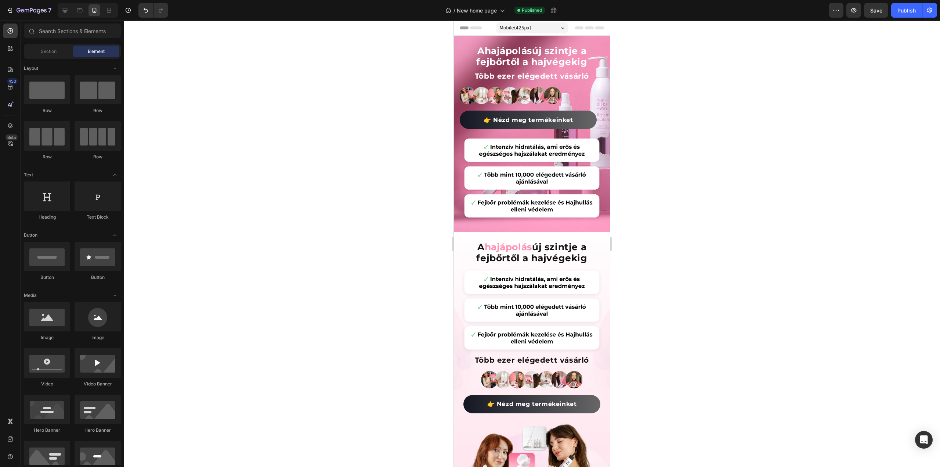
click at [863, 286] on div at bounding box center [532, 244] width 817 height 446
click at [878, 11] on span "Save" at bounding box center [877, 10] width 12 height 6
click at [907, 13] on div "Publish" at bounding box center [907, 11] width 18 height 8
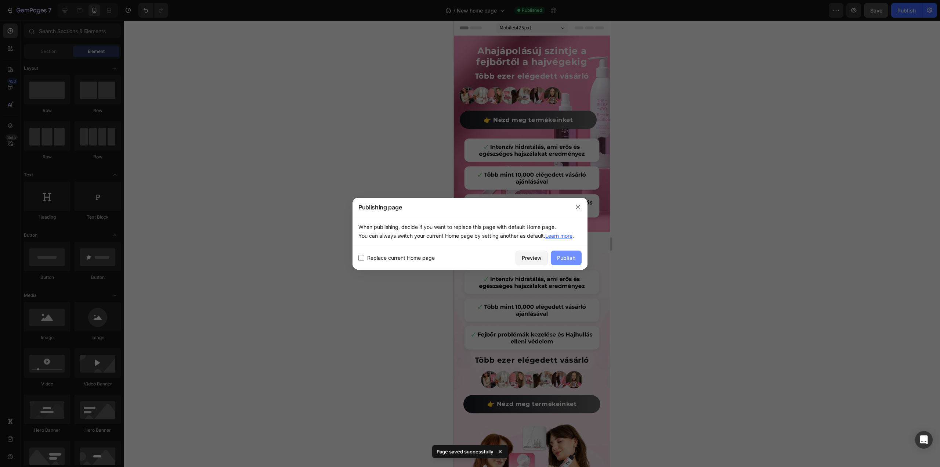
click at [560, 263] on button "Publish" at bounding box center [566, 258] width 31 height 15
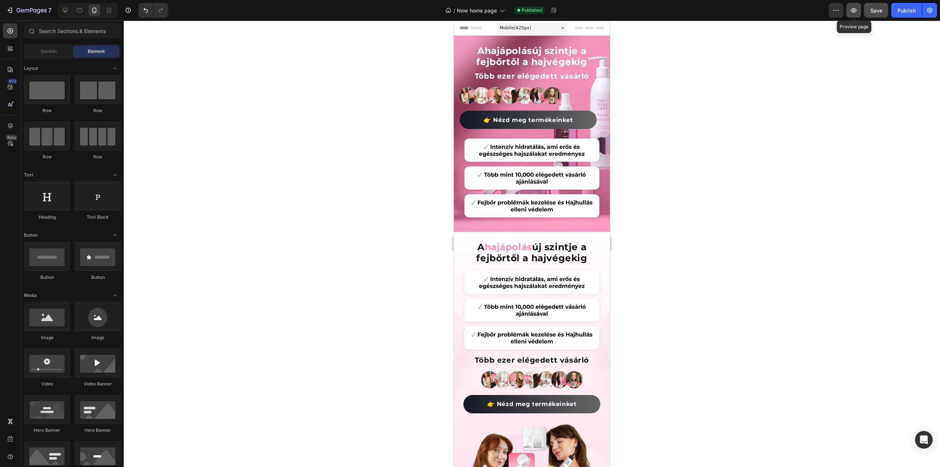
click at [858, 11] on icon "button" at bounding box center [853, 10] width 7 height 7
click at [68, 13] on icon at bounding box center [64, 10] width 7 height 7
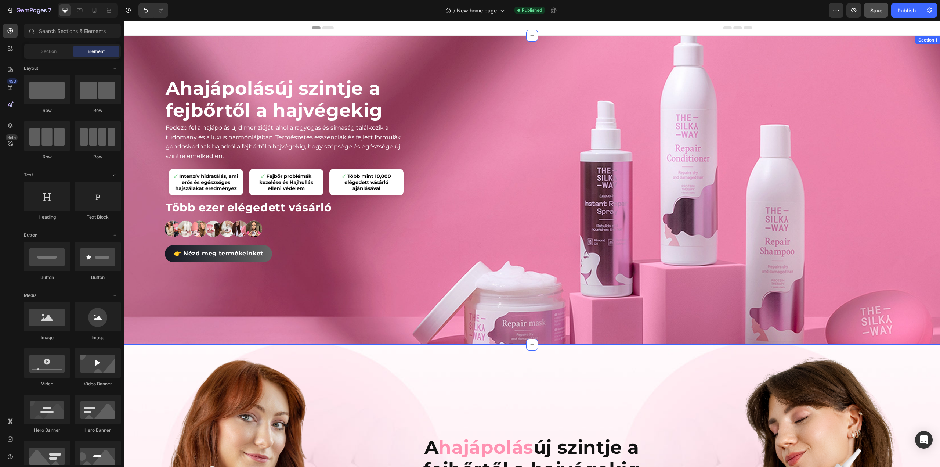
click at [479, 161] on div "Image" at bounding box center [657, 190] width 486 height 227
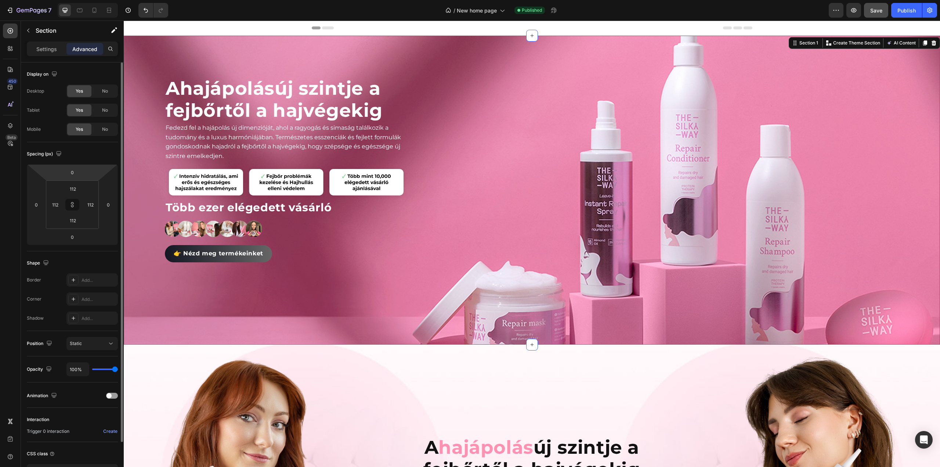
scroll to position [52, 0]
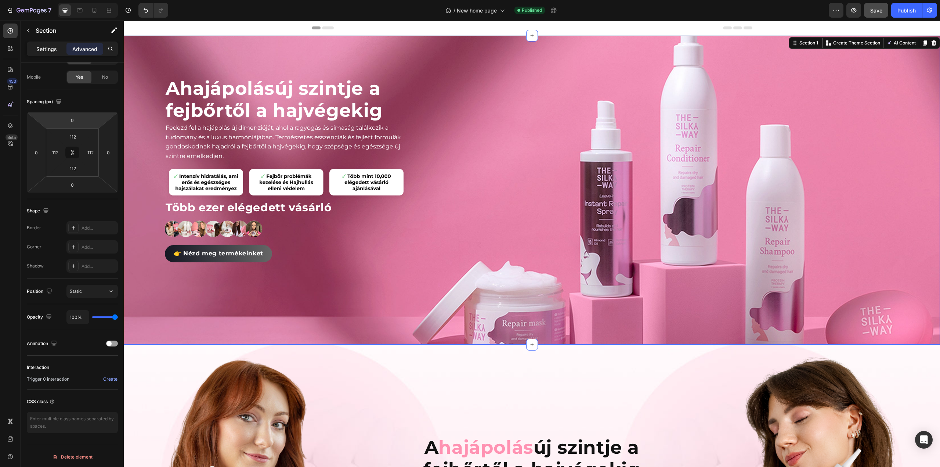
click at [37, 49] on p "Settings" at bounding box center [46, 49] width 21 height 8
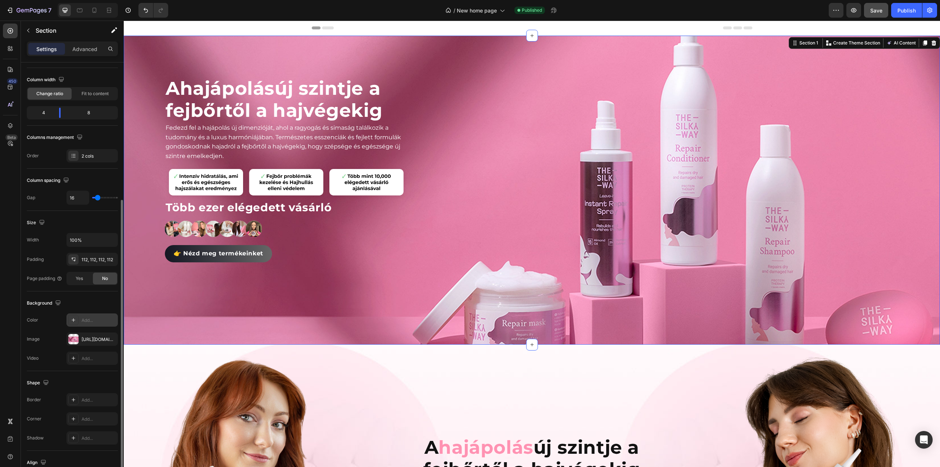
scroll to position [105, 0]
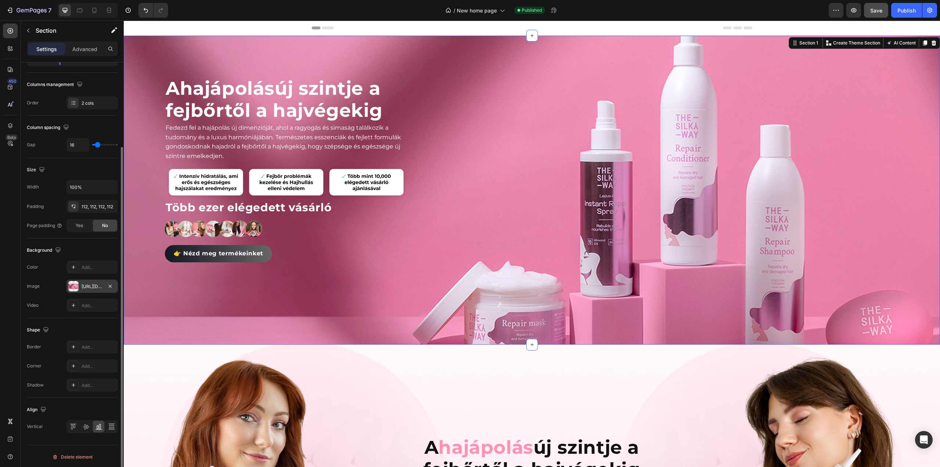
click at [73, 286] on div at bounding box center [73, 286] width 10 height 10
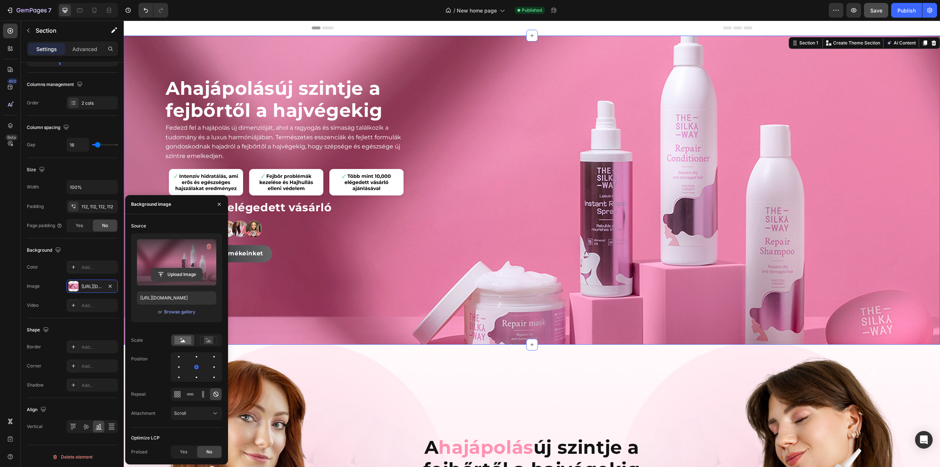
click at [182, 272] on input "file" at bounding box center [176, 274] width 51 height 12
type input "https://cdn.shopify.com/s/files/1/0492/9470/4796/files/gempages_490611713016595…"
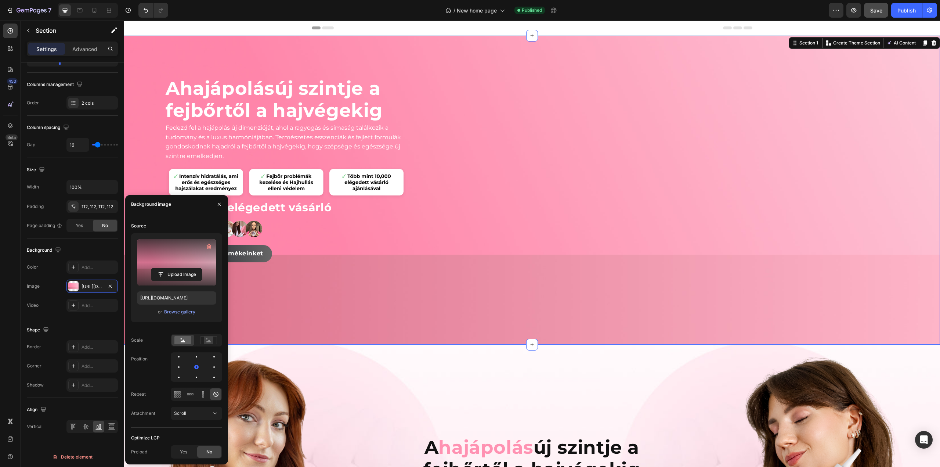
click at [462, 137] on div "Image" at bounding box center [657, 190] width 486 height 227
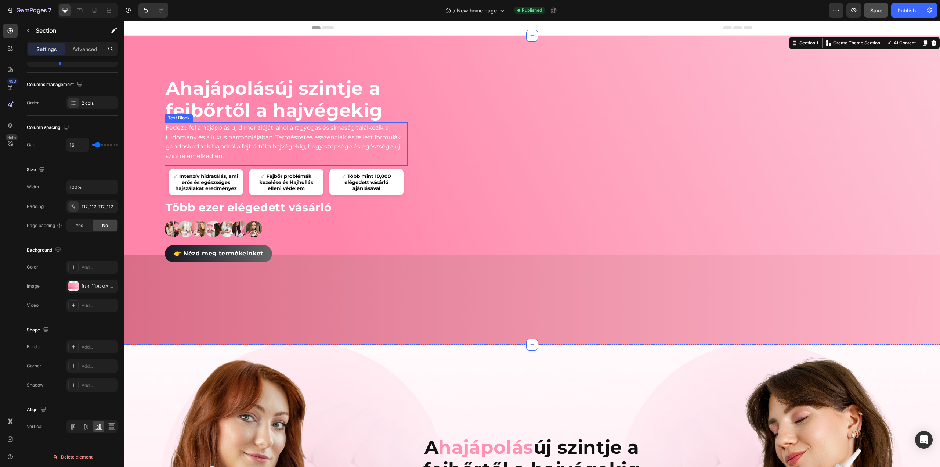
click at [229, 136] on p "Fedezd fel a hajápolás új dimenzióját, ahol a ragyogás és simaság találkozik a …" at bounding box center [286, 141] width 241 height 37
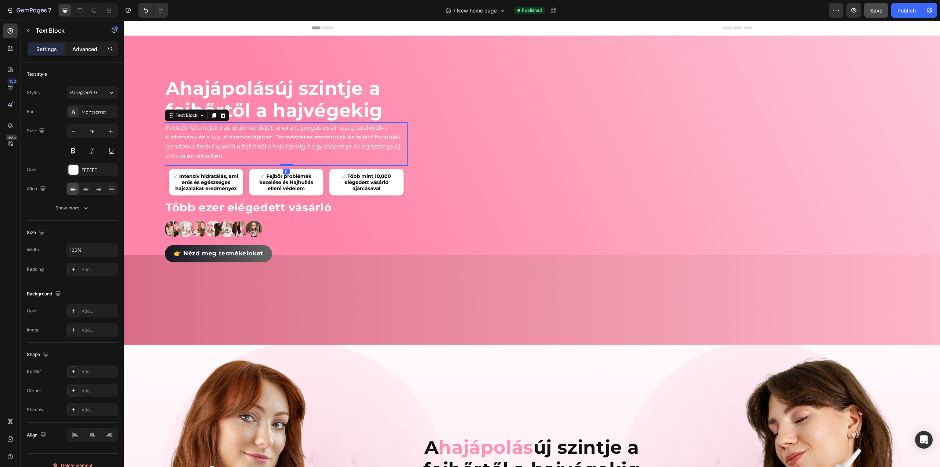
click at [79, 51] on p "Advanced" at bounding box center [84, 49] width 25 height 8
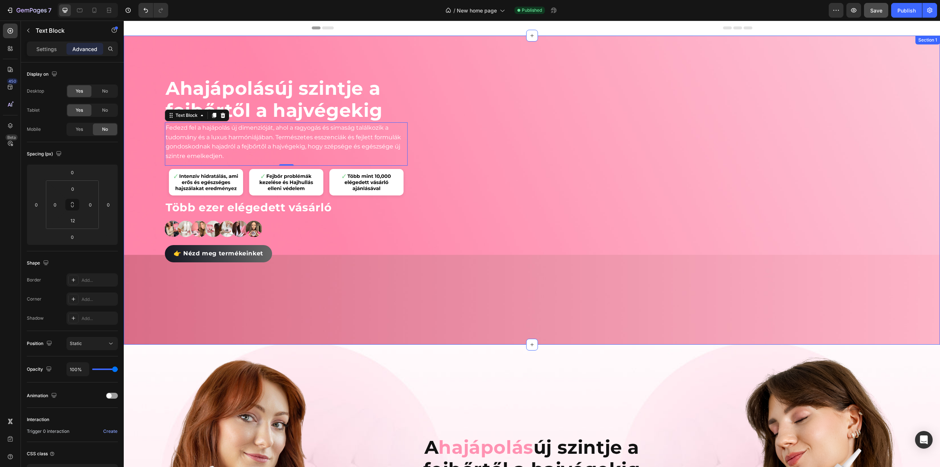
click at [528, 155] on div "Image" at bounding box center [657, 190] width 486 height 227
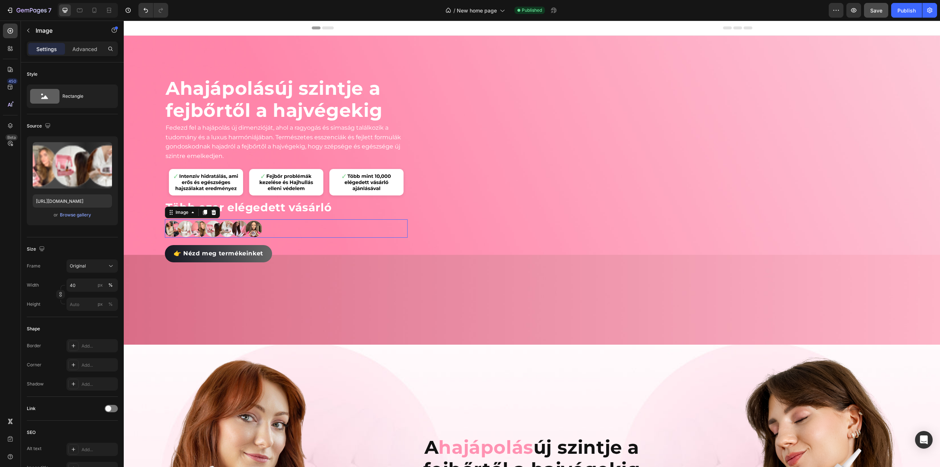
click at [245, 230] on img at bounding box center [213, 228] width 97 height 18
click at [343, 184] on img at bounding box center [286, 183] width 243 height 34
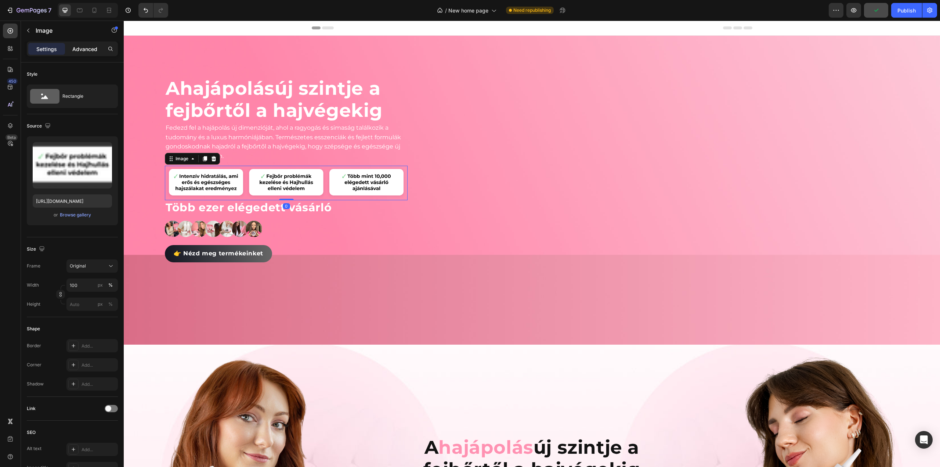
click at [94, 52] on p "Advanced" at bounding box center [84, 49] width 25 height 8
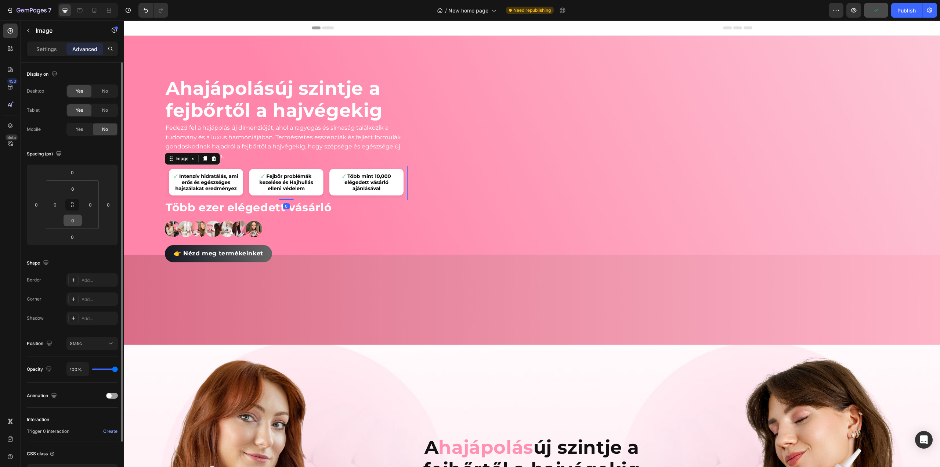
click at [73, 218] on input "0" at bounding box center [72, 220] width 15 height 11
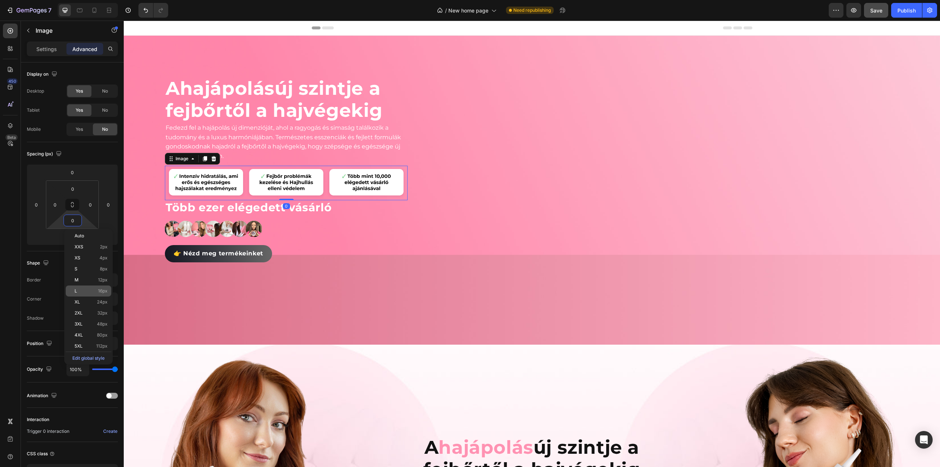
click at [77, 293] on p "L 16px" at bounding box center [91, 290] width 33 height 5
type input "16"
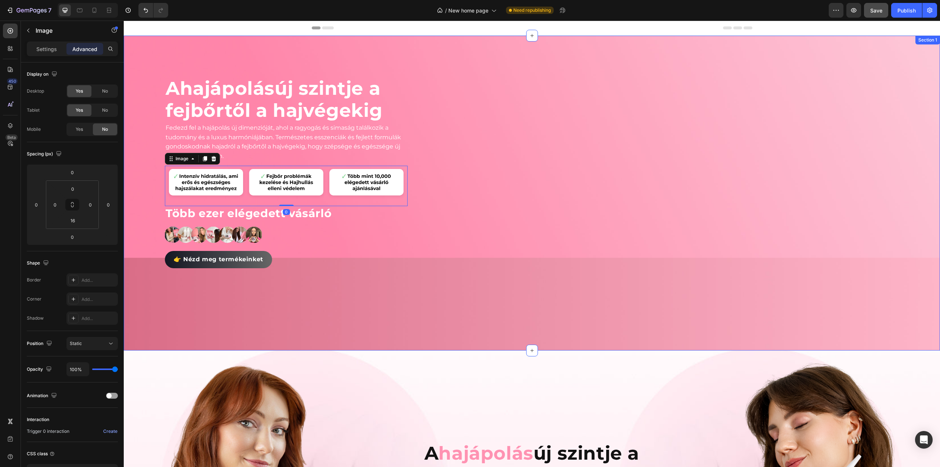
click at [522, 212] on div "Image" at bounding box center [657, 193] width 486 height 233
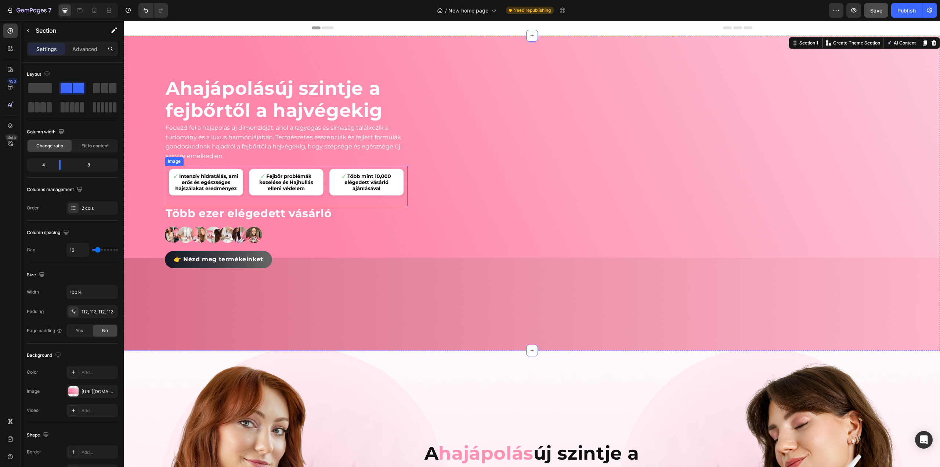
click at [332, 187] on img at bounding box center [286, 183] width 243 height 34
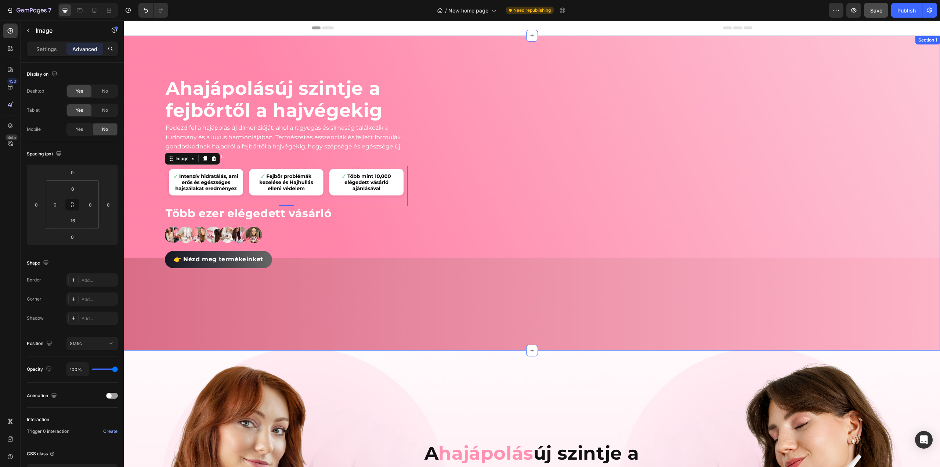
click at [503, 106] on div "Image" at bounding box center [657, 193] width 486 height 233
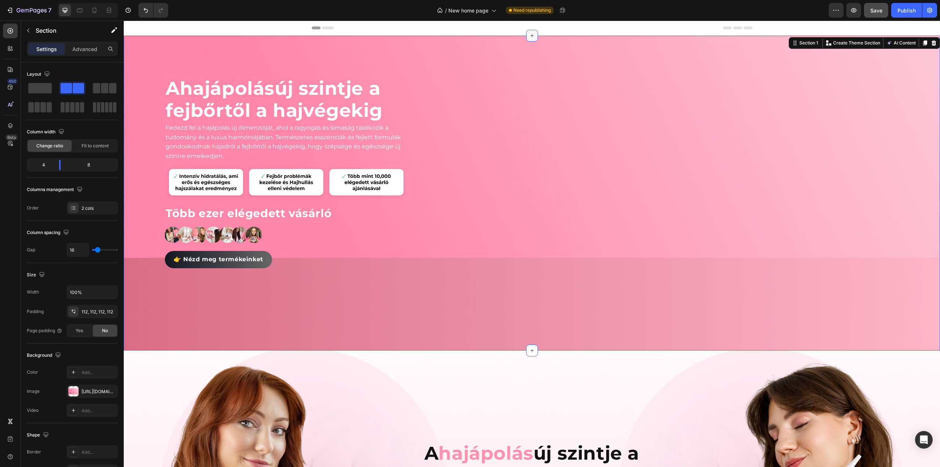
click at [530, 35] on icon at bounding box center [532, 36] width 6 height 6
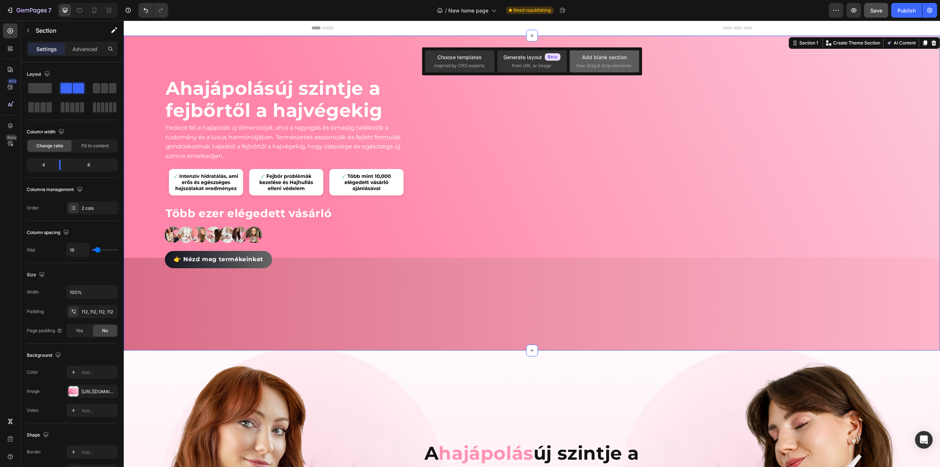
click at [613, 57] on div "Add blank section" at bounding box center [604, 57] width 45 height 8
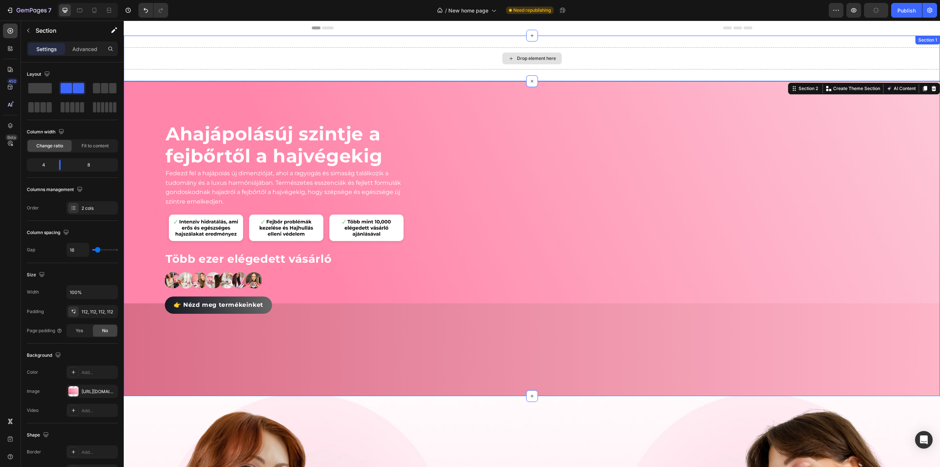
click at [419, 55] on div "Drop element here" at bounding box center [532, 58] width 817 height 22
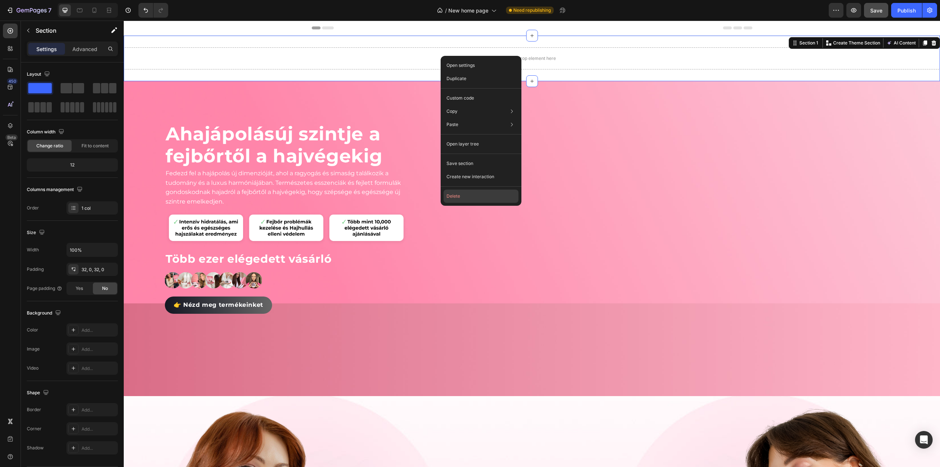
click at [460, 197] on button "Delete" at bounding box center [481, 196] width 75 height 13
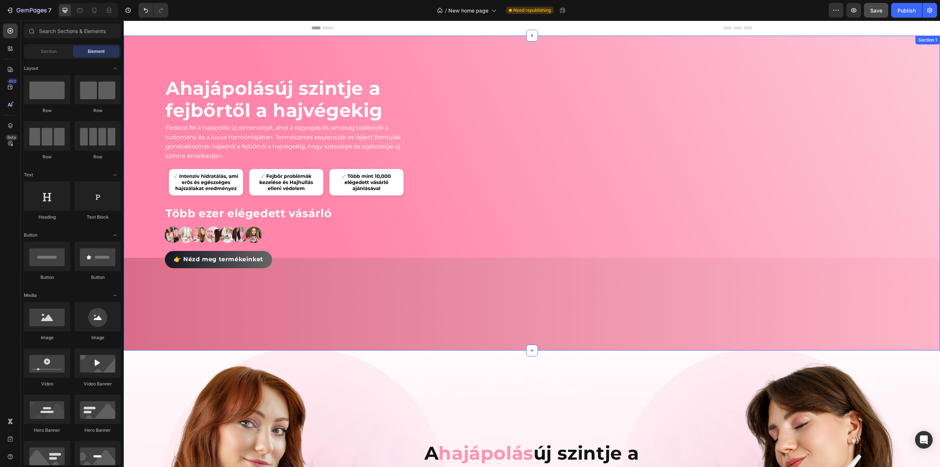
click at [474, 139] on div "Image" at bounding box center [657, 193] width 486 height 233
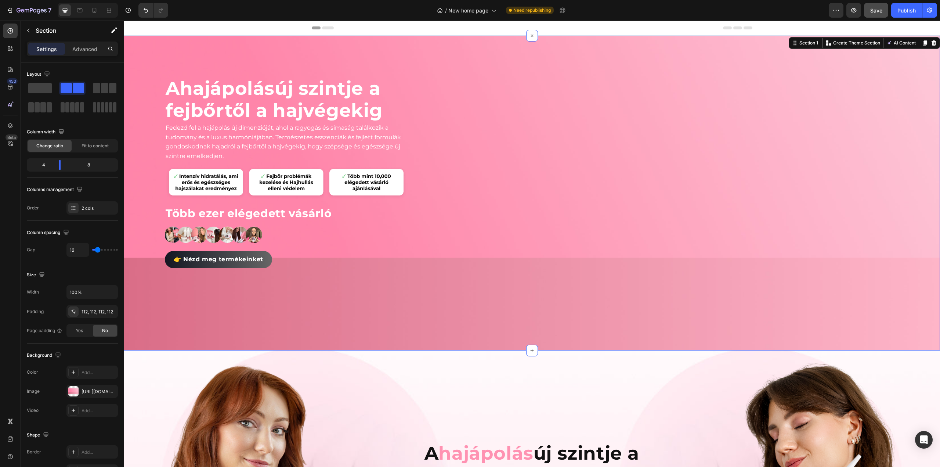
click at [489, 82] on div "Image" at bounding box center [657, 193] width 486 height 233
click at [47, 86] on span at bounding box center [40, 88] width 24 height 10
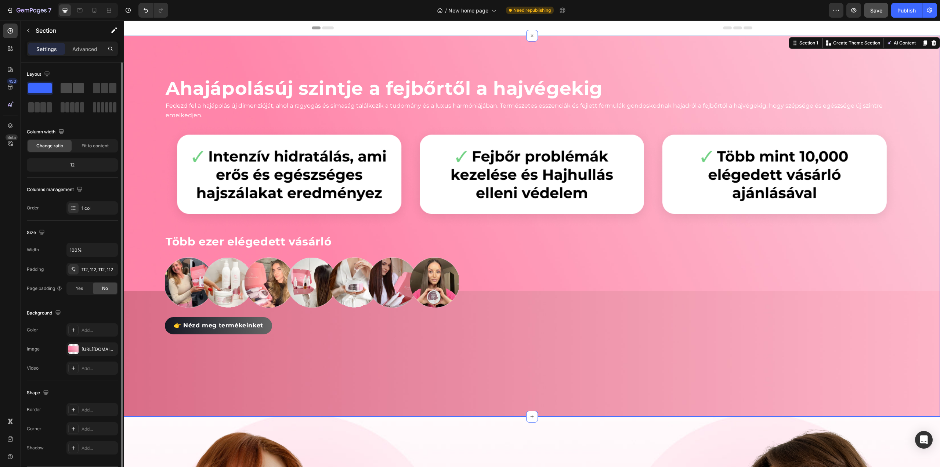
click at [65, 88] on span at bounding box center [66, 88] width 11 height 10
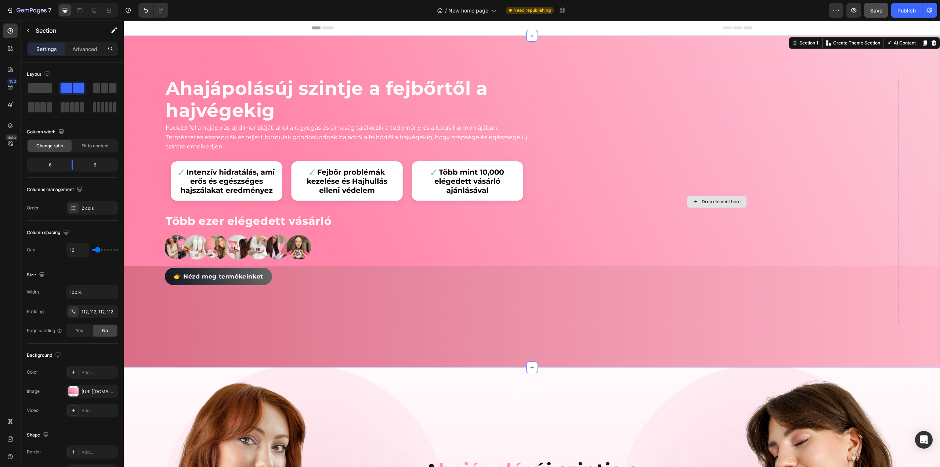
click at [673, 197] on div "Drop element here" at bounding box center [717, 201] width 364 height 249
click at [10, 35] on div at bounding box center [10, 31] width 15 height 15
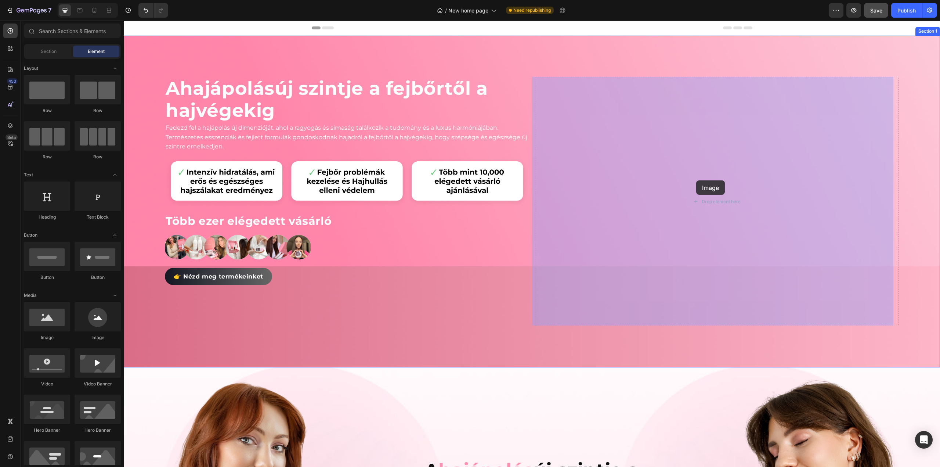
drag, startPoint x: 168, startPoint y: 342, endPoint x: 697, endPoint y: 180, distance: 552.4
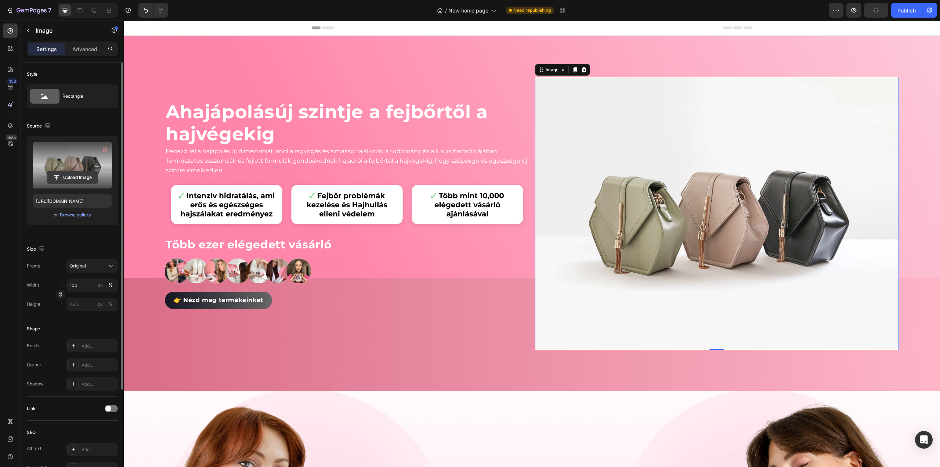
click at [72, 175] on input "file" at bounding box center [72, 177] width 51 height 12
click at [68, 176] on input "file" at bounding box center [72, 177] width 51 height 12
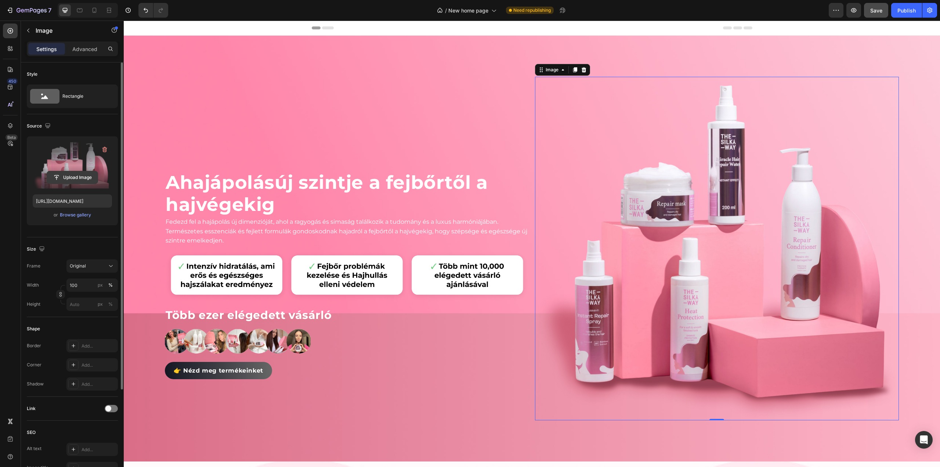
click at [65, 178] on input "file" at bounding box center [72, 177] width 51 height 12
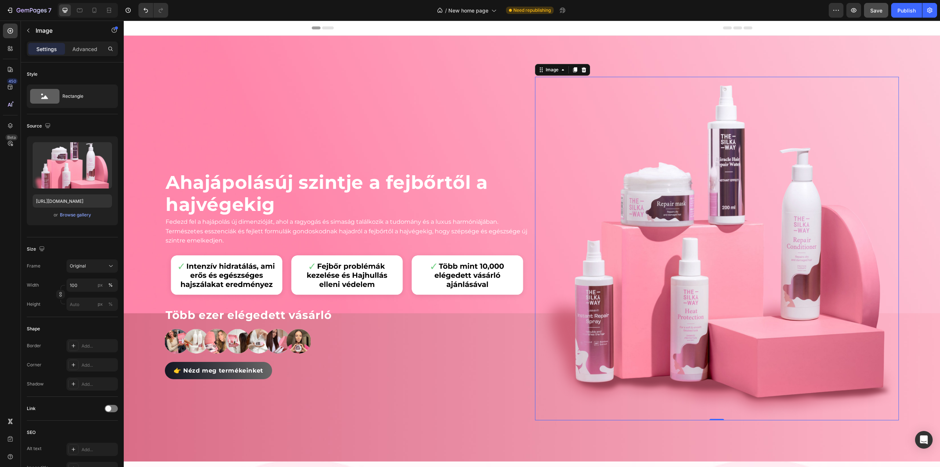
click at [611, 321] on img at bounding box center [717, 248] width 364 height 343
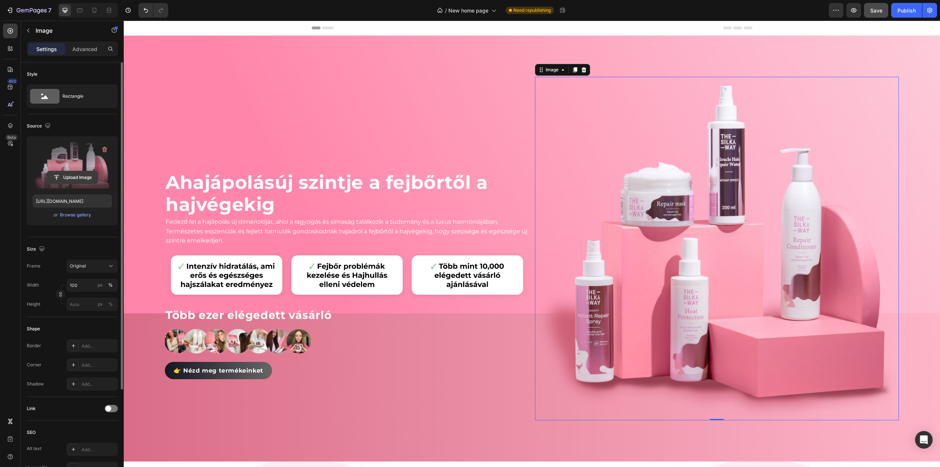
click at [76, 175] on input "file" at bounding box center [72, 177] width 51 height 12
click at [78, 179] on input "file" at bounding box center [72, 177] width 51 height 12
type input "https://cdn.shopify.com/s/files/1/0492/9470/4796/files/gempages_490611713016595…"
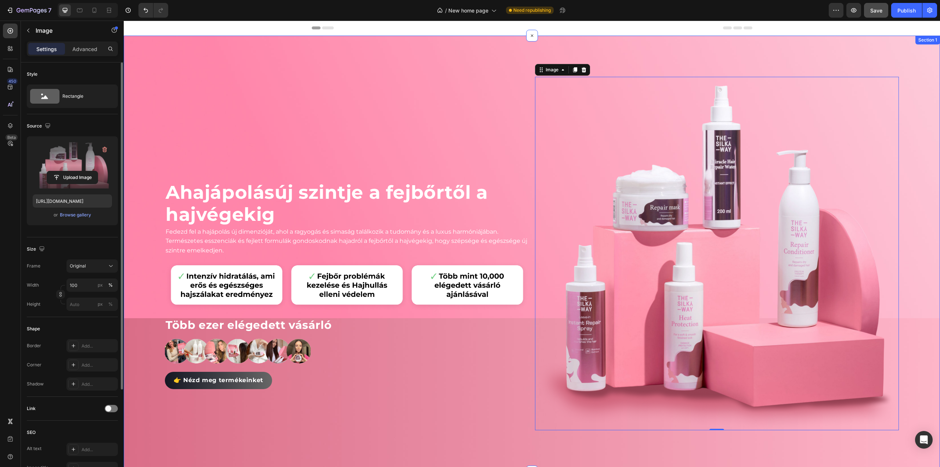
click at [527, 174] on div "A hajápolás új szintje a fejbőrtől a hajvégekig Heading Fedezd fel a hajápolás …" at bounding box center [532, 254] width 817 height 436
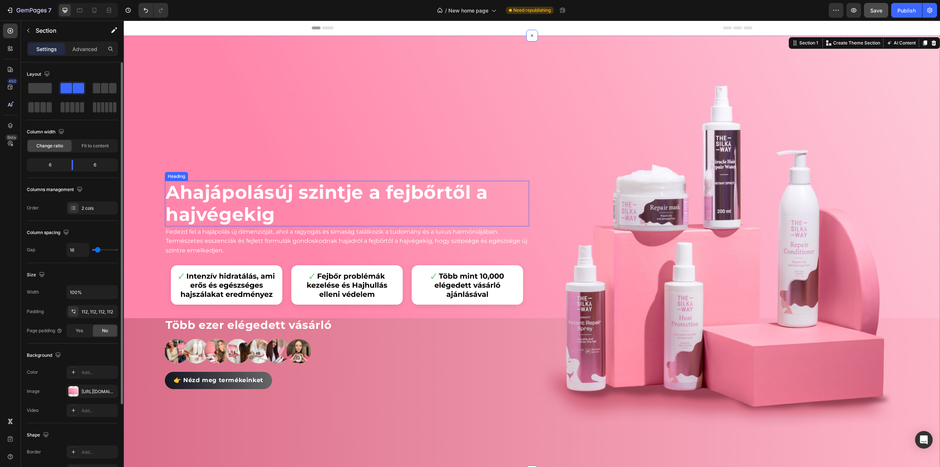
click at [515, 202] on p "A hajápolás új szintje a fejbőrtől a hajvégekig" at bounding box center [347, 203] width 363 height 44
click at [530, 209] on div "A hajápolás új szintje a fejbőrtől a hajvégekig Heading Fedezd fel a hajápolás …" at bounding box center [532, 254] width 817 height 436
click at [92, 47] on p "Advanced" at bounding box center [84, 49] width 25 height 8
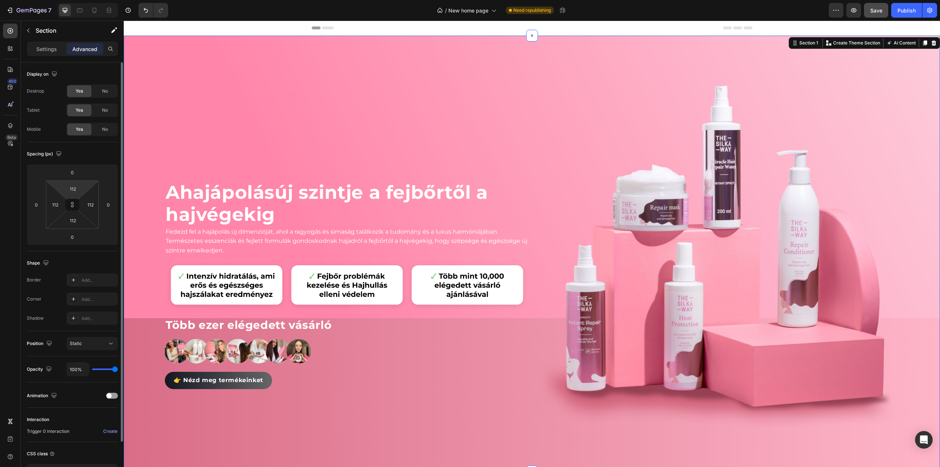
click at [75, 0] on html "7 Version history / New home page Need republishing Preview Save Publish 450 Be…" at bounding box center [470, 0] width 940 height 0
type input "5"
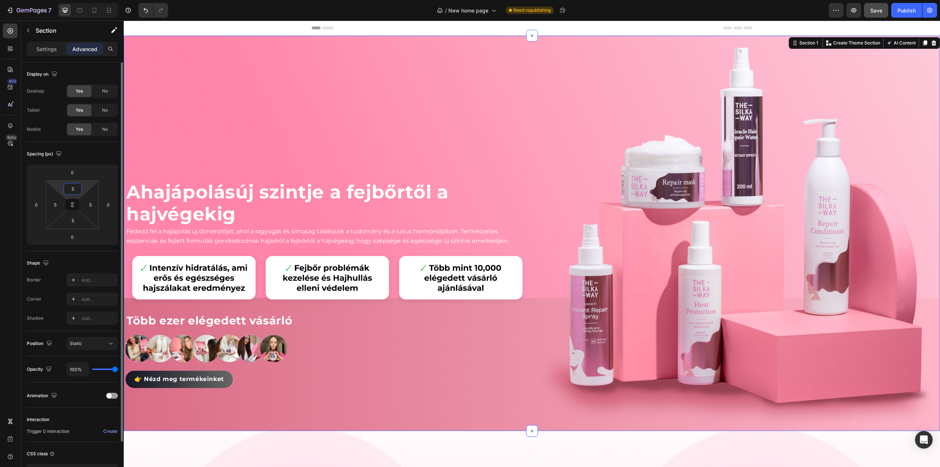
click at [75, 189] on input "5" at bounding box center [72, 188] width 15 height 11
type input "50"
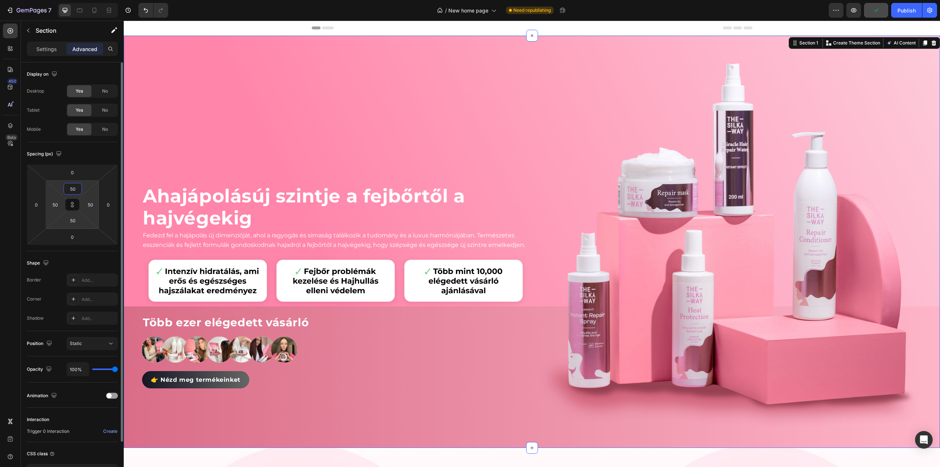
click at [76, 190] on input "50" at bounding box center [72, 188] width 15 height 11
type input "0"
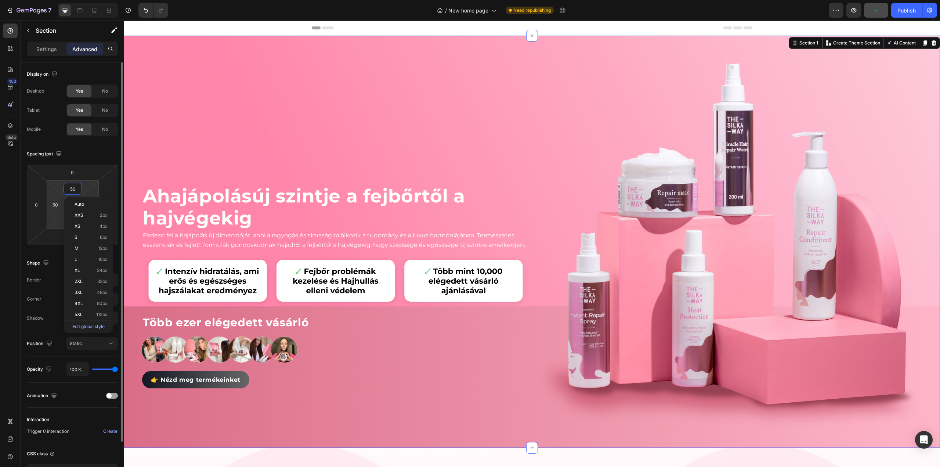
type input "0"
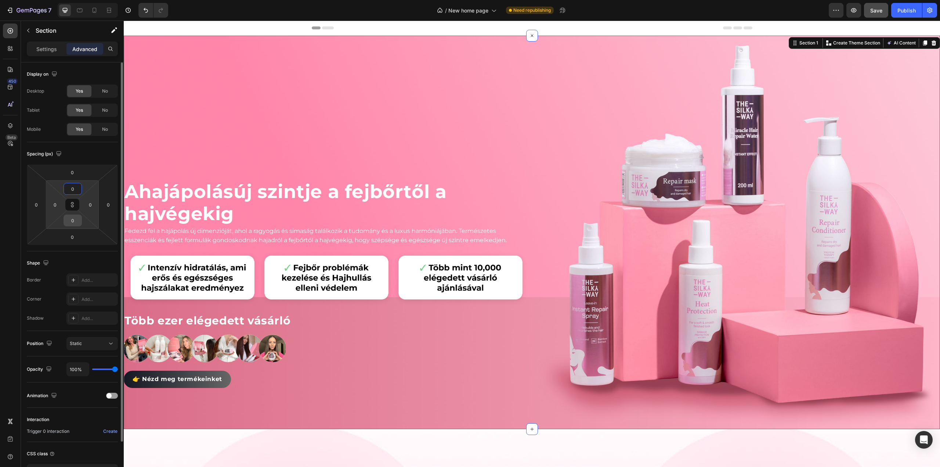
type input "0"
click at [73, 218] on input "0" at bounding box center [72, 220] width 15 height 11
click at [55, 204] on input "0" at bounding box center [55, 204] width 11 height 11
click at [76, 204] on button at bounding box center [72, 205] width 14 height 12
click at [71, 208] on button at bounding box center [72, 205] width 14 height 12
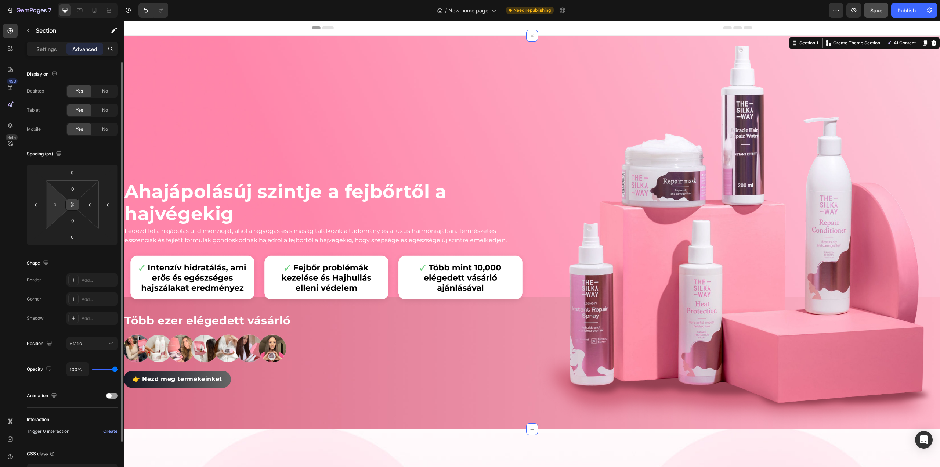
click at [77, 206] on button at bounding box center [72, 205] width 14 height 12
click at [55, 206] on input "0" at bounding box center [55, 204] width 11 height 11
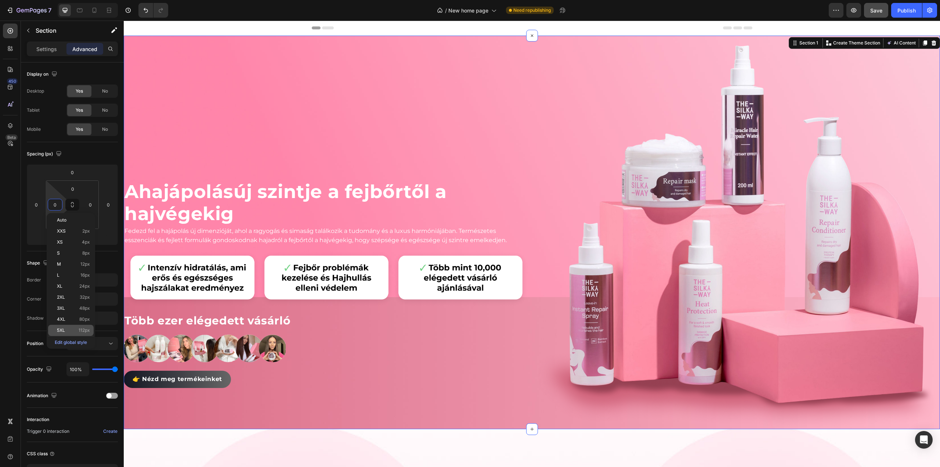
click at [65, 330] on p "5XL 112px" at bounding box center [73, 330] width 33 height 5
type input "112"
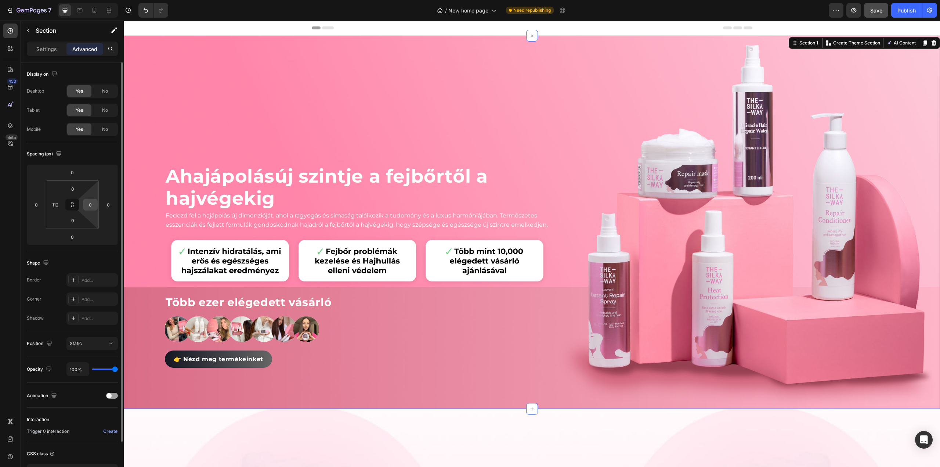
click at [90, 205] on input "0" at bounding box center [90, 204] width 11 height 11
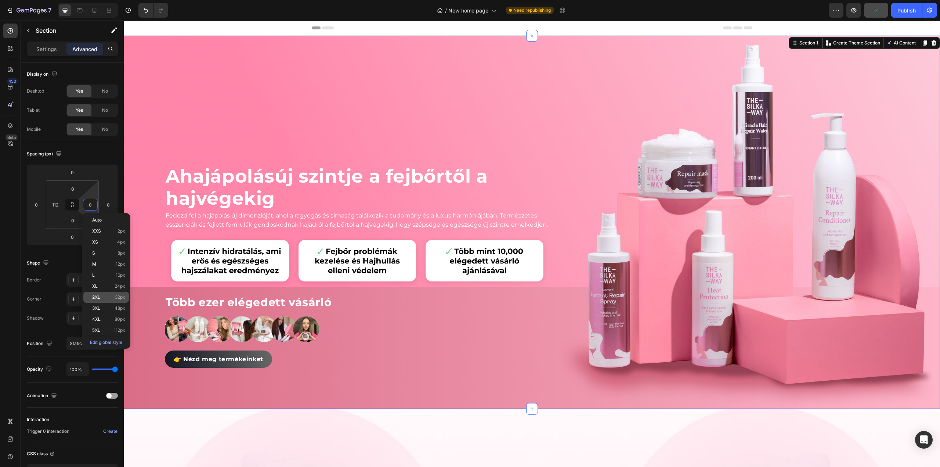
click at [95, 294] on div "2XL 32px" at bounding box center [106, 297] width 46 height 11
type input "32"
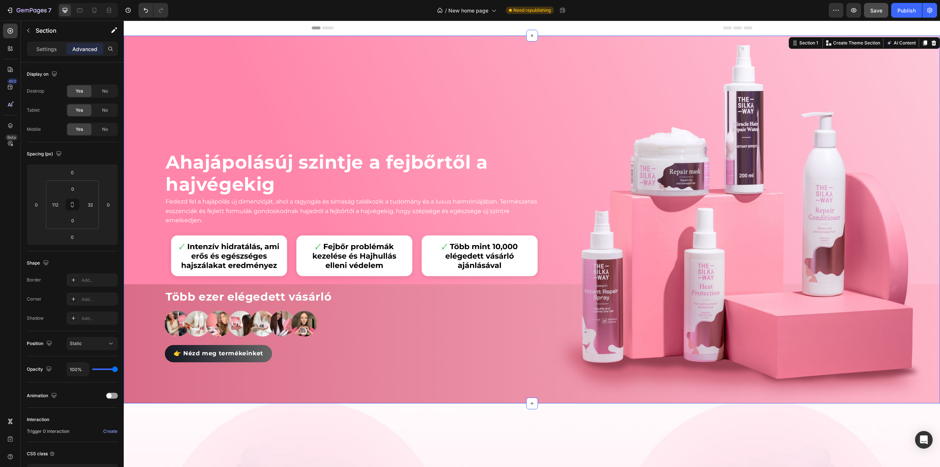
click at [545, 184] on div "A hajápolás új szintje a fejbőrtől a hajvégekig Heading Fedezd fel a hajápolás …" at bounding box center [532, 220] width 817 height 368
click at [682, 194] on img at bounding box center [739, 220] width 379 height 368
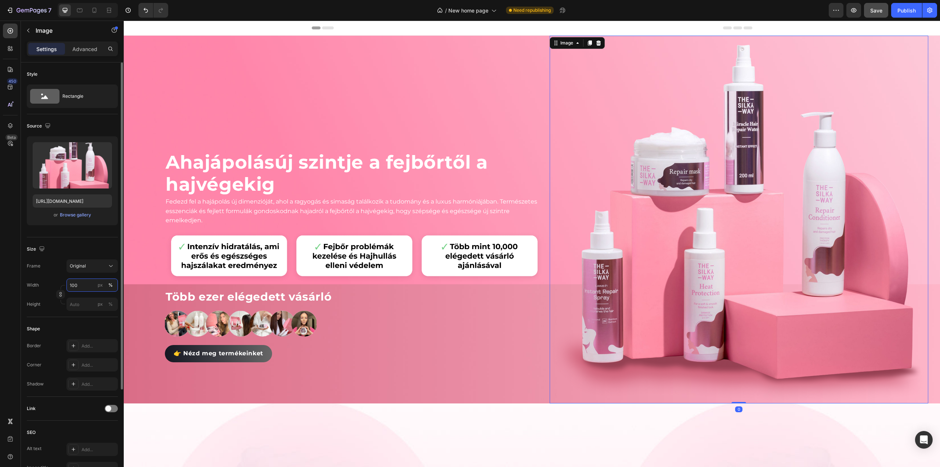
click at [85, 286] on input "100" at bounding box center [91, 284] width 51 height 13
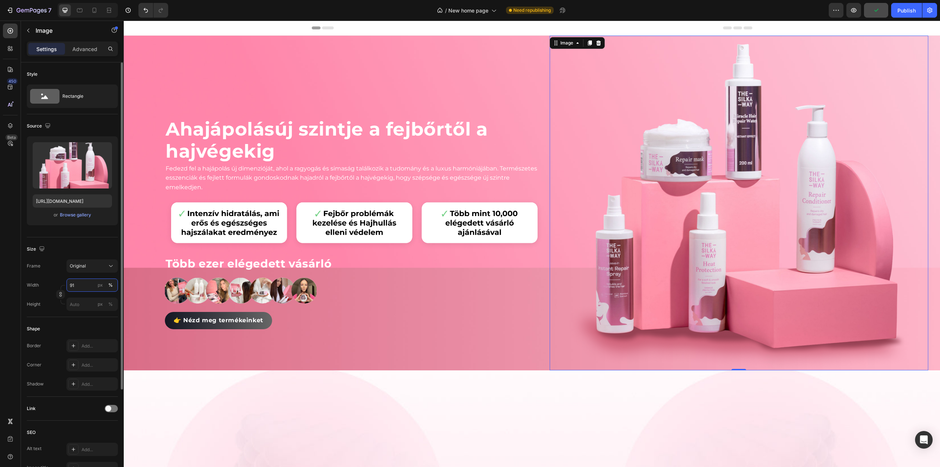
type input "9"
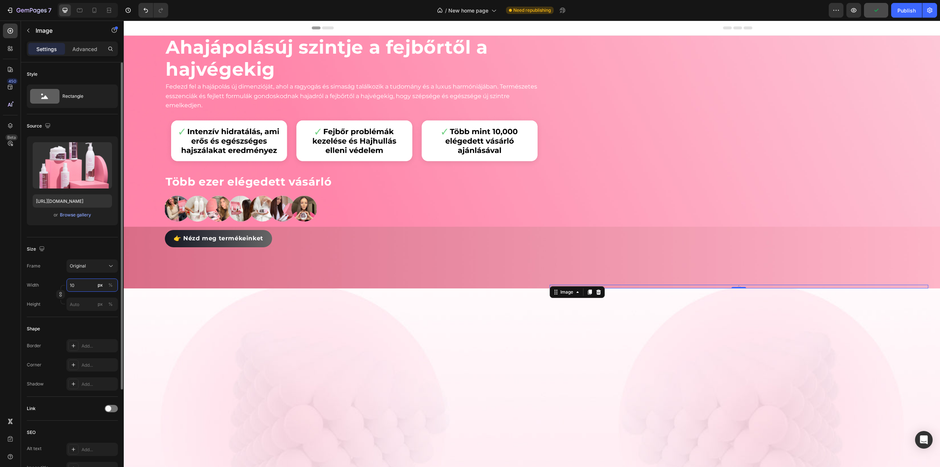
type input "100"
click at [111, 284] on div "%" at bounding box center [110, 285] width 4 height 7
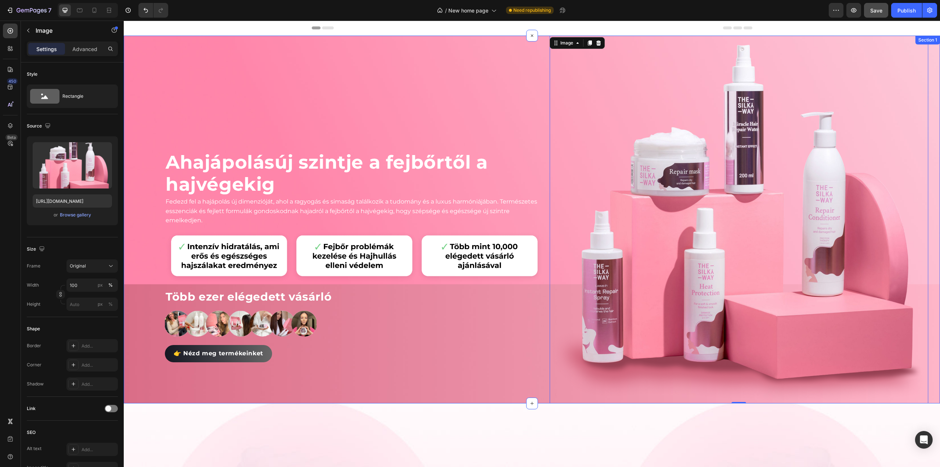
click at [544, 180] on div "A hajápolás új szintje a fejbőrtől a hajvégekig Heading Fedezd fel a hajápolás …" at bounding box center [532, 220] width 817 height 368
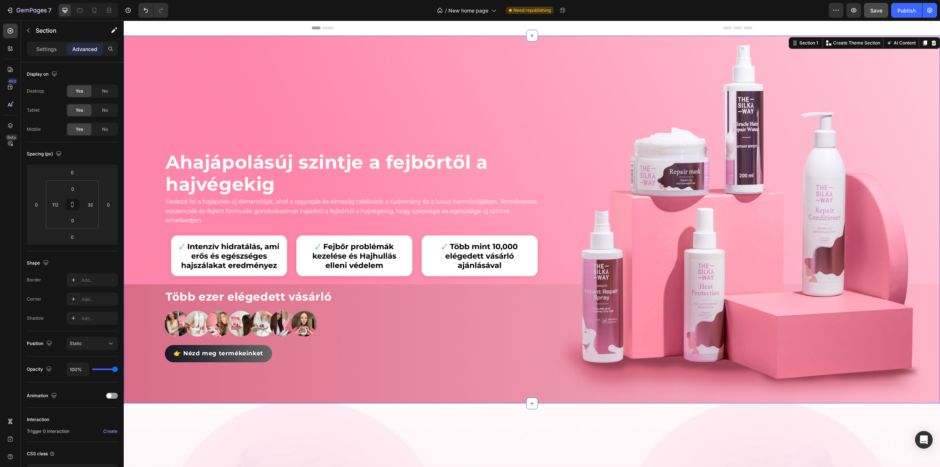
click at [543, 200] on div "A hajápolás új szintje a fejbőrtől a hajvégekig Heading Fedezd fel a hajápolás …" at bounding box center [532, 220] width 817 height 368
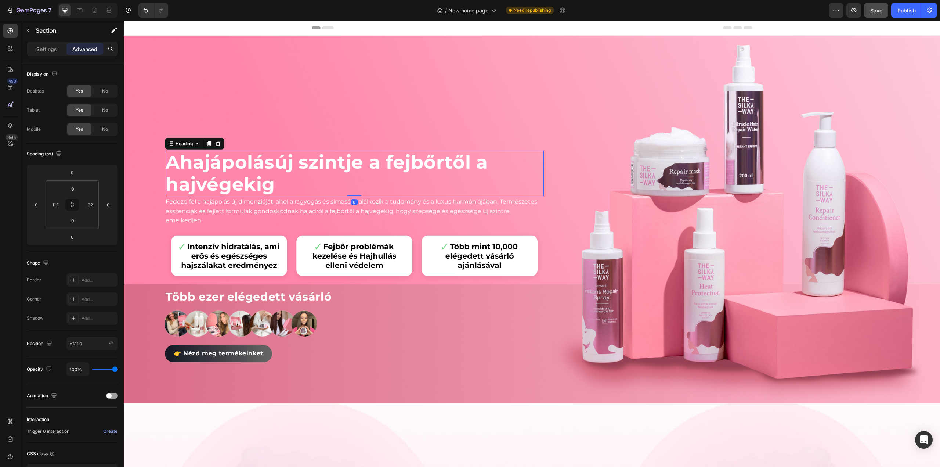
click at [288, 169] on p "A hajápolás új szintje a fejbőrtől a hajvégekig" at bounding box center [355, 173] width 378 height 44
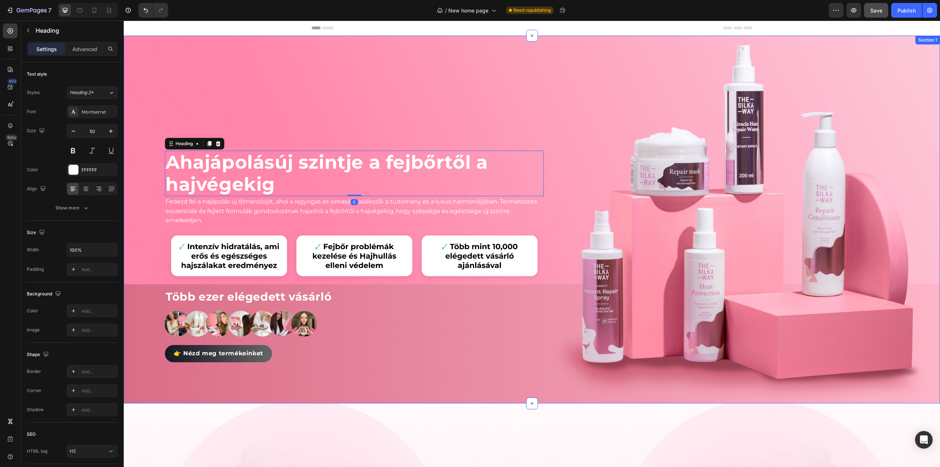
click at [294, 119] on div "A hajápolás új szintje a fejbőrtől a hajvégekig Heading 0 Fedezd fel a hajápolá…" at bounding box center [354, 220] width 379 height 368
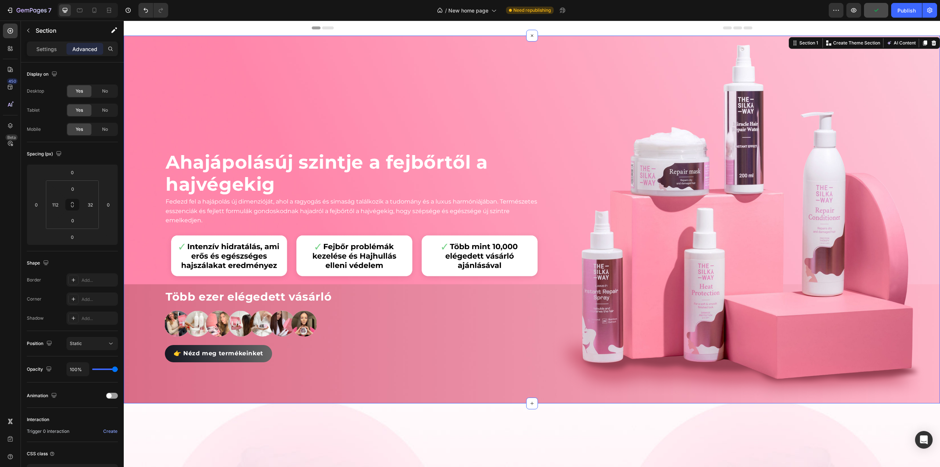
click at [543, 120] on div "A hajápolás új szintje a fejbőrtől a hajvégekig Heading Fedezd fel a hajápolás …" at bounding box center [532, 220] width 817 height 368
click at [41, 49] on p "Settings" at bounding box center [46, 49] width 21 height 8
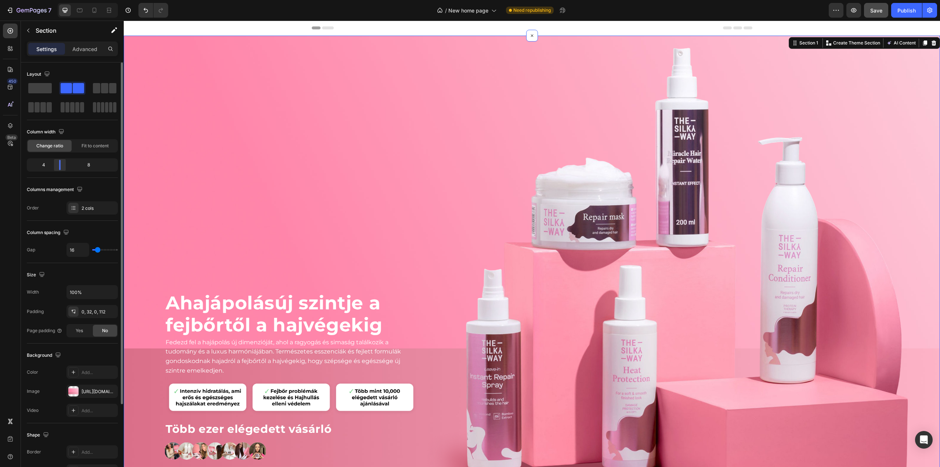
drag, startPoint x: 70, startPoint y: 164, endPoint x: 56, endPoint y: 163, distance: 14.4
click at [56, 163] on div at bounding box center [59, 165] width 13 height 10
click at [533, 328] on img at bounding box center [676, 281] width 505 height 490
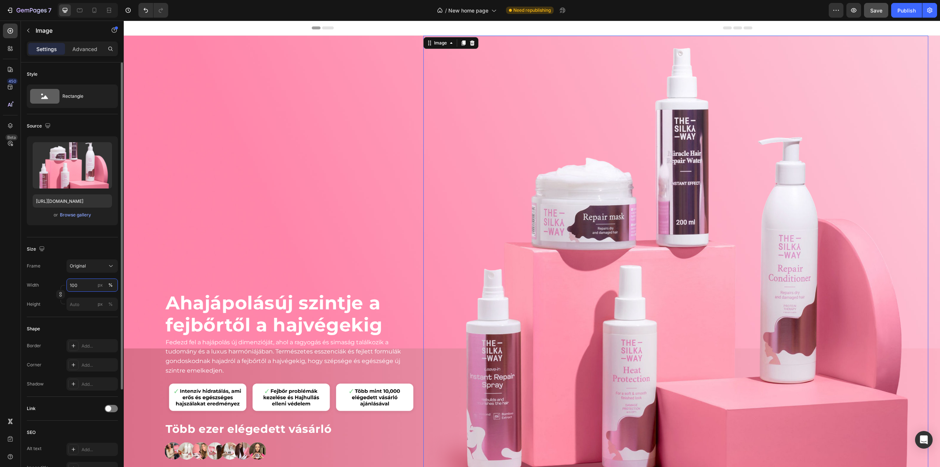
click at [82, 284] on input "100" at bounding box center [91, 284] width 51 height 13
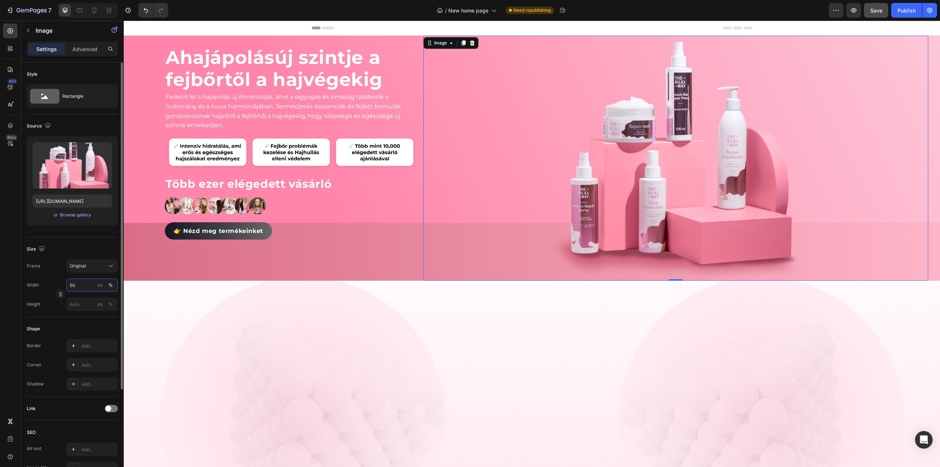
click at [84, 284] on input "50" at bounding box center [91, 284] width 51 height 13
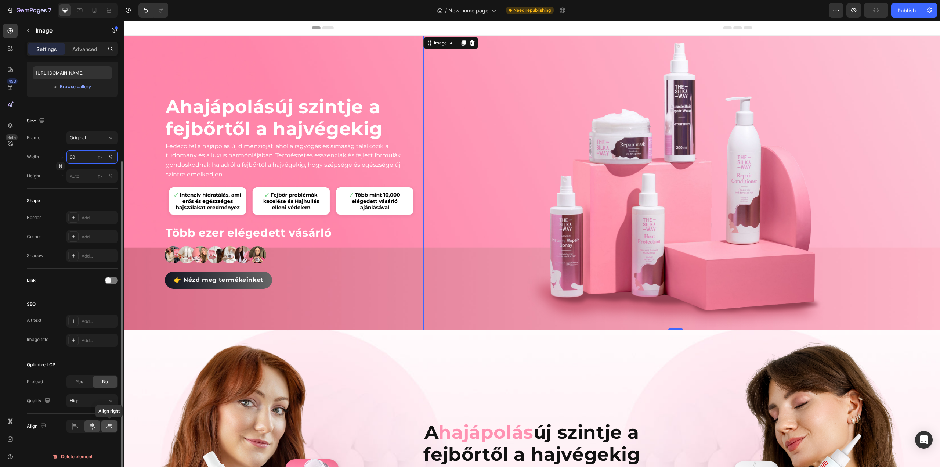
type input "60"
click at [108, 424] on icon at bounding box center [109, 425] width 7 height 7
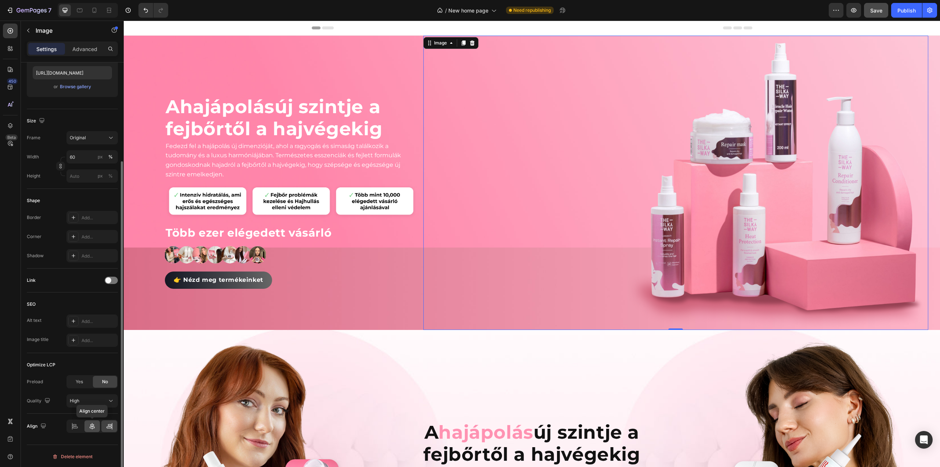
click at [90, 425] on icon at bounding box center [92, 426] width 5 height 7
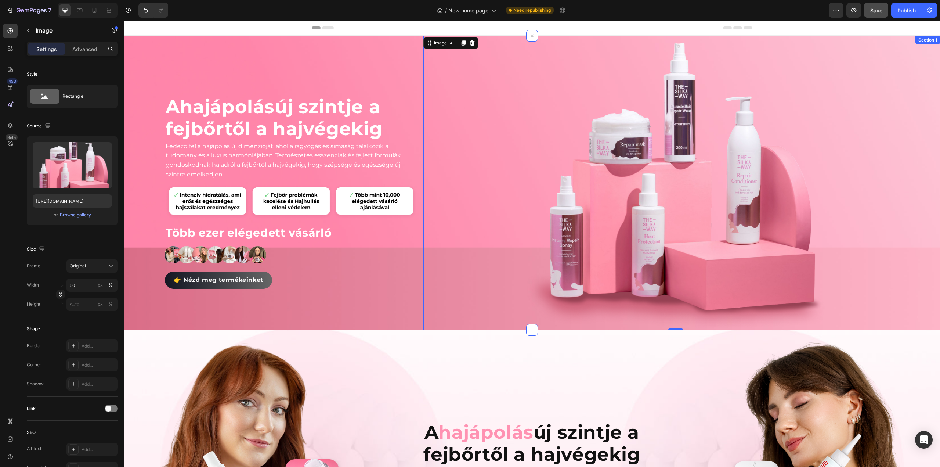
click at [418, 297] on div "A hajápolás új szintje a fejbőrtől a hajvégekig Heading Fedezd fel a hajápolás …" at bounding box center [532, 183] width 817 height 294
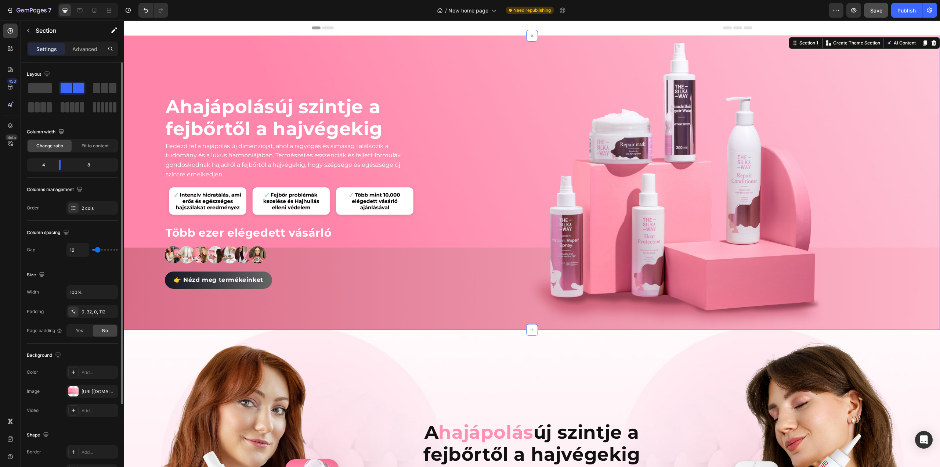
scroll to position [105, 0]
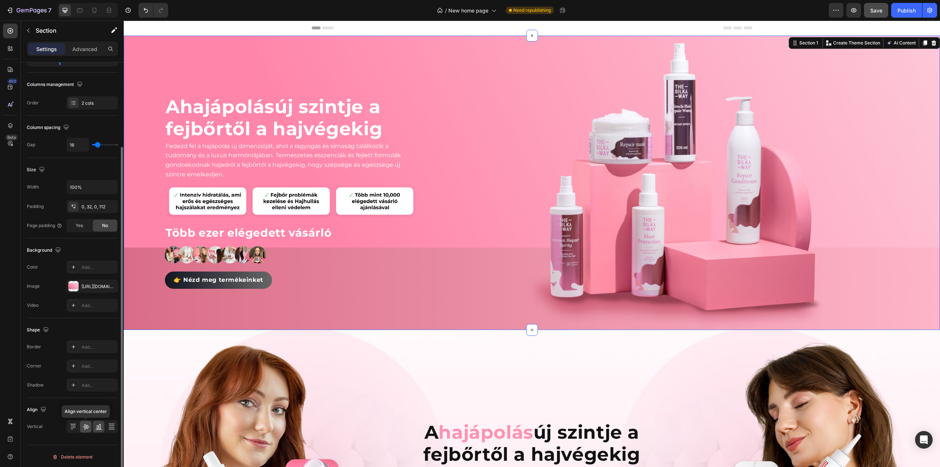
click at [83, 425] on icon at bounding box center [85, 426] width 7 height 7
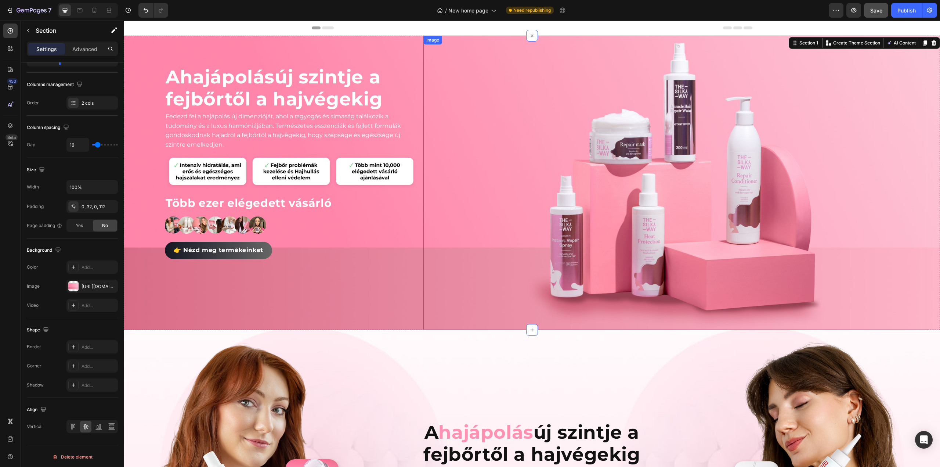
click at [424, 233] on div at bounding box center [676, 183] width 505 height 294
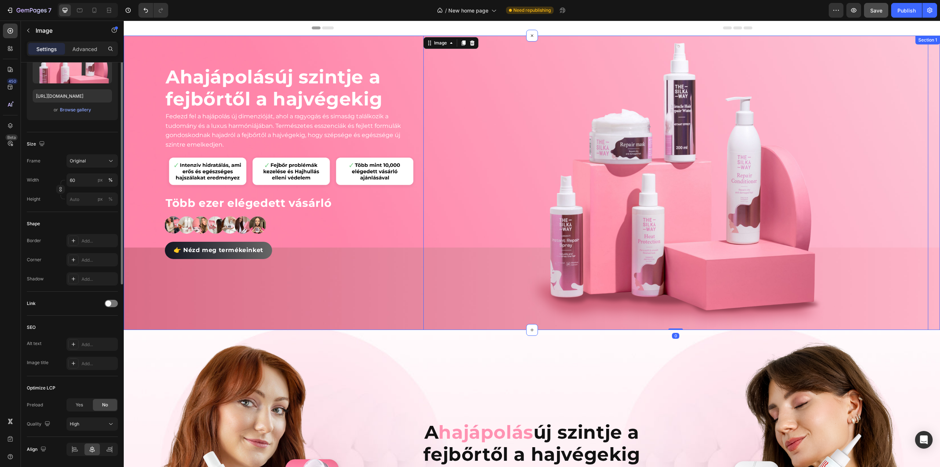
scroll to position [0, 0]
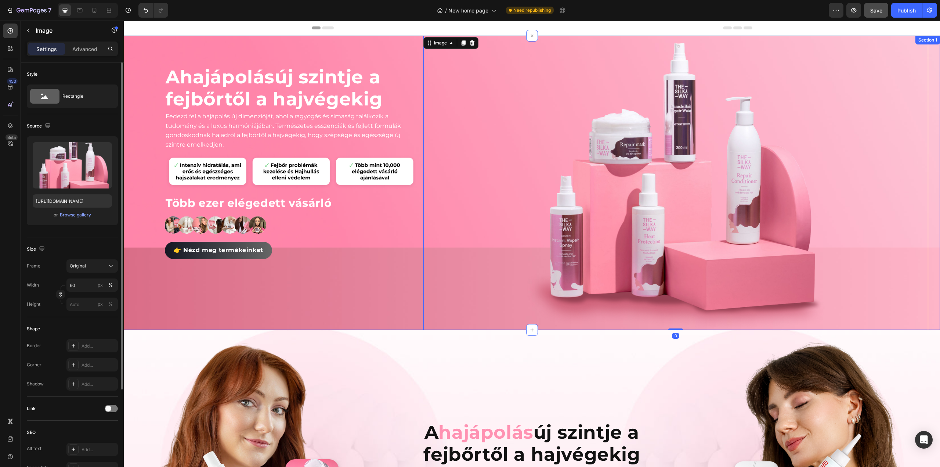
click at [418, 233] on div "A hajápolás új szintje a fejbőrtől a hajvégekig Heading Fedezd fel a hajápolás …" at bounding box center [532, 183] width 817 height 294
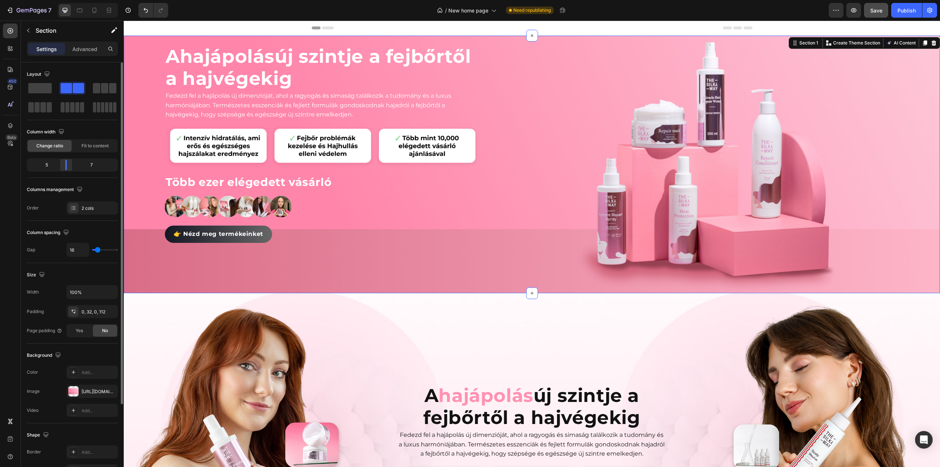
drag, startPoint x: 58, startPoint y: 165, endPoint x: 66, endPoint y: 165, distance: 7.7
click at [66, 165] on div at bounding box center [66, 165] width 13 height 10
click at [293, 54] on p "A hajápolás új szintje a fejbőrtől a hajvégekig" at bounding box center [323, 68] width 314 height 44
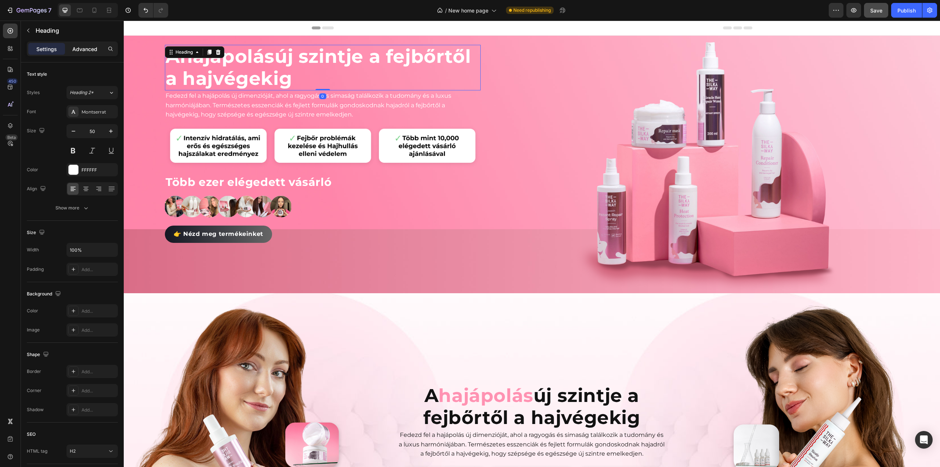
click at [80, 53] on div "Advanced" at bounding box center [84, 49] width 37 height 12
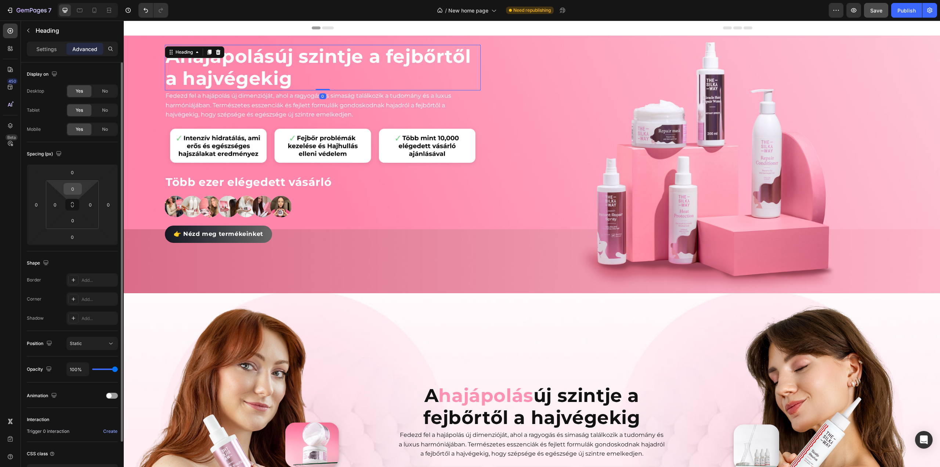
click at [71, 188] on input "0" at bounding box center [72, 188] width 15 height 11
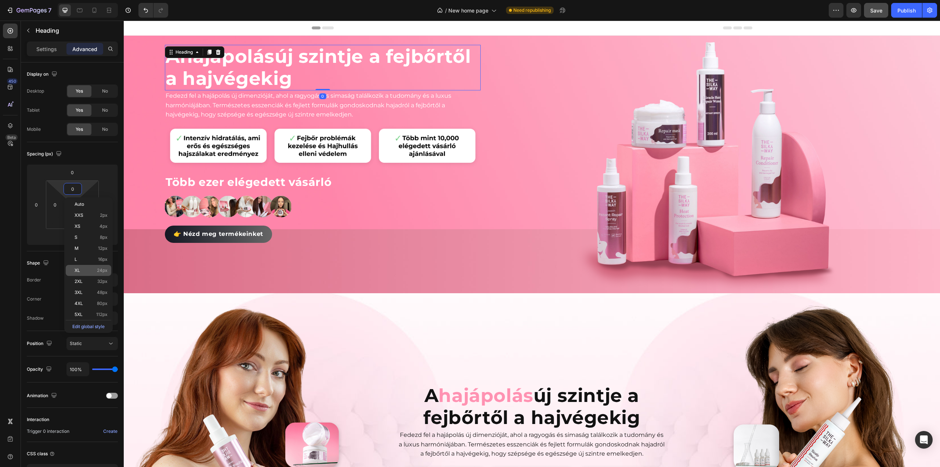
click at [84, 268] on p "XL 24px" at bounding box center [91, 270] width 33 height 5
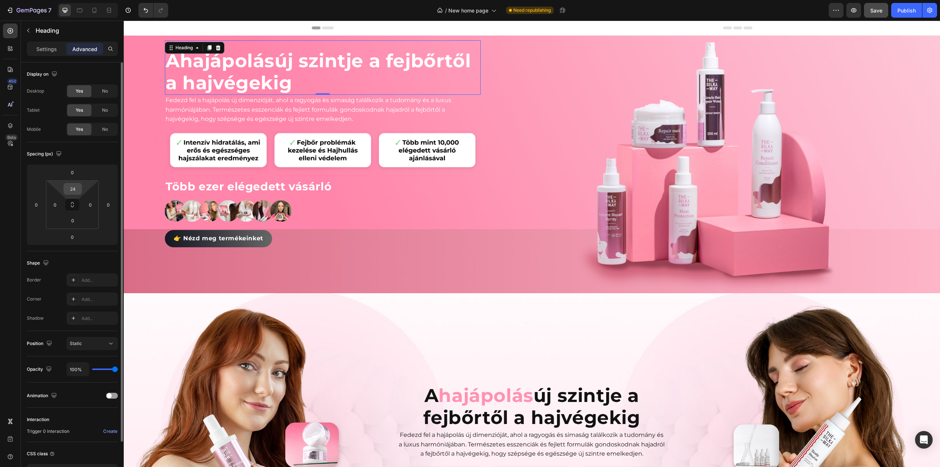
click at [76, 192] on input "24" at bounding box center [72, 188] width 15 height 11
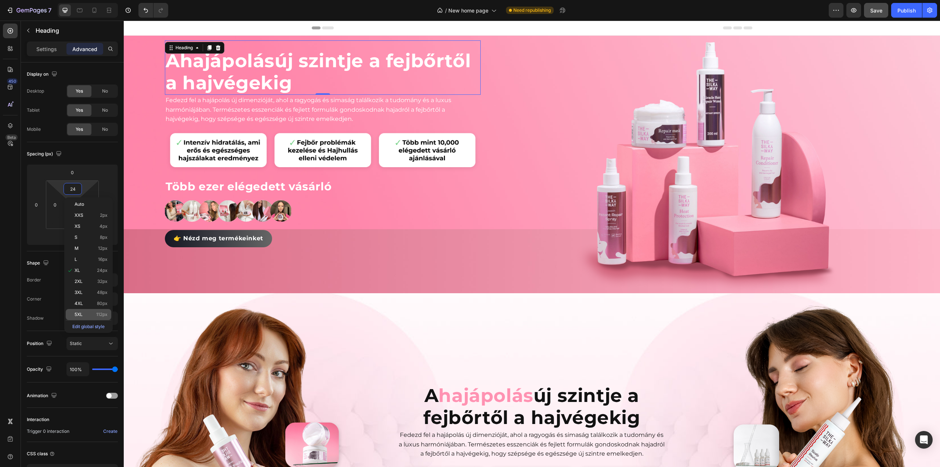
click at [86, 316] on p "5XL 112px" at bounding box center [91, 314] width 33 height 5
type input "112"
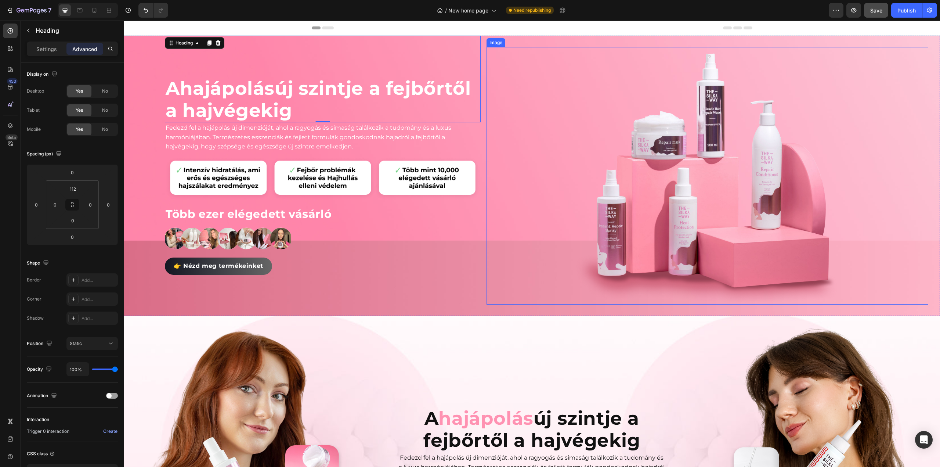
click at [677, 161] on img at bounding box center [707, 176] width 265 height 258
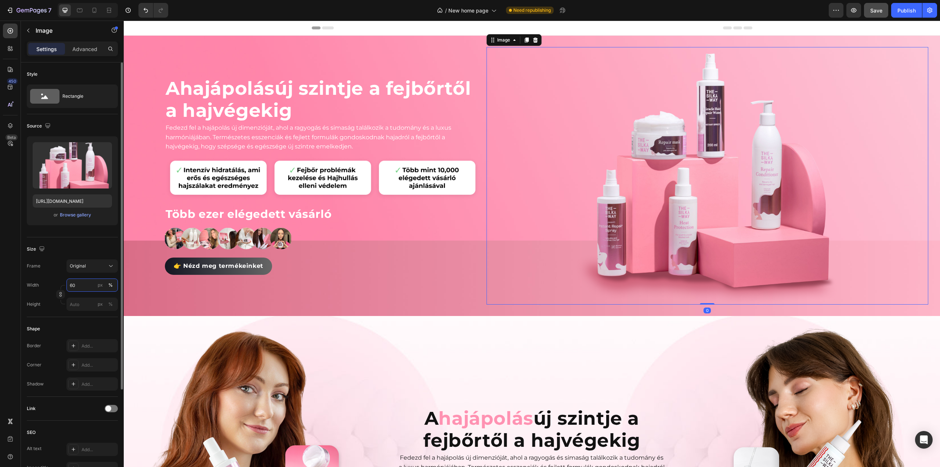
click at [85, 286] on input "60" at bounding box center [91, 284] width 51 height 13
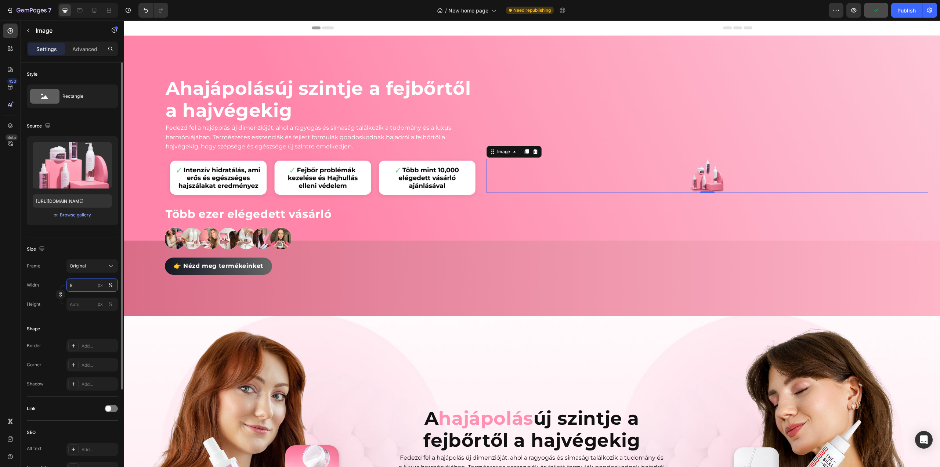
type input "80"
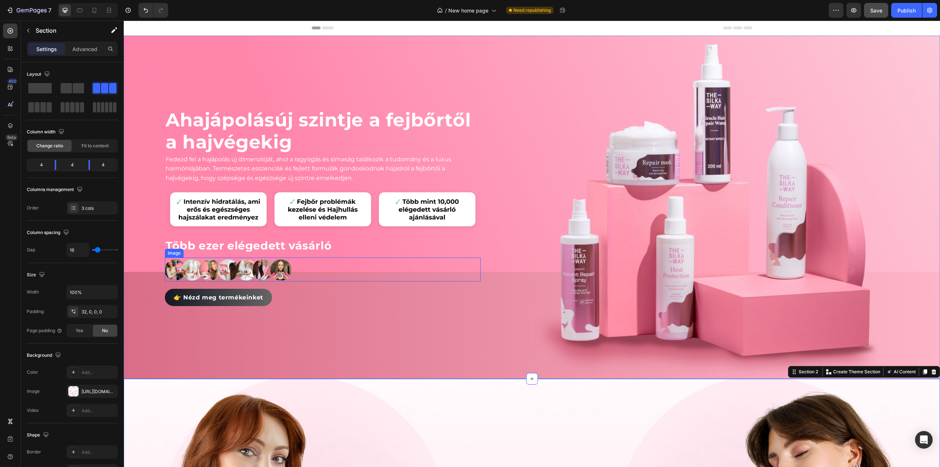
click at [278, 275] on img at bounding box center [228, 270] width 126 height 24
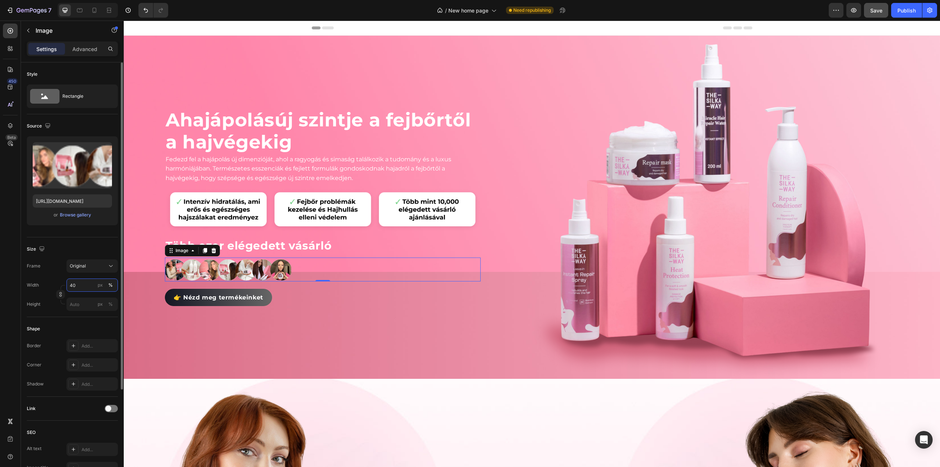
click at [88, 283] on input "40" at bounding box center [91, 284] width 51 height 13
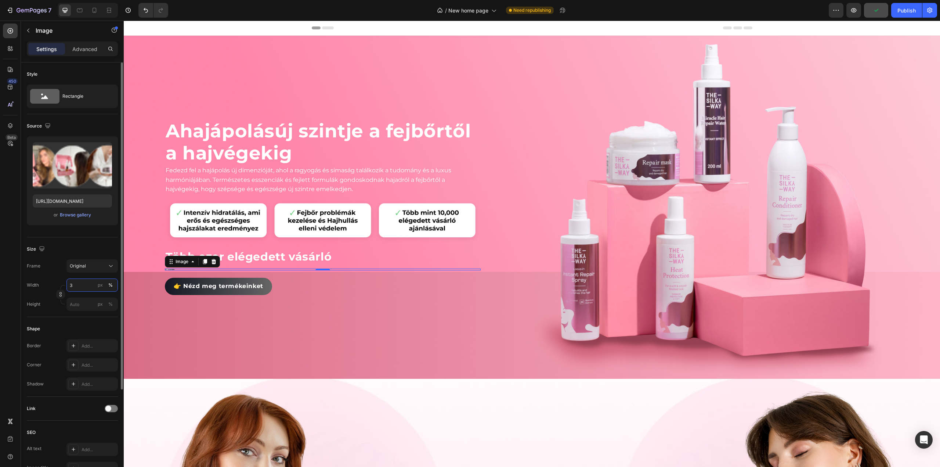
type input "35"
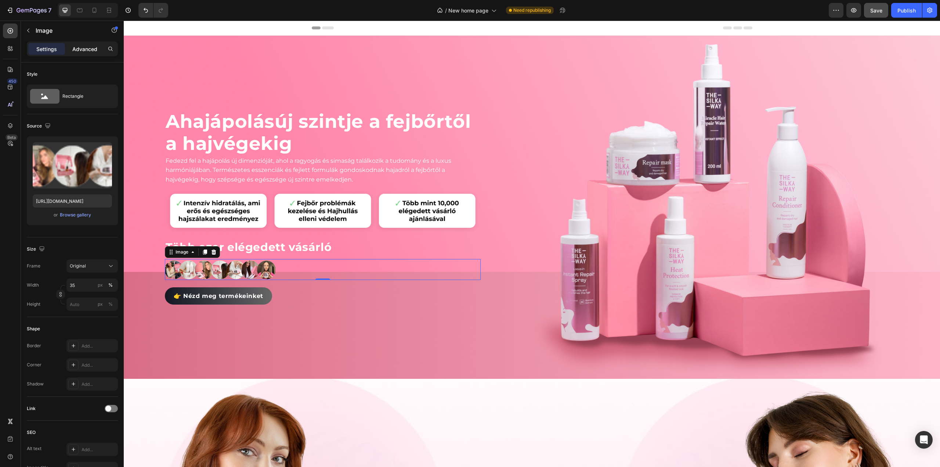
click at [87, 49] on p "Advanced" at bounding box center [84, 49] width 25 height 8
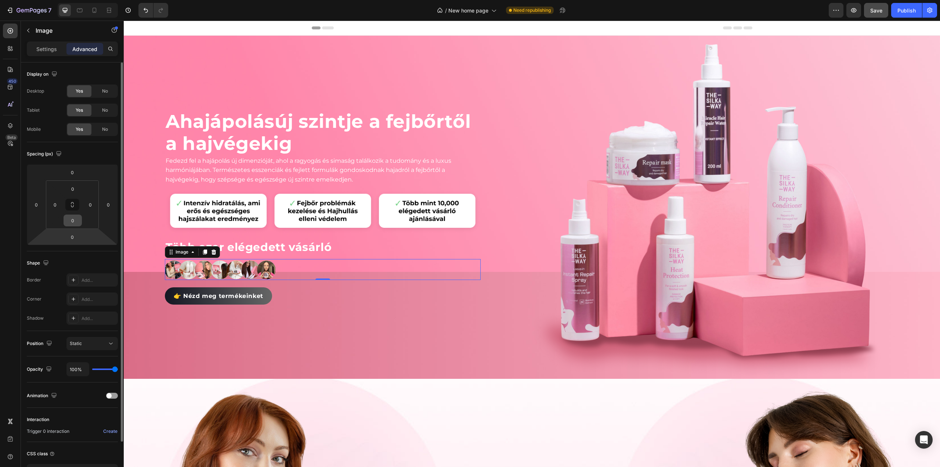
click at [77, 219] on input "0" at bounding box center [72, 220] width 15 height 11
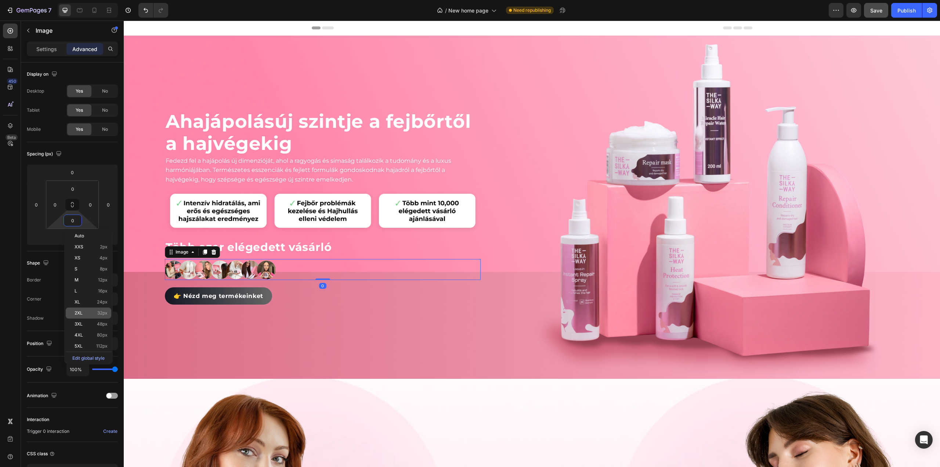
click at [87, 310] on div "2XL 32px" at bounding box center [89, 312] width 46 height 11
type input "32"
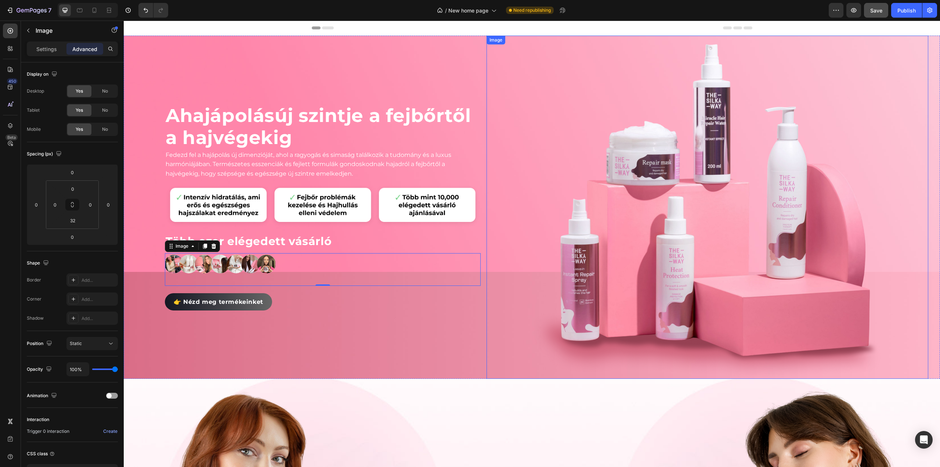
click at [572, 305] on img at bounding box center [708, 207] width 354 height 343
click at [495, 73] on div at bounding box center [708, 207] width 442 height 343
click at [426, 202] on img at bounding box center [323, 206] width 316 height 44
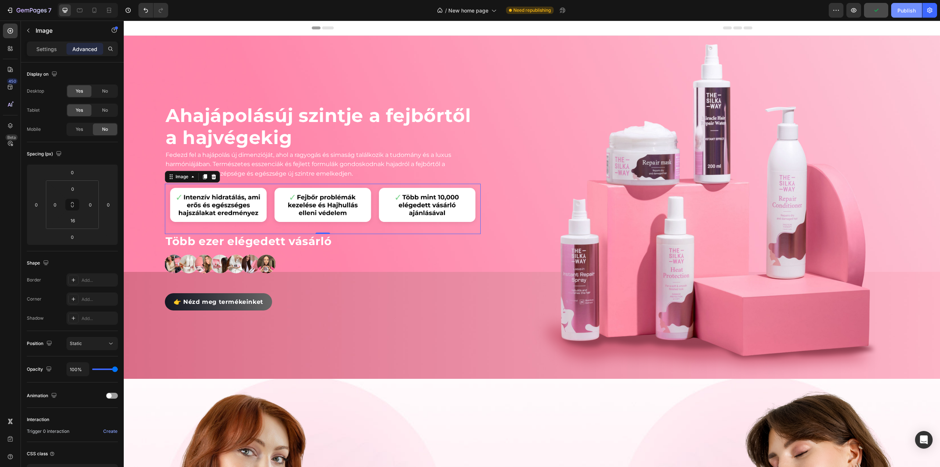
click at [904, 9] on div "Publish" at bounding box center [907, 11] width 18 height 8
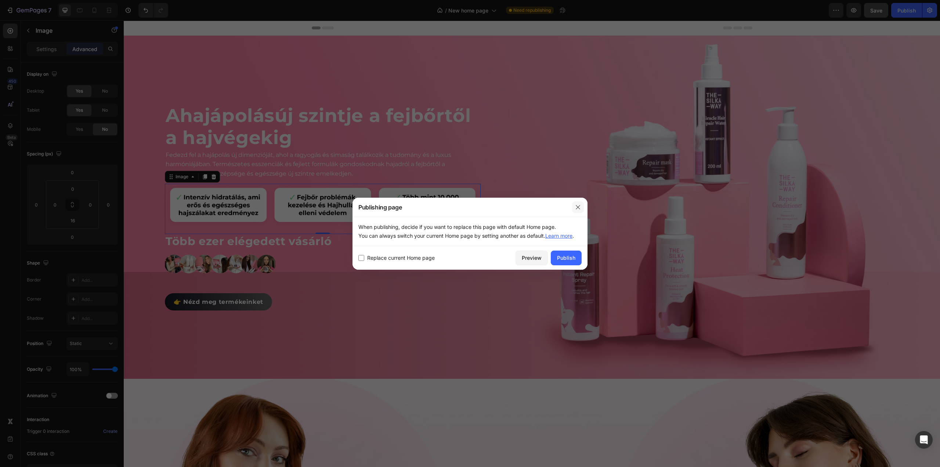
click at [579, 206] on icon "button" at bounding box center [578, 207] width 6 height 6
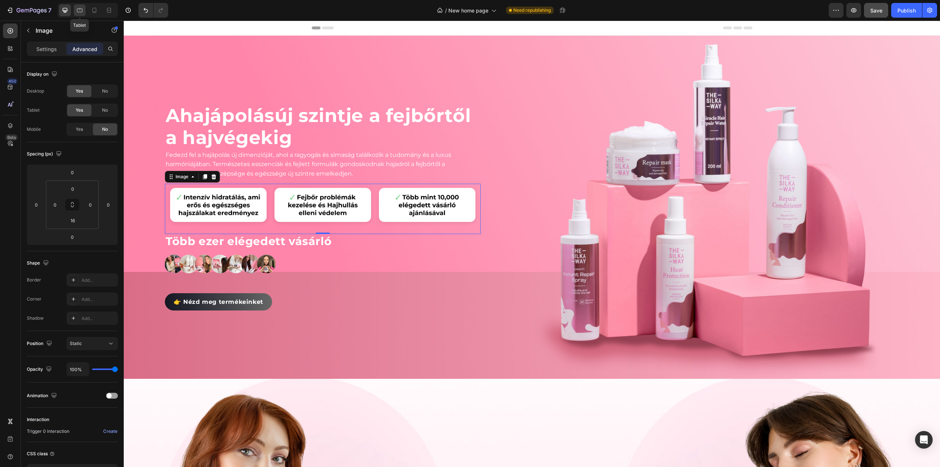
click at [81, 10] on icon at bounding box center [79, 10] width 7 height 7
type input "0"
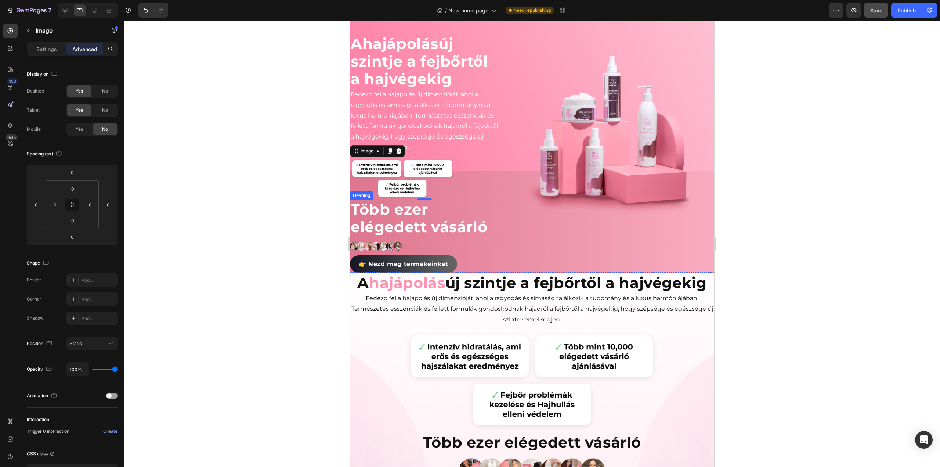
scroll to position [8, 0]
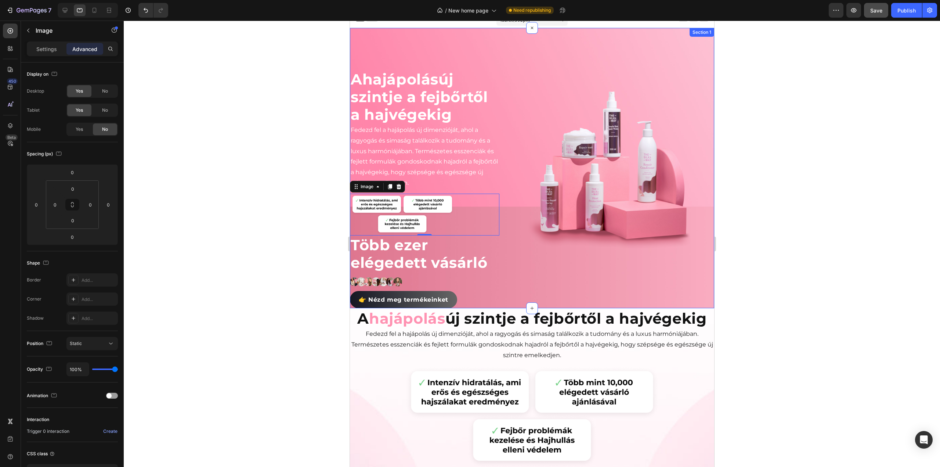
click at [500, 118] on div "A hajápolás új szintje a fejbőrtől a hajvégekig Heading Fedezd fel a hajápolás …" at bounding box center [532, 168] width 364 height 280
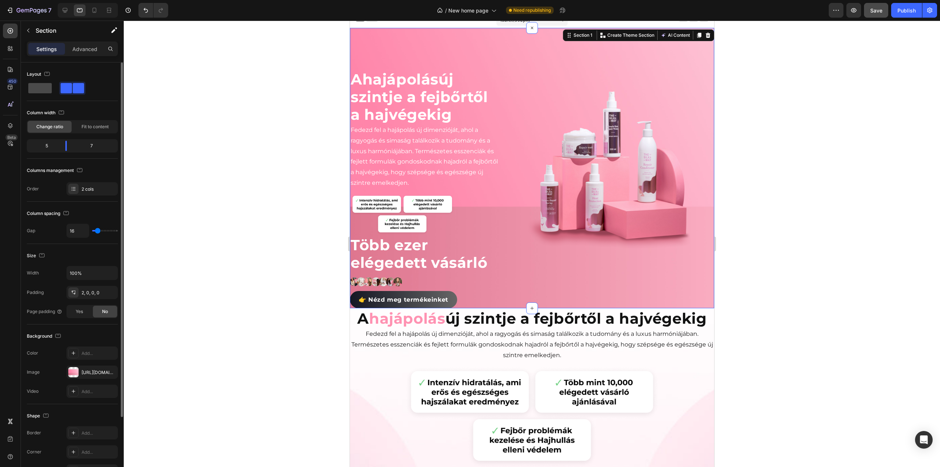
click at [44, 89] on span at bounding box center [40, 88] width 24 height 10
type input "0"
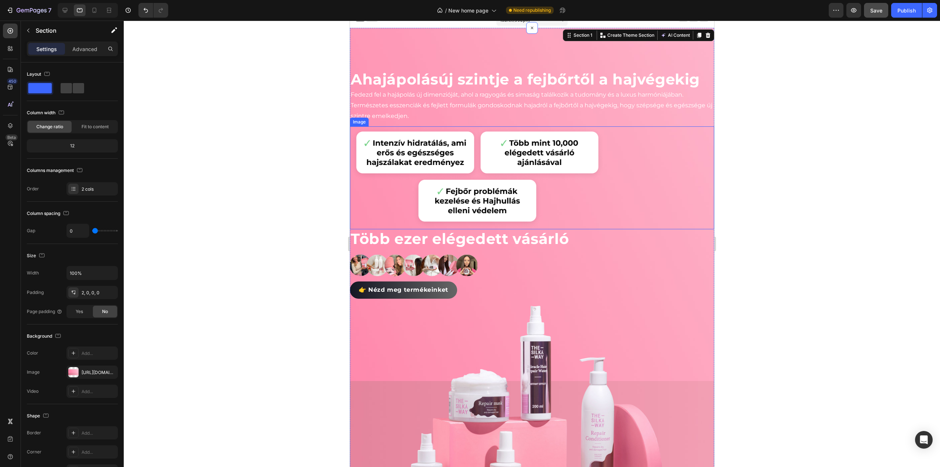
click at [464, 173] on img at bounding box center [477, 177] width 255 height 102
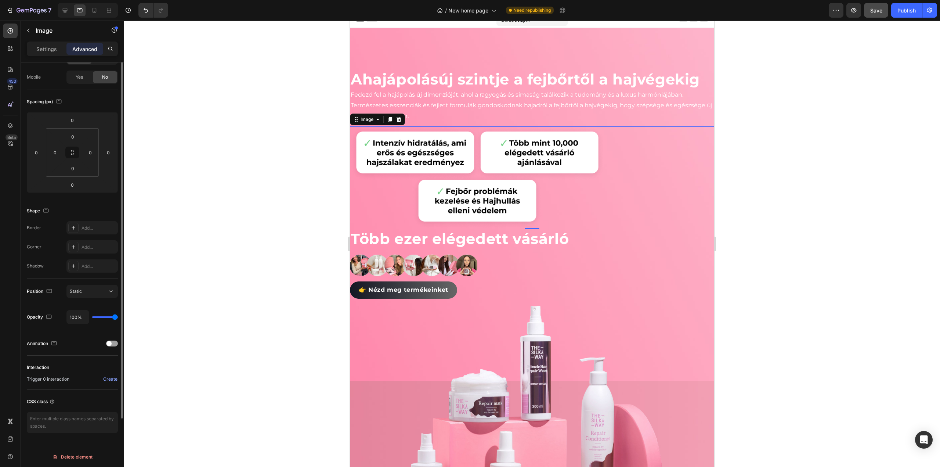
scroll to position [0, 0]
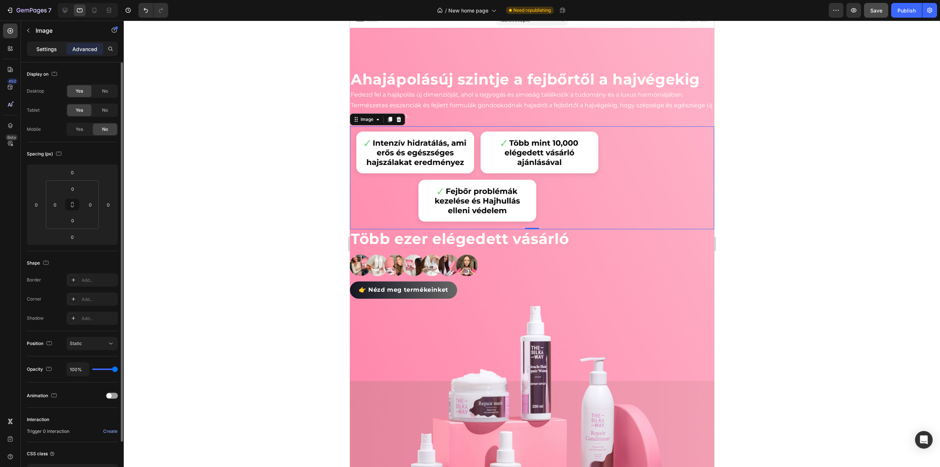
click at [51, 47] on p "Settings" at bounding box center [46, 49] width 21 height 8
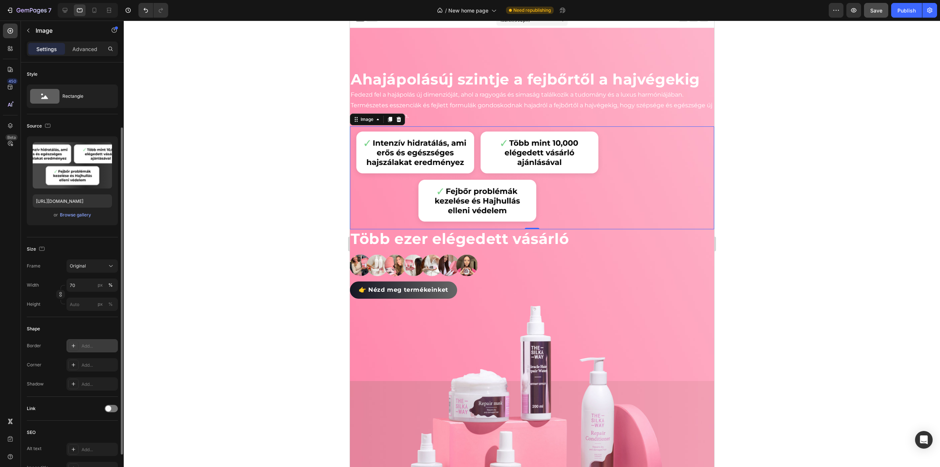
scroll to position [128, 0]
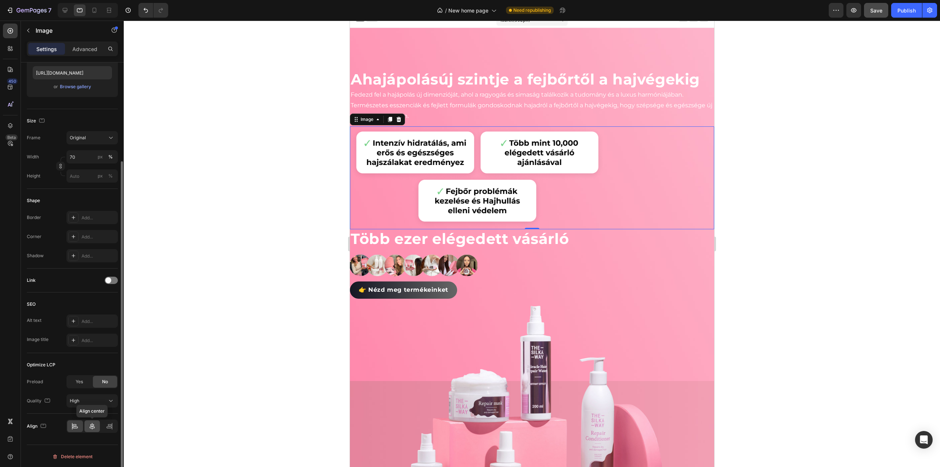
click at [95, 427] on icon at bounding box center [92, 425] width 7 height 7
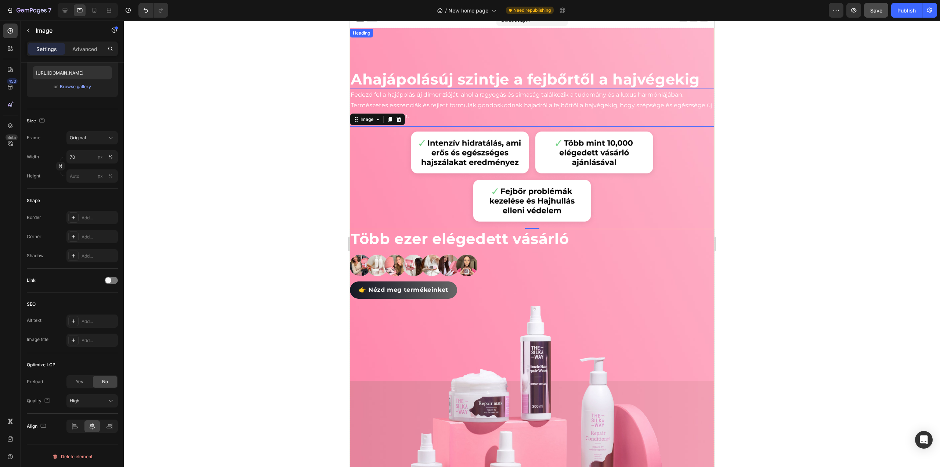
click at [504, 79] on p "A hajápolás új szintje a fejbőrtől a hajvégekig" at bounding box center [531, 80] width 363 height 18
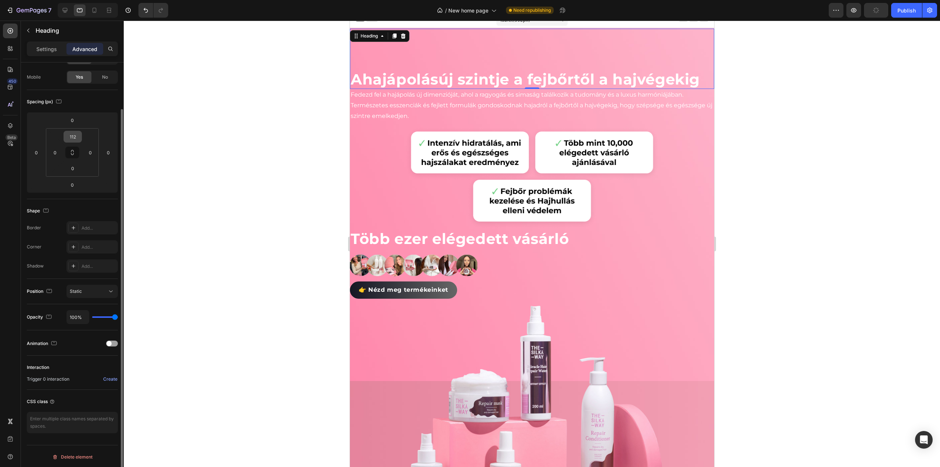
scroll to position [0, 0]
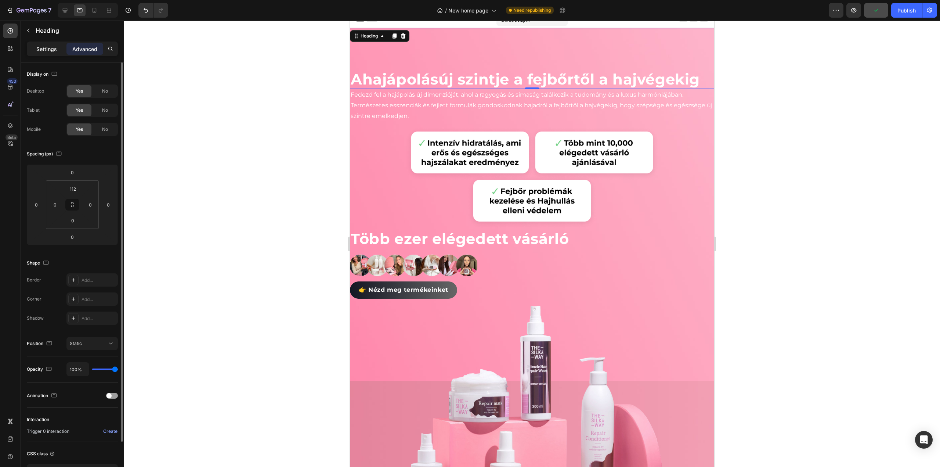
click at [44, 44] on div "Settings" at bounding box center [46, 49] width 37 height 12
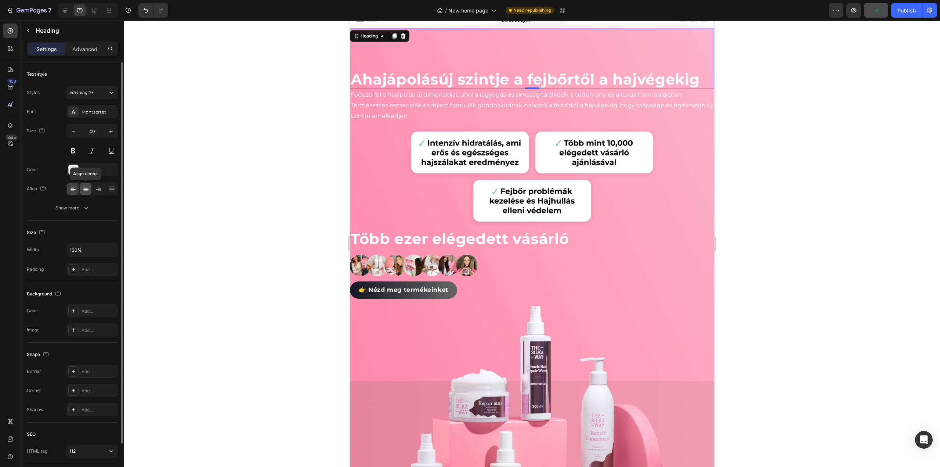
click at [85, 192] on div at bounding box center [85, 189] width 11 height 12
click at [458, 121] on p "Fedezd fel a hajápolás új dimenzióját, ahol a ragyogás és simaság találkozik a …" at bounding box center [531, 106] width 363 height 32
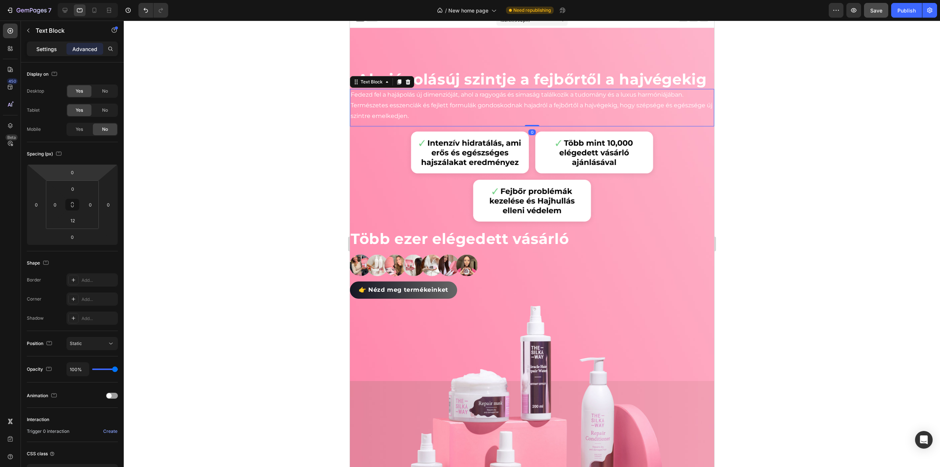
click at [48, 53] on div "Settings" at bounding box center [46, 49] width 37 height 12
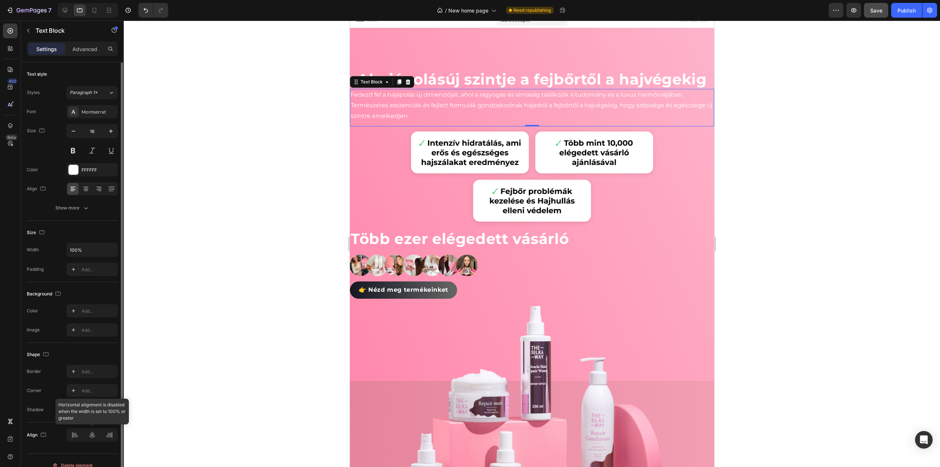
click at [94, 437] on div at bounding box center [91, 434] width 51 height 13
click at [85, 189] on icon at bounding box center [85, 188] width 7 height 7
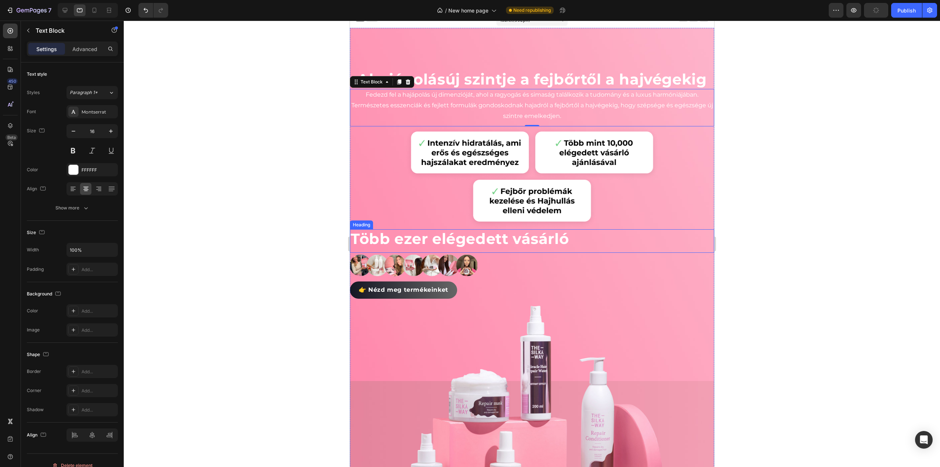
click at [439, 248] on h2 "Több ezer elégedett vásárló" at bounding box center [532, 238] width 364 height 19
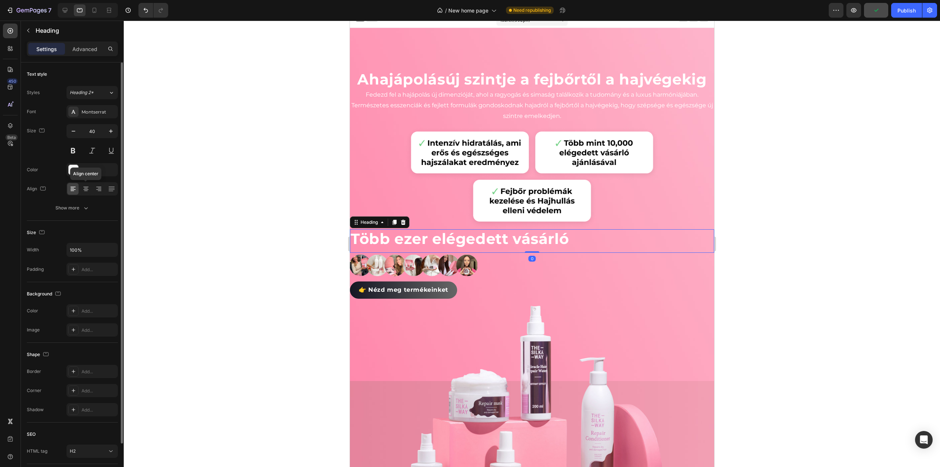
click at [82, 186] on icon at bounding box center [85, 188] width 7 height 7
click at [95, 131] on input "40" at bounding box center [92, 131] width 24 height 13
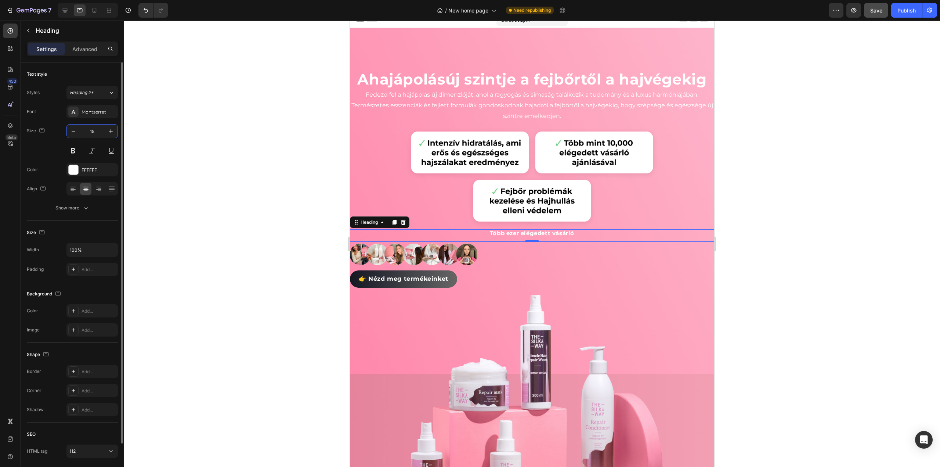
click at [95, 131] on input "15" at bounding box center [92, 131] width 24 height 13
drag, startPoint x: 95, startPoint y: 131, endPoint x: 73, endPoint y: 129, distance: 21.8
click at [75, 132] on div "15" at bounding box center [92, 131] width 51 height 13
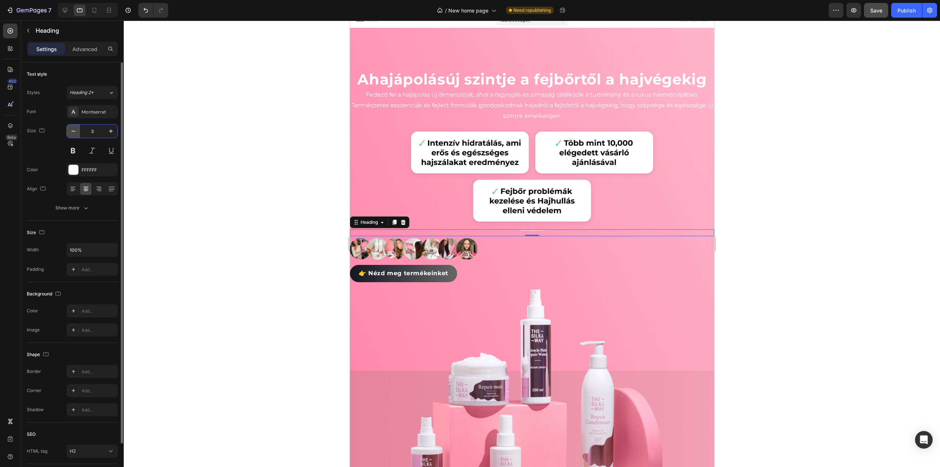
type input "30"
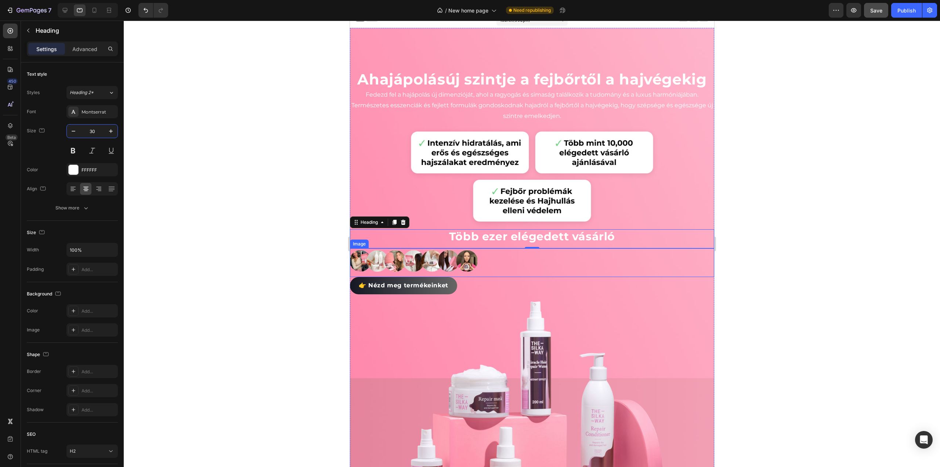
drag, startPoint x: 475, startPoint y: 278, endPoint x: 416, endPoint y: 263, distance: 60.8
click at [475, 273] on img at bounding box center [413, 260] width 127 height 24
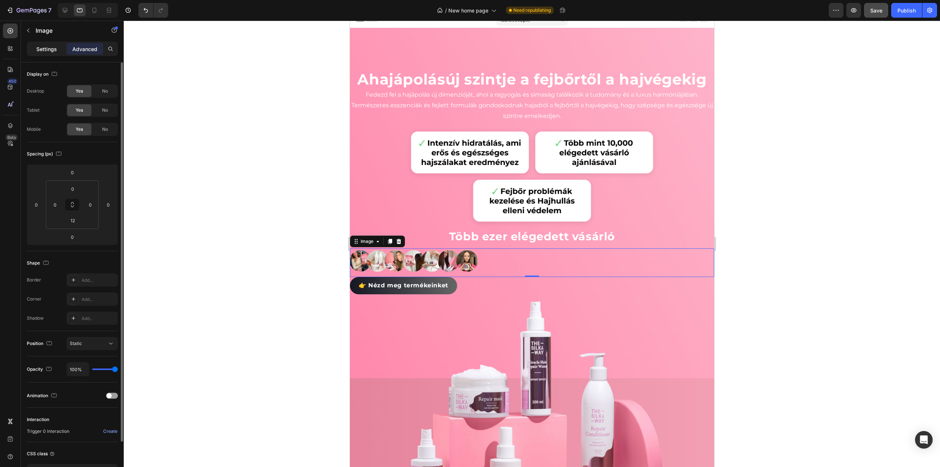
click at [46, 46] on p "Settings" at bounding box center [46, 49] width 21 height 8
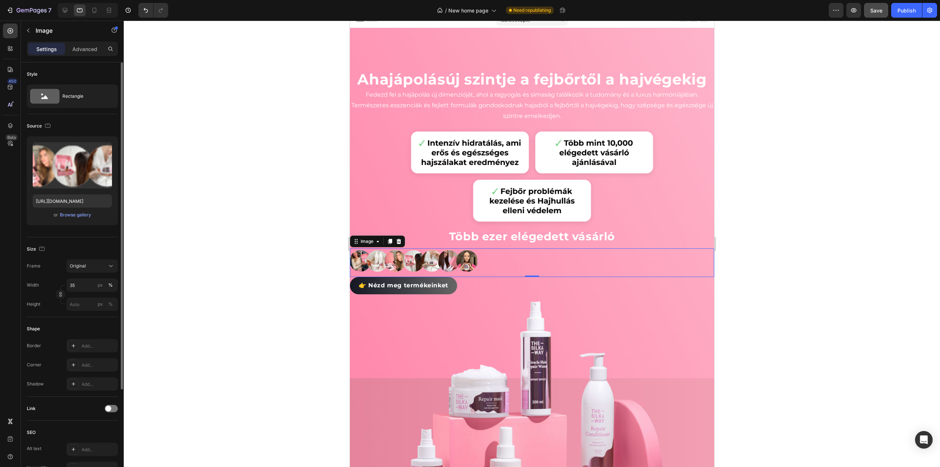
scroll to position [128, 0]
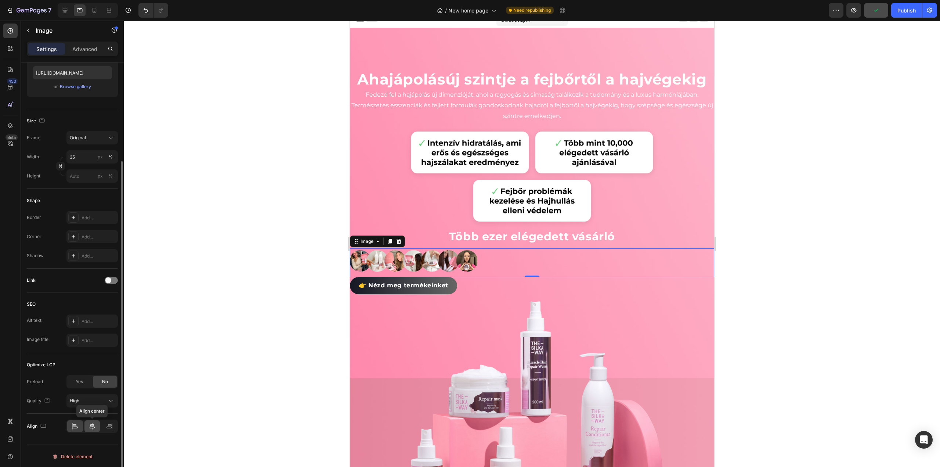
click at [93, 424] on icon at bounding box center [92, 425] width 7 height 7
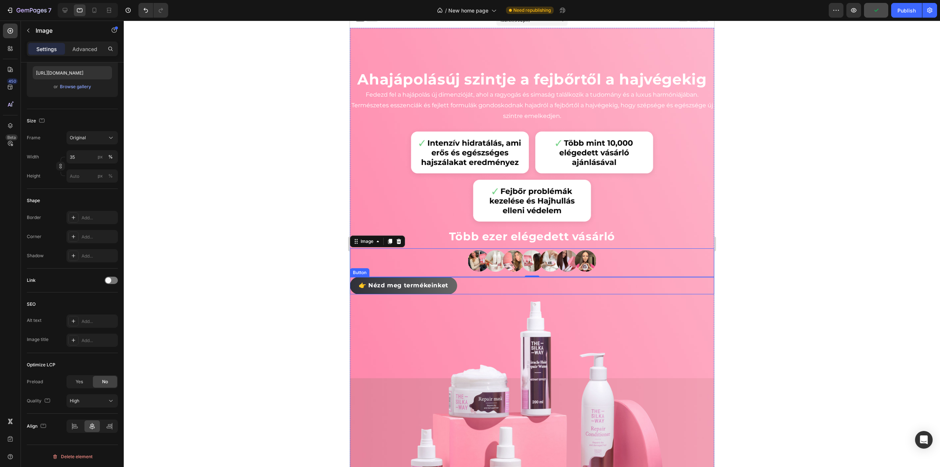
click at [438, 294] on link "👉 Nézd meg termékeinket" at bounding box center [403, 285] width 107 height 17
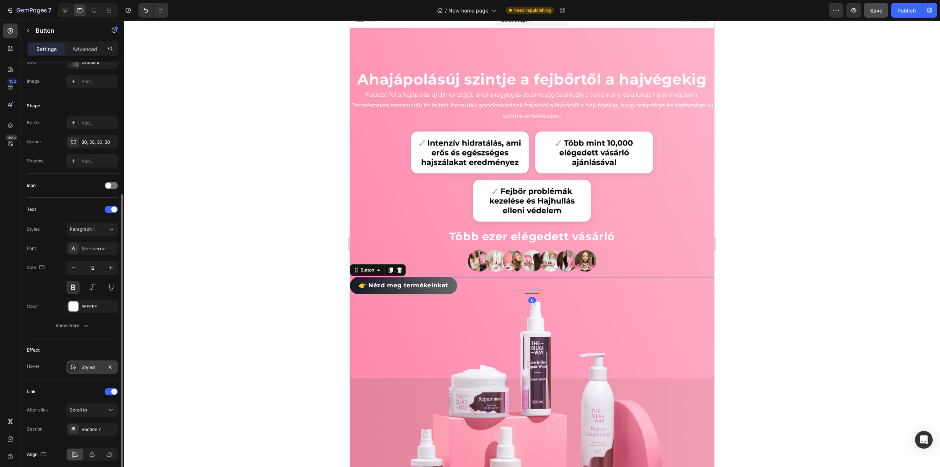
scroll to position [138, 0]
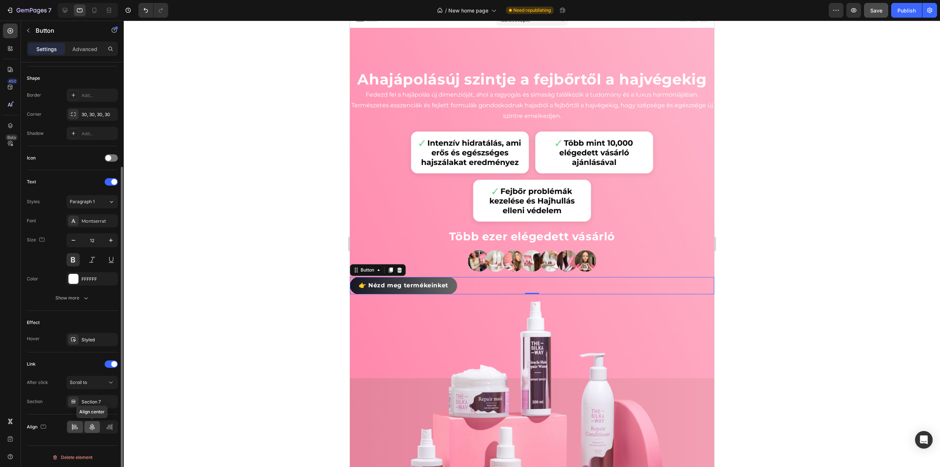
click at [92, 427] on icon at bounding box center [92, 426] width 7 height 7
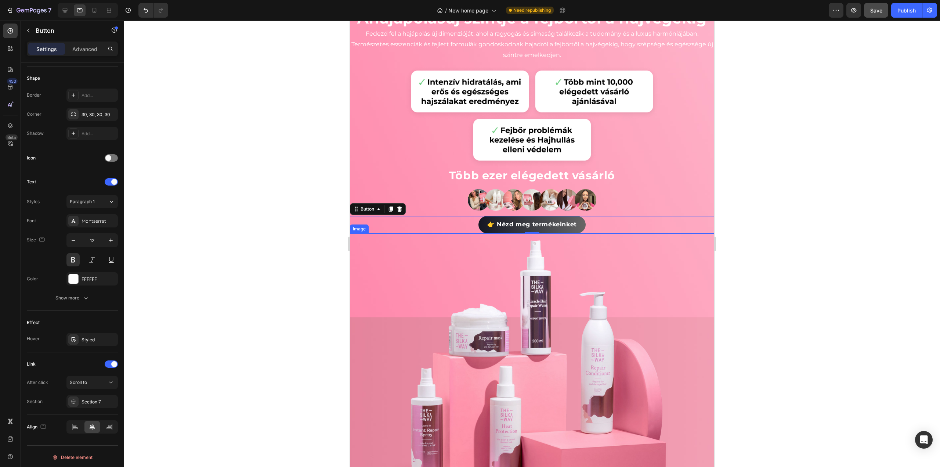
scroll to position [44, 0]
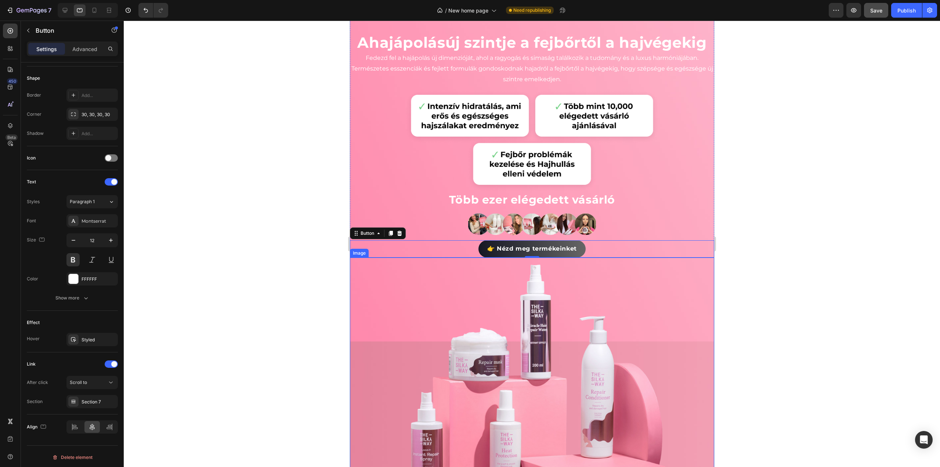
click at [823, 258] on div at bounding box center [532, 244] width 817 height 446
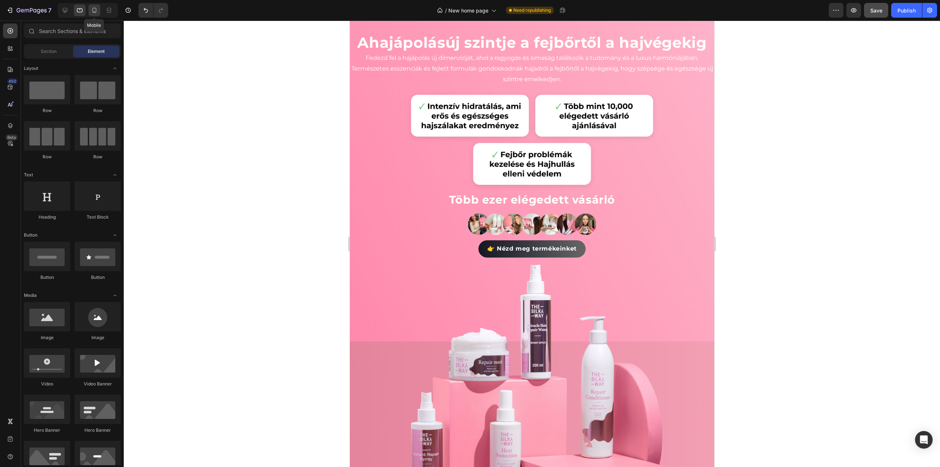
click at [93, 8] on icon at bounding box center [95, 10] width 4 height 5
click at [350, 21] on img at bounding box center [350, 21] width 0 height 0
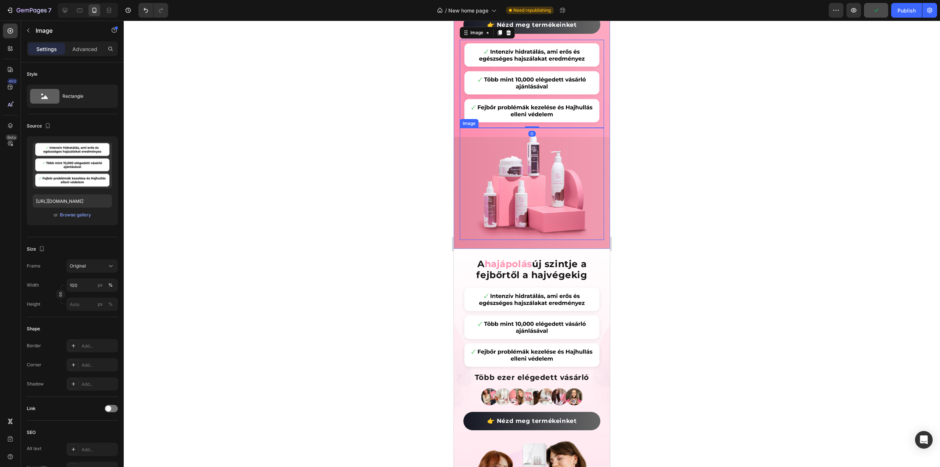
scroll to position [96, 0]
click at [713, 202] on div at bounding box center [532, 244] width 817 height 446
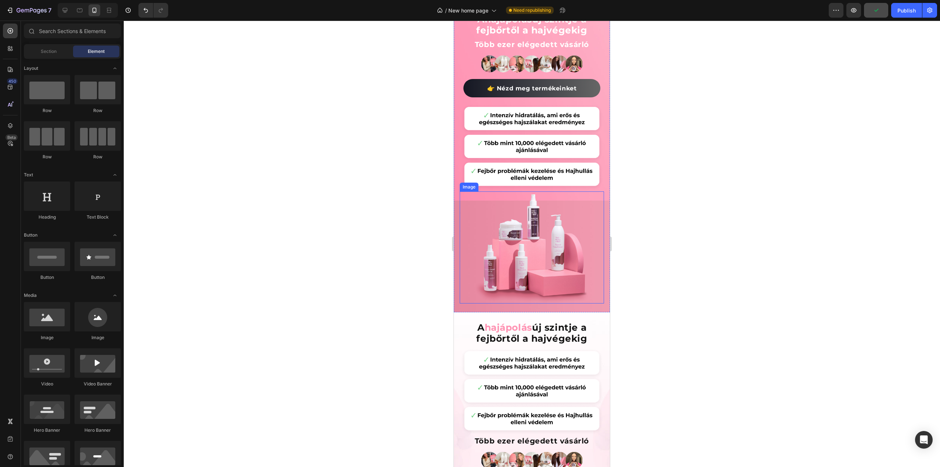
scroll to position [0, 0]
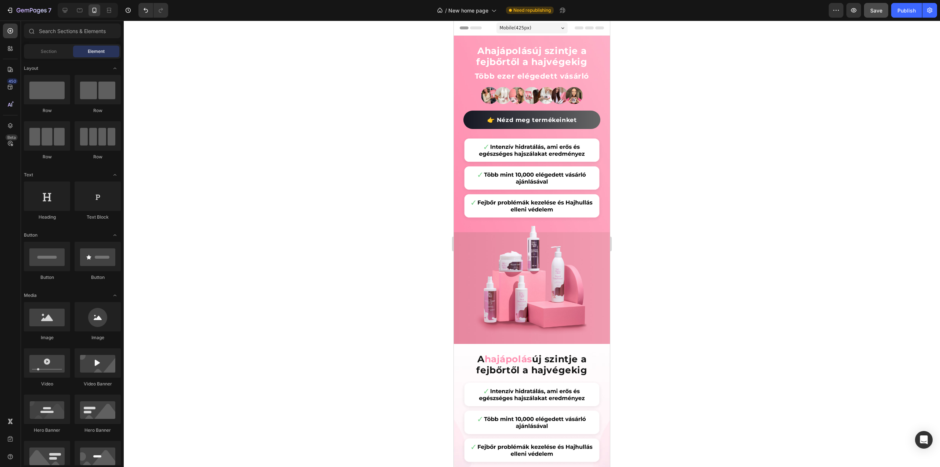
click at [256, 291] on div at bounding box center [532, 244] width 817 height 446
click at [68, 11] on icon at bounding box center [64, 10] width 7 height 7
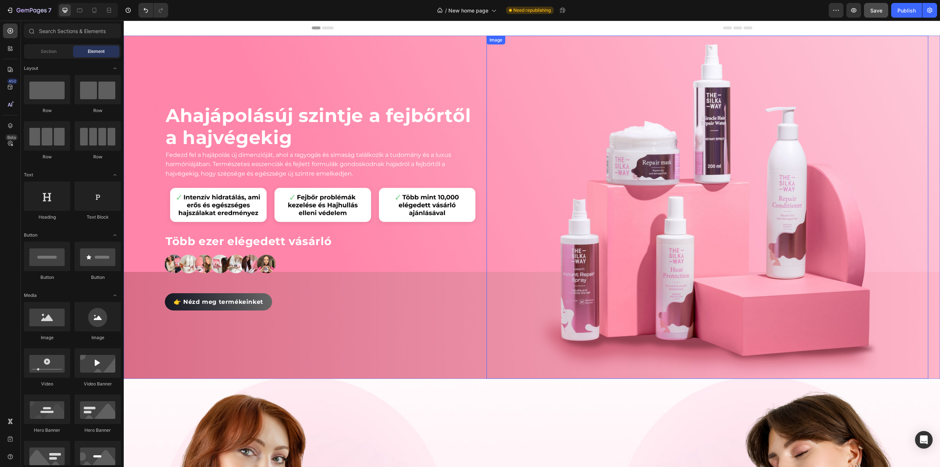
click at [695, 241] on img at bounding box center [708, 207] width 354 height 343
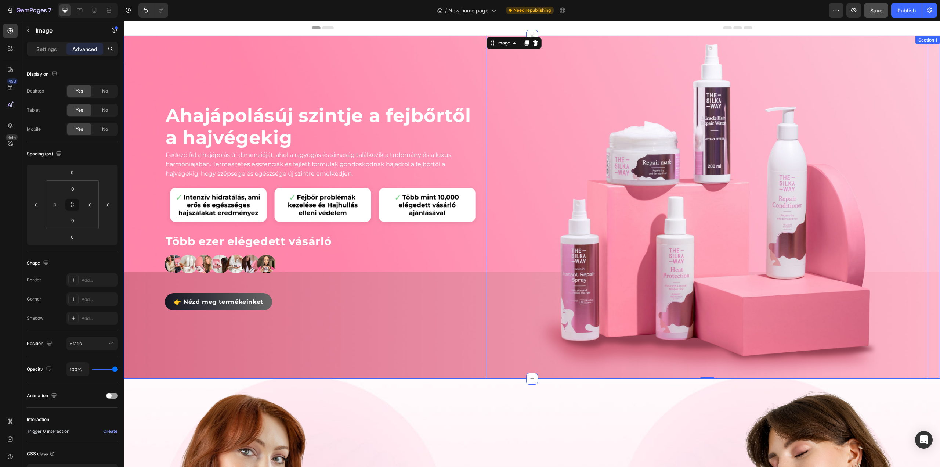
click at [175, 350] on div "A hajápolás új szintje a fejbőrtől a hajvégekig Heading Fedezd fel a hajápolás …" at bounding box center [323, 207] width 316 height 343
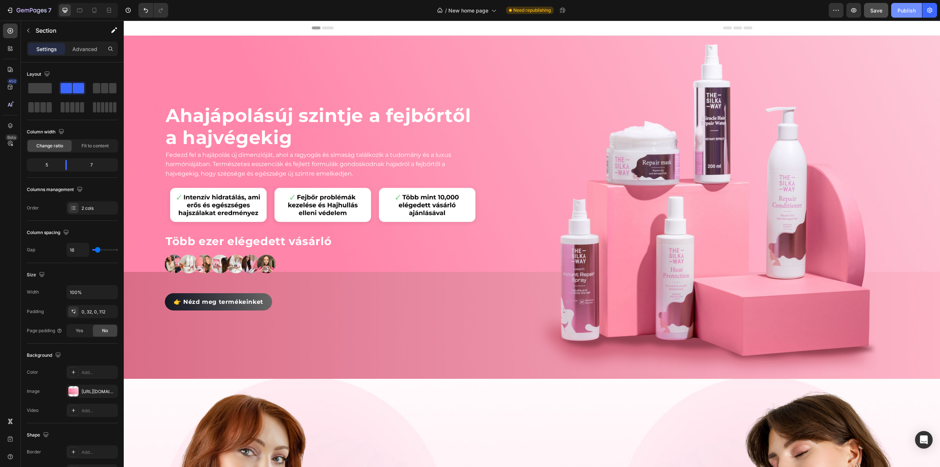
click at [913, 16] on button "Publish" at bounding box center [907, 10] width 31 height 15
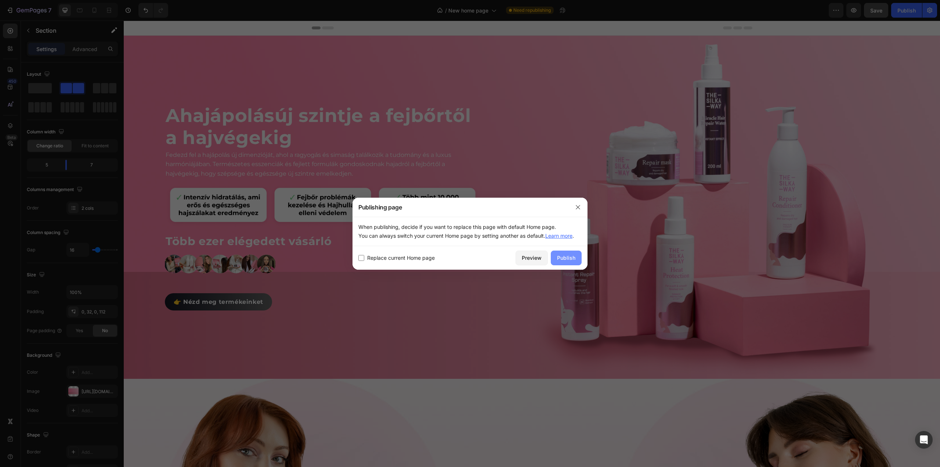
click at [572, 252] on button "Publish" at bounding box center [566, 258] width 31 height 15
